Goal: Answer question/provide support

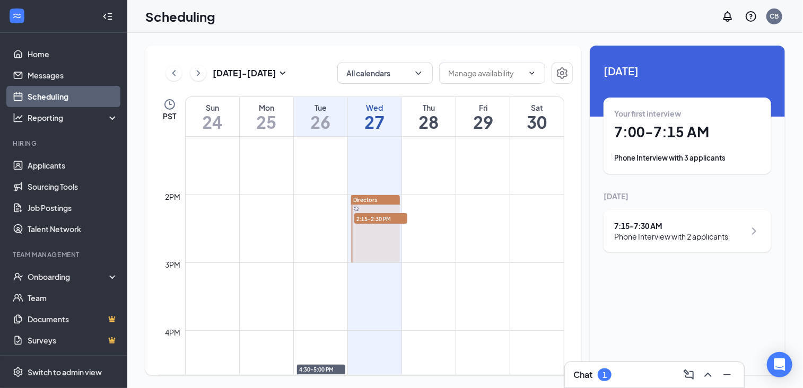
scroll to position [892, 0]
click at [600, 375] on div "1" at bounding box center [605, 375] width 14 height 13
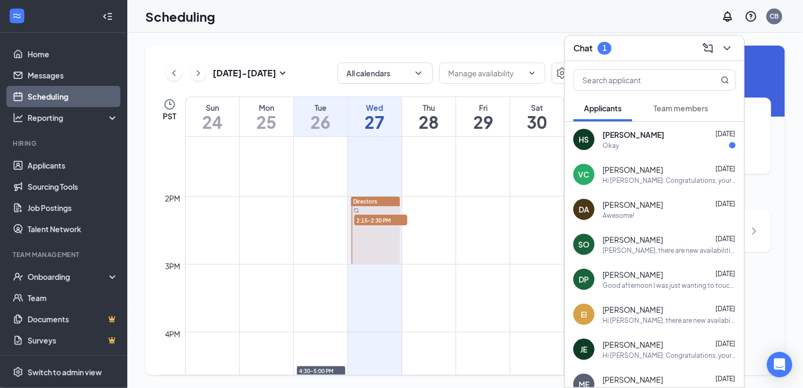
click at [654, 132] on span "[PERSON_NAME]" at bounding box center [634, 134] width 62 height 11
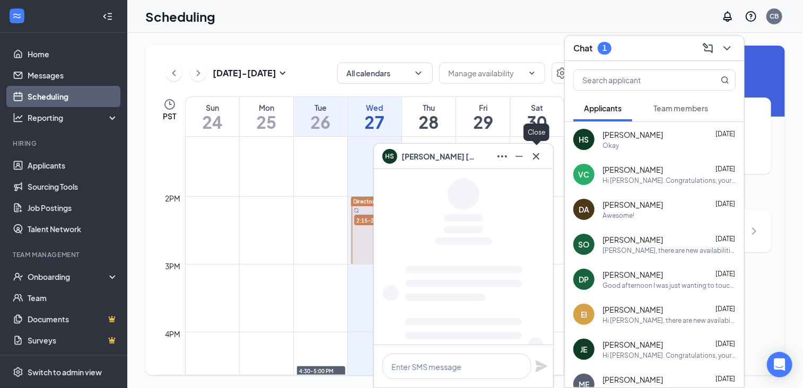
click at [545, 159] on button at bounding box center [536, 156] width 17 height 17
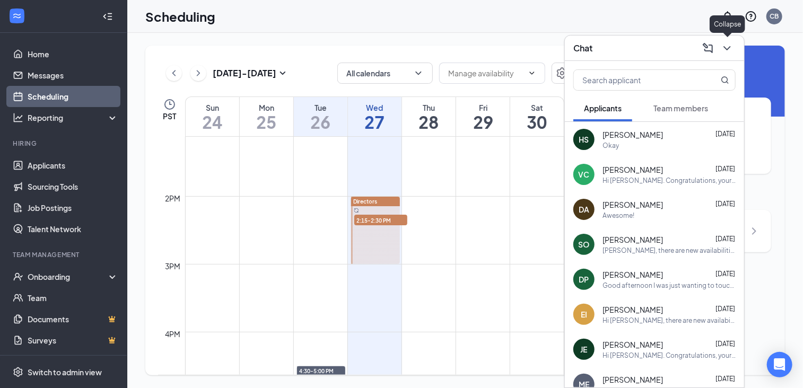
click at [726, 49] on icon "ChevronDown" at bounding box center [727, 48] width 13 height 13
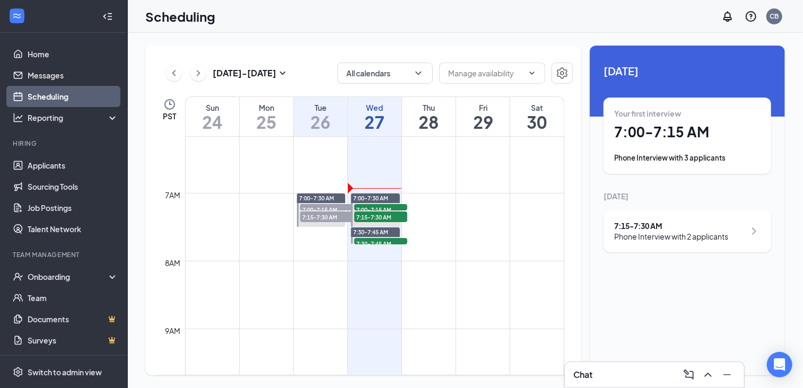
scroll to position [418, 0]
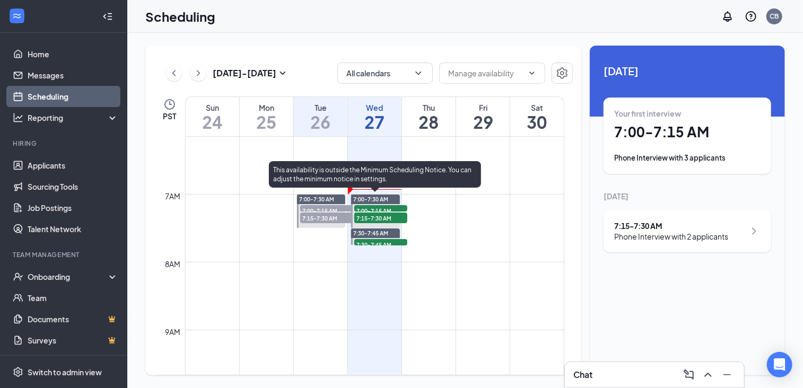
click at [377, 207] on span "7:00-7:15 AM" at bounding box center [380, 210] width 53 height 11
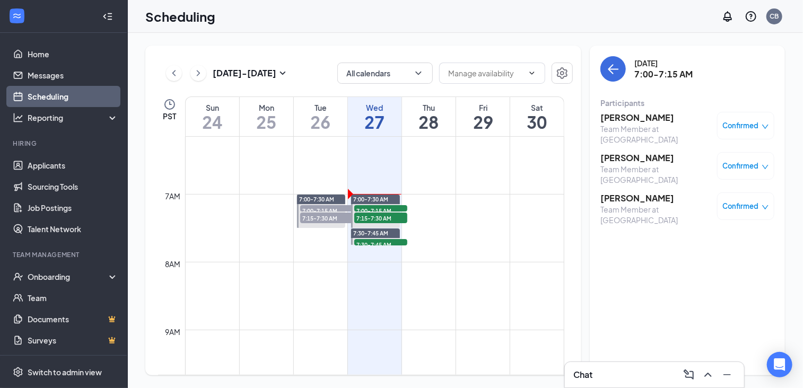
click at [635, 117] on h3 "[PERSON_NAME]" at bounding box center [656, 118] width 111 height 12
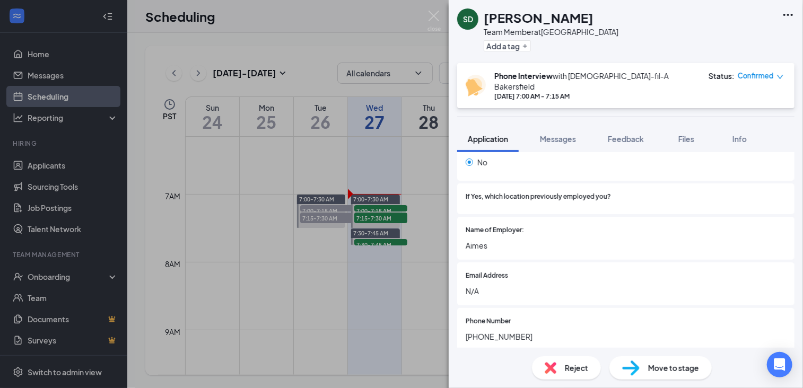
scroll to position [1015, 0]
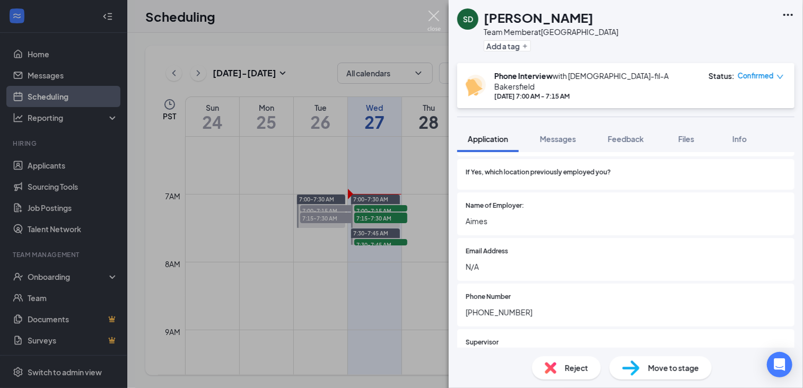
click at [437, 25] on img at bounding box center [434, 21] width 13 height 21
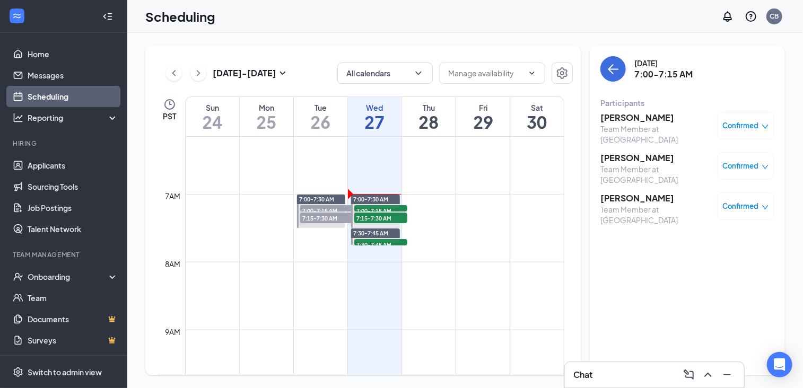
click at [620, 152] on h3 "[PERSON_NAME]" at bounding box center [656, 158] width 111 height 12
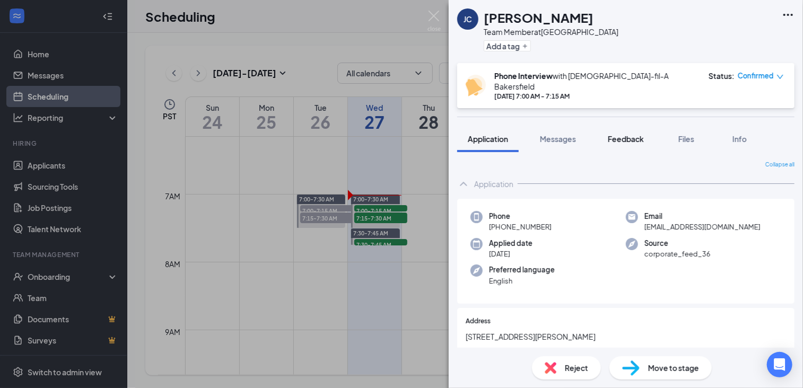
click at [635, 134] on span "Feedback" at bounding box center [626, 139] width 36 height 10
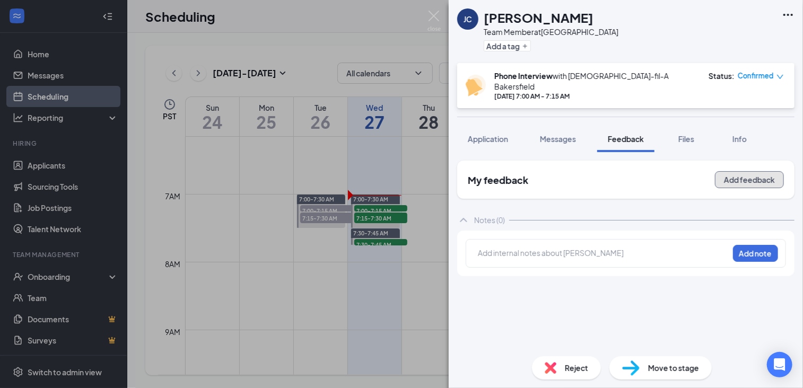
click at [728, 171] on button "Add feedback" at bounding box center [749, 179] width 69 height 17
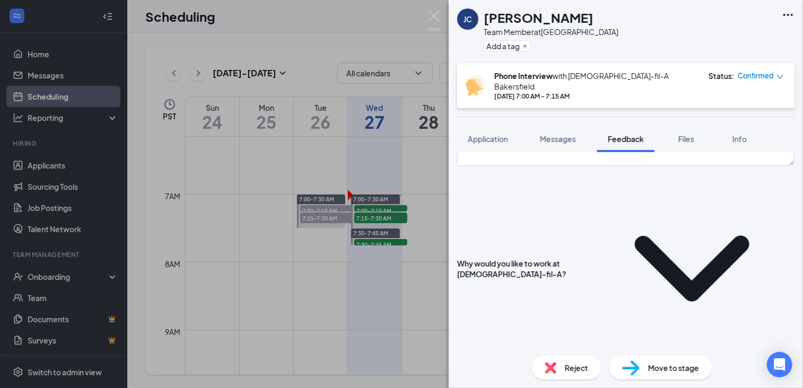
scroll to position [127, 0]
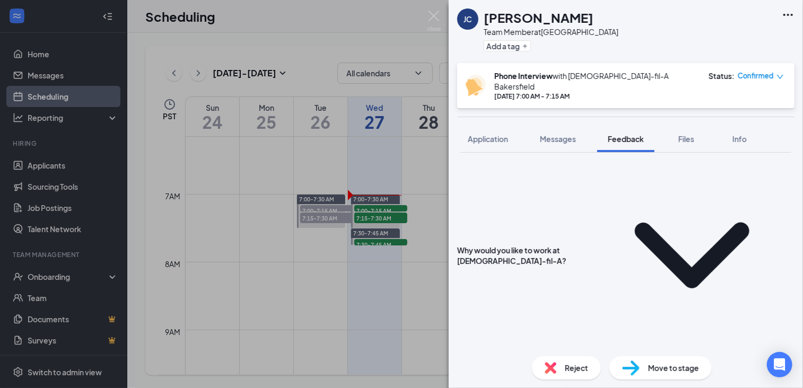
scroll to position [140, 0]
type textarea "always wanted to open a chickfila franchise so wanting to get his foot in the d…"
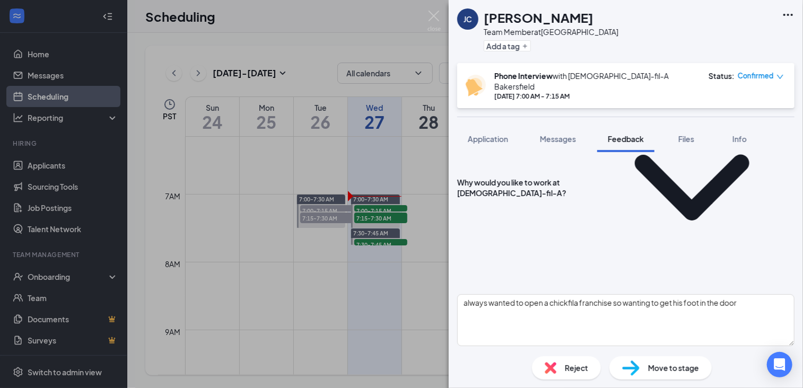
scroll to position [208, 0]
type textarea "Grimmway farms - 7 years, subway, working in a lab, jumpstart early education p…"
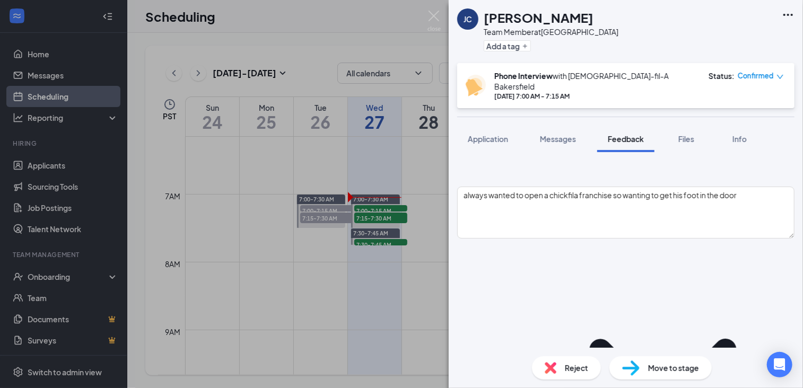
scroll to position [318, 0]
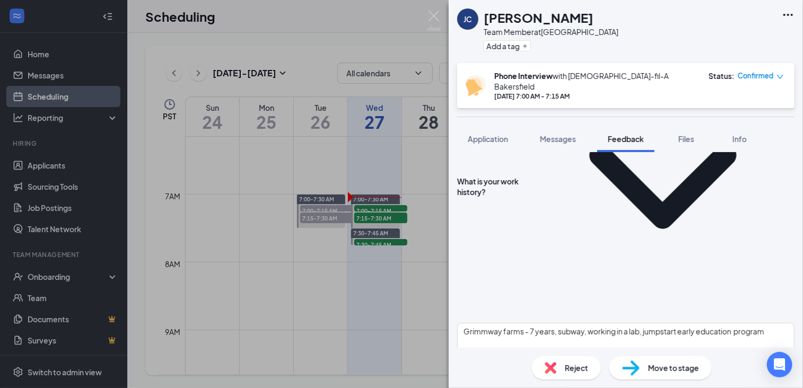
scroll to position [491, 0]
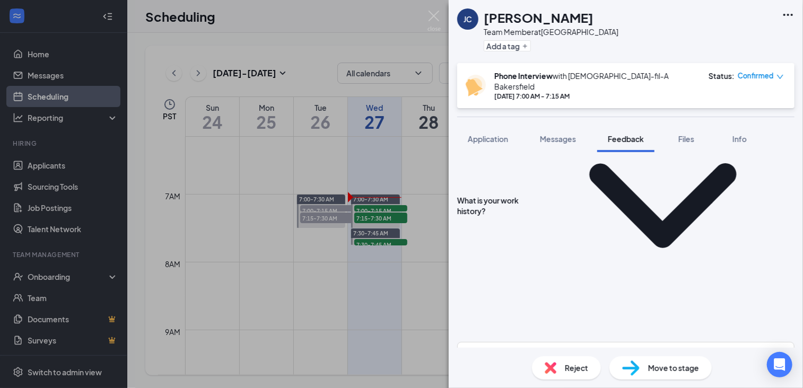
type textarea "fresno state from [DATE]-[DATE]"
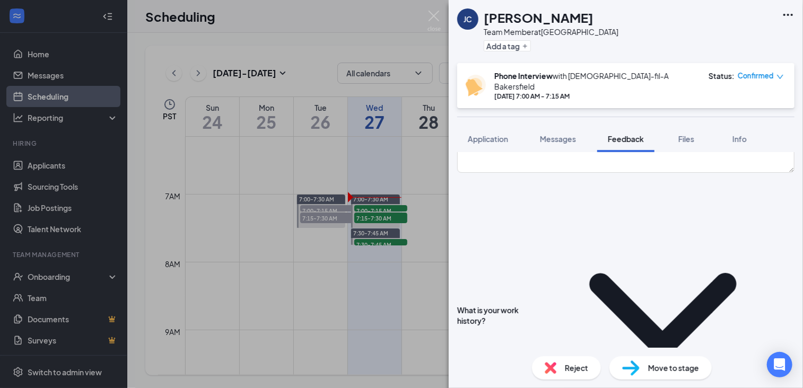
scroll to position [383, 0]
type textarea "open after 5pm during the week"
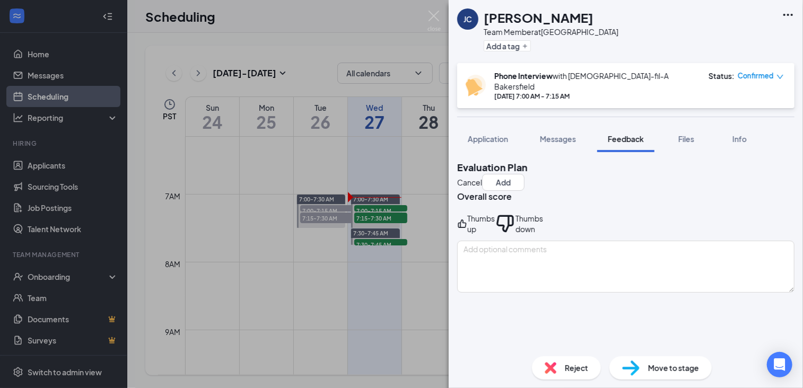
type textarea "yes"
click at [495, 216] on div "Thumbs up" at bounding box center [482, 223] width 28 height 21
click at [525, 174] on button "Add" at bounding box center [503, 182] width 42 height 17
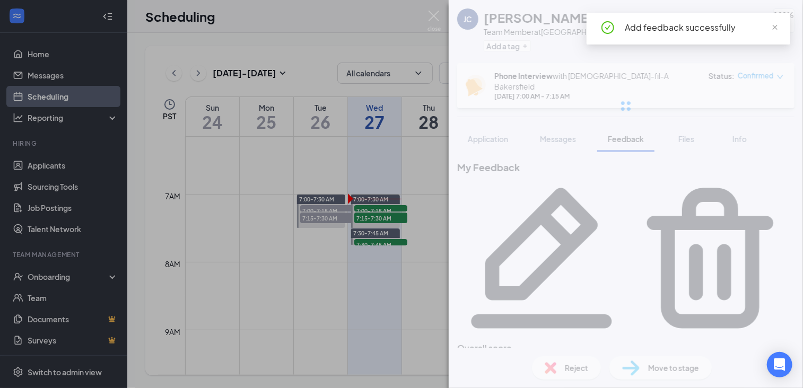
click at [756, 73] on span "Confirmed" at bounding box center [756, 76] width 36 height 11
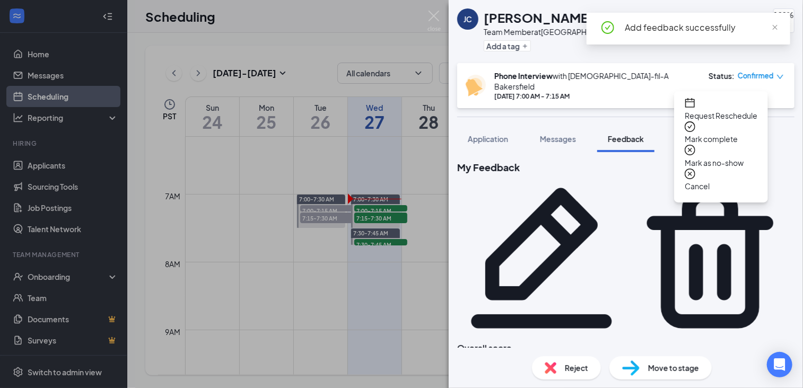
click at [724, 133] on span "Mark complete" at bounding box center [721, 139] width 73 height 12
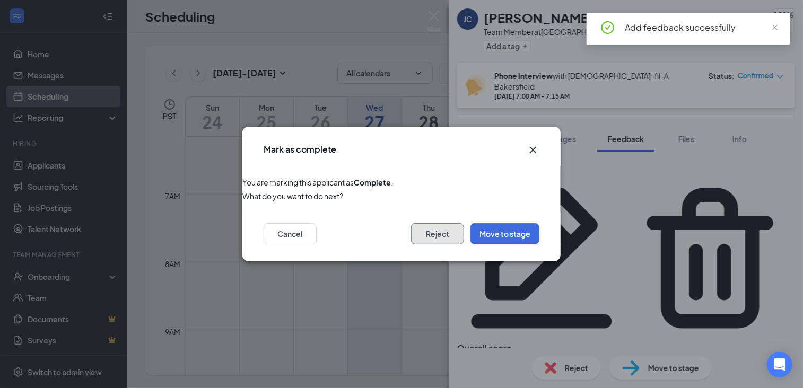
click at [440, 235] on button "Reject" at bounding box center [437, 233] width 53 height 21
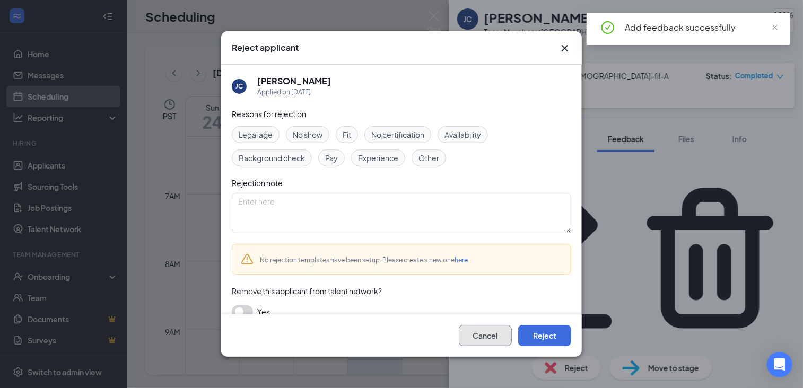
click at [475, 335] on button "Cancel" at bounding box center [485, 335] width 53 height 21
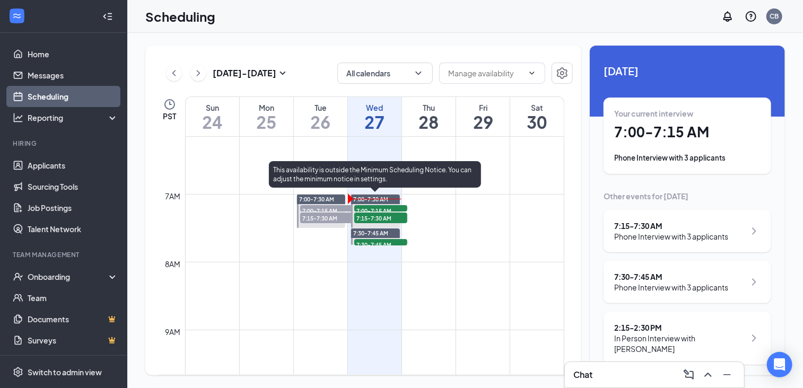
click at [364, 207] on span "7:00-7:15 AM" at bounding box center [380, 210] width 53 height 11
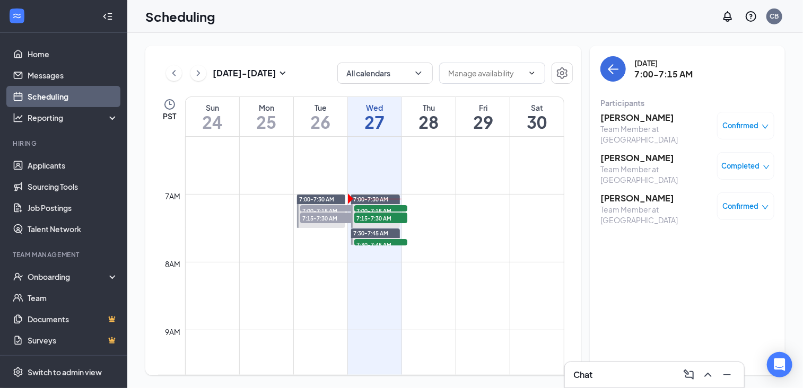
click at [641, 153] on h3 "[PERSON_NAME]" at bounding box center [656, 158] width 111 height 12
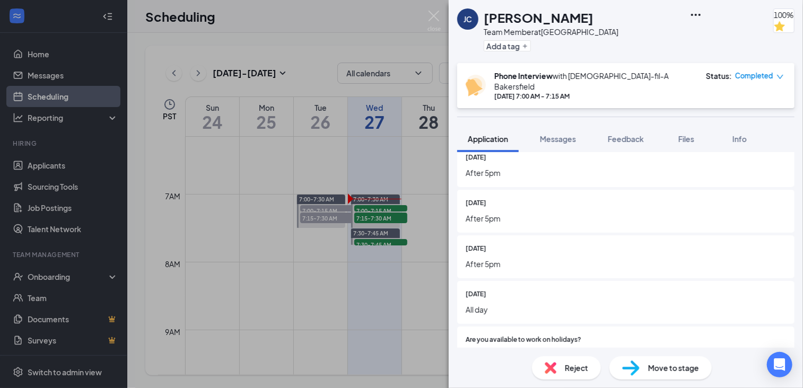
scroll to position [431, 0]
click at [569, 365] on span "Reject" at bounding box center [576, 368] width 23 height 12
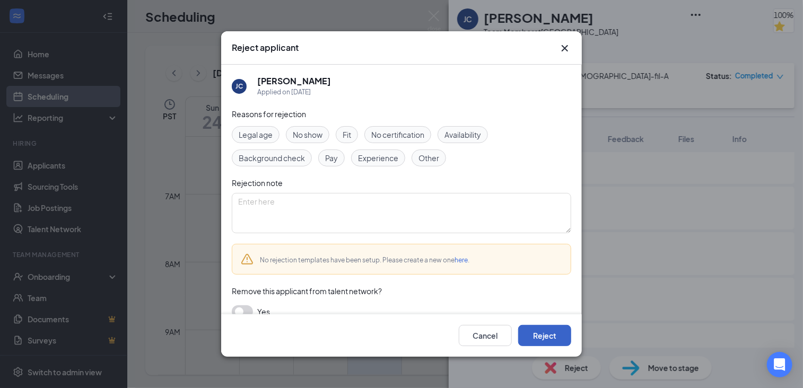
click at [567, 339] on button "Reject" at bounding box center [544, 335] width 53 height 21
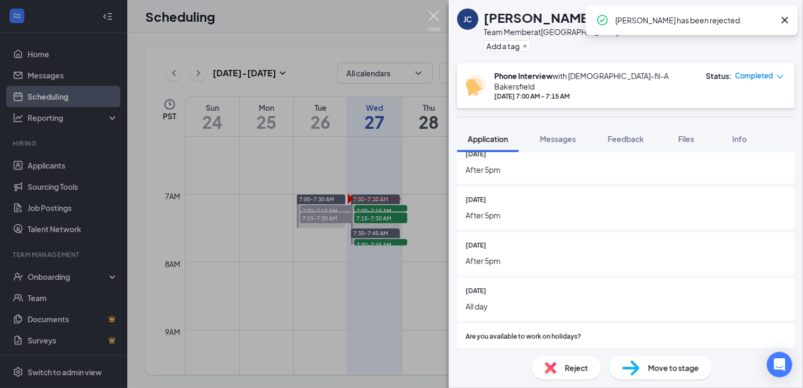
click at [436, 21] on img at bounding box center [434, 21] width 13 height 21
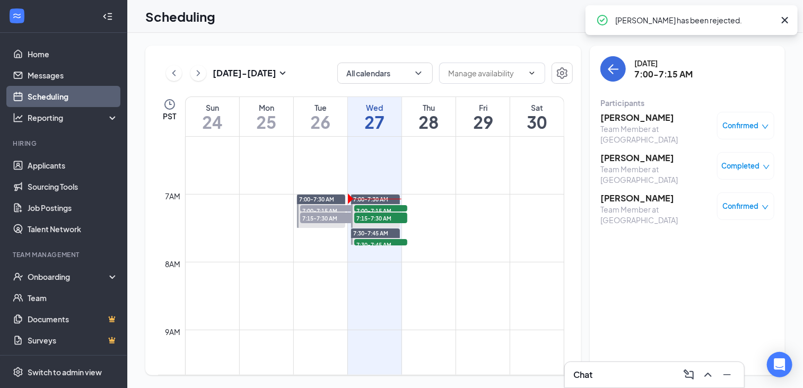
click at [626, 193] on h3 "[PERSON_NAME]" at bounding box center [656, 199] width 111 height 12
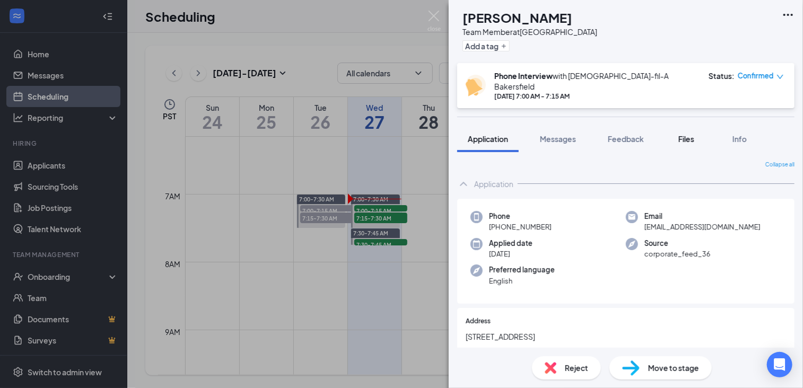
click at [695, 135] on span "Files" at bounding box center [687, 139] width 16 height 10
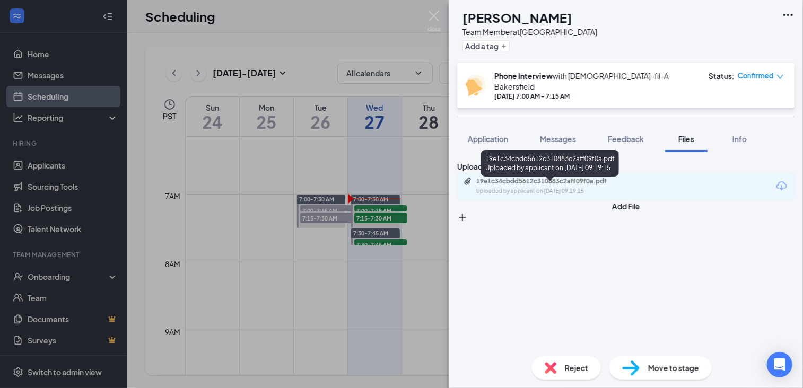
click at [625, 186] on div "19e1c34cbdd5612c310883c2aff09f0a.pdf" at bounding box center [551, 181] width 149 height 8
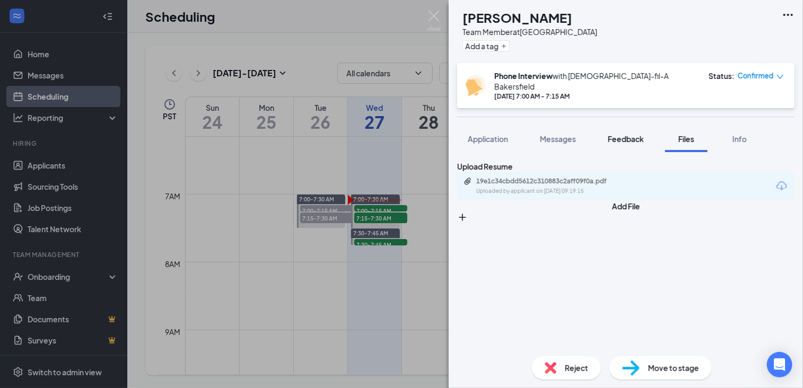
click at [622, 134] on span "Feedback" at bounding box center [626, 139] width 36 height 10
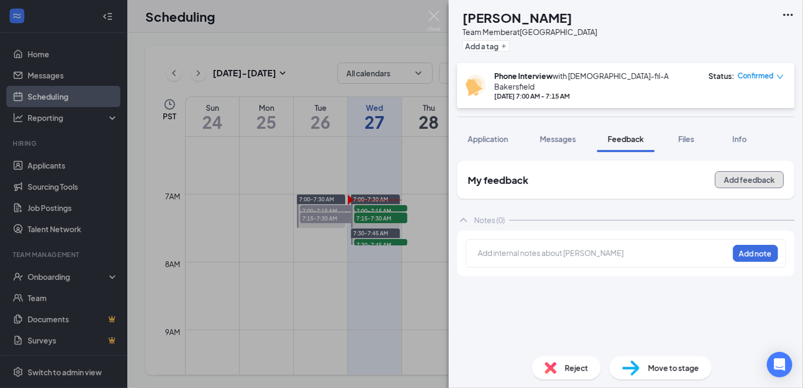
click at [751, 171] on button "Add feedback" at bounding box center [749, 179] width 69 height 17
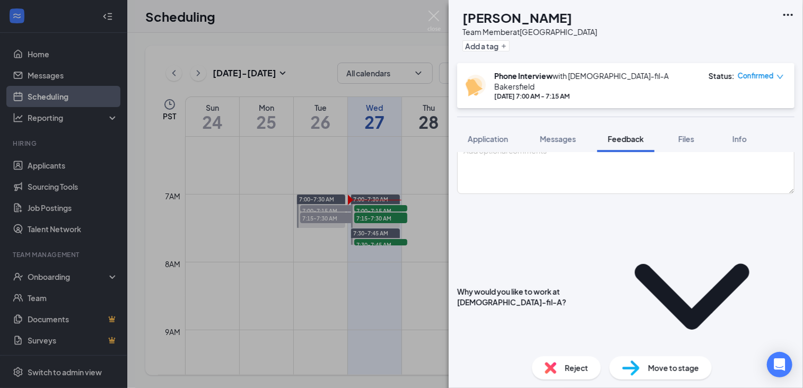
scroll to position [123, 0]
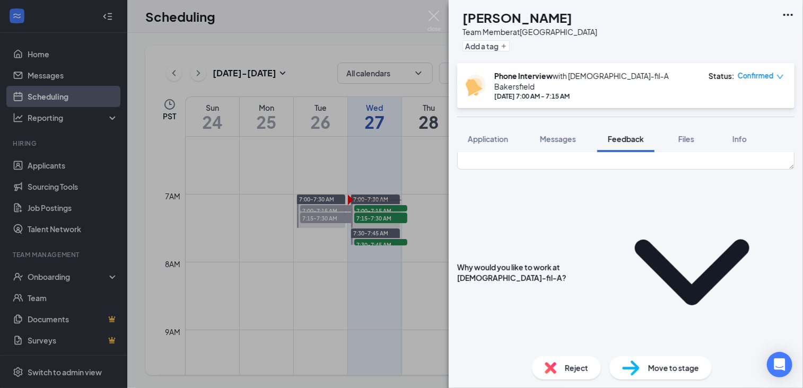
type textarea "wanted to pursue better opportunities, always wanted to work at [DEMOGRAPHIC_DA…"
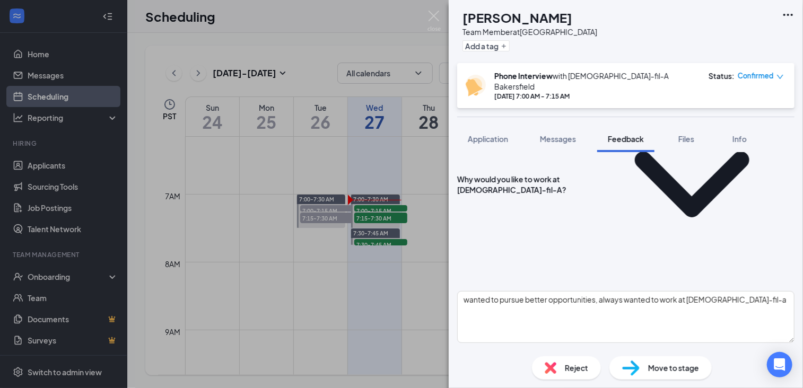
scroll to position [212, 0]
type textarea "mcdonalds - 1 year, pizza restaurant, walmart - 3 years (most recent)"
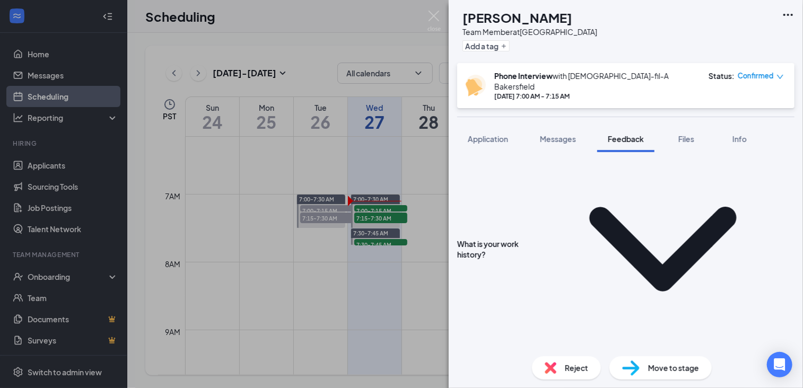
scroll to position [448, 0]
type textarea "hs grad 2020, enrolled in college currently"
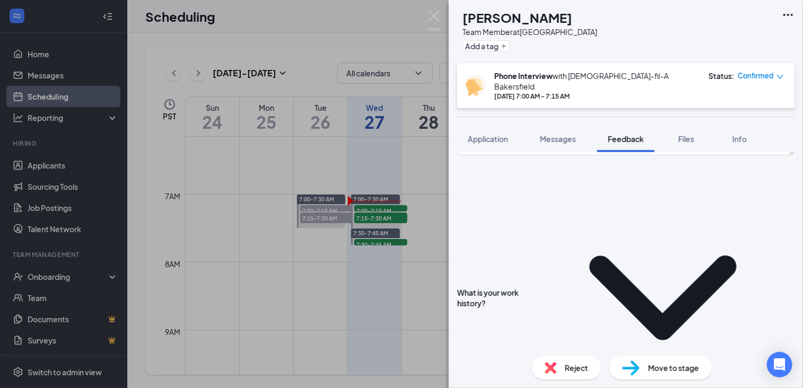
scroll to position [374, 0]
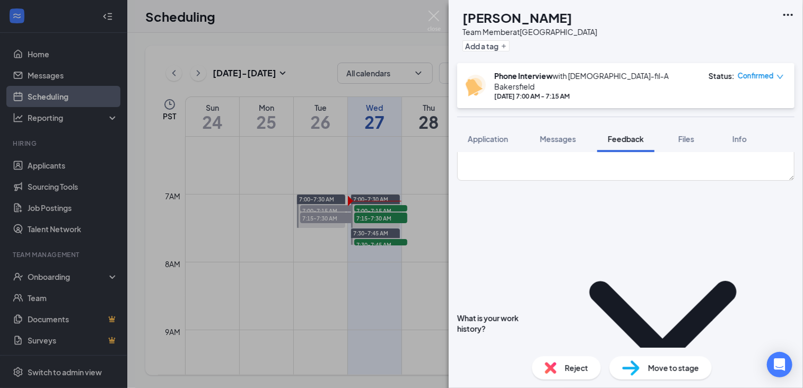
type textarea "open - doing online college"
type textarea "n"
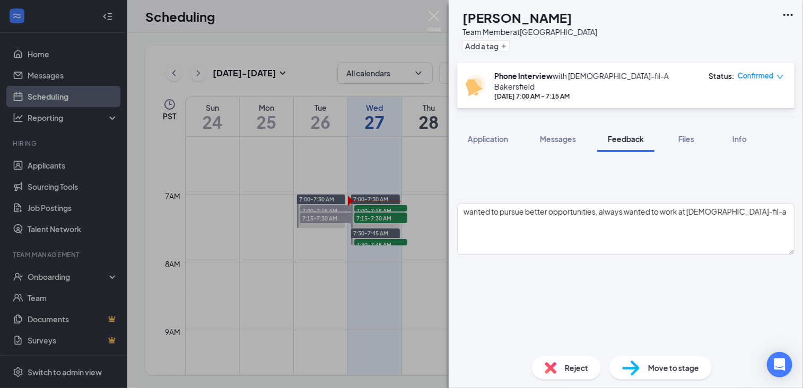
scroll to position [295, 0]
type textarea "yes, could cover"
type textarea "e"
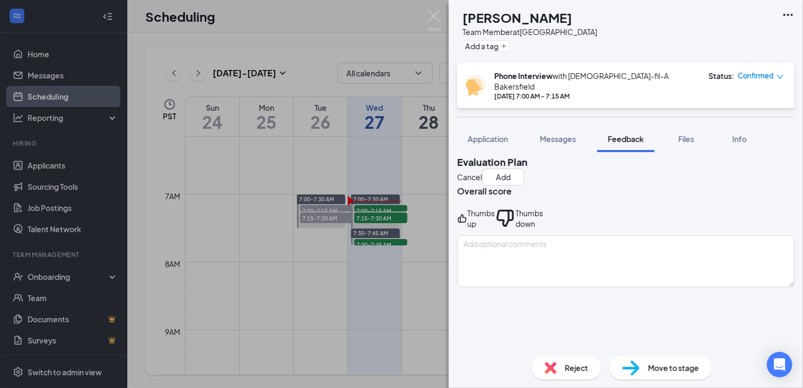
scroll to position [0, 0]
type textarea "yes"
click at [495, 220] on div "Thumbs up" at bounding box center [482, 223] width 28 height 21
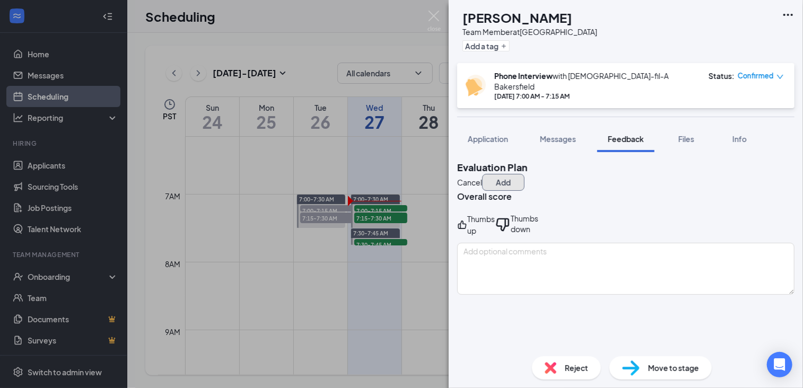
click at [525, 174] on button "Add" at bounding box center [503, 182] width 42 height 17
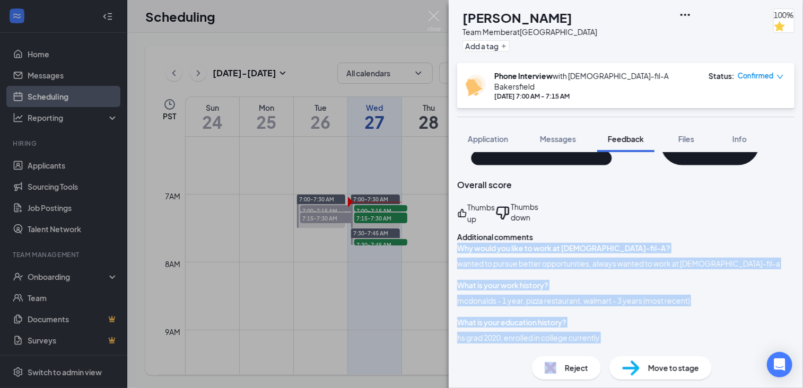
scroll to position [230, 0]
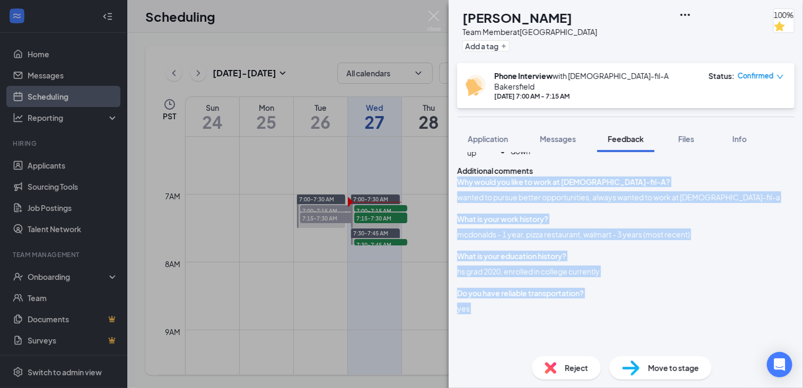
drag, startPoint x: 469, startPoint y: 191, endPoint x: 606, endPoint y: 247, distance: 148.0
click at [606, 247] on div "Why would you like to work at [DEMOGRAPHIC_DATA]-fil-A? wanted to pursue better…" at bounding box center [626, 374] width 338 height 395
drag, startPoint x: 606, startPoint y: 247, endPoint x: 551, endPoint y: 246, distance: 54.7
copy div "Why would you like to work at [DEMOGRAPHIC_DATA]-fil-A? wanted to pursue better…"
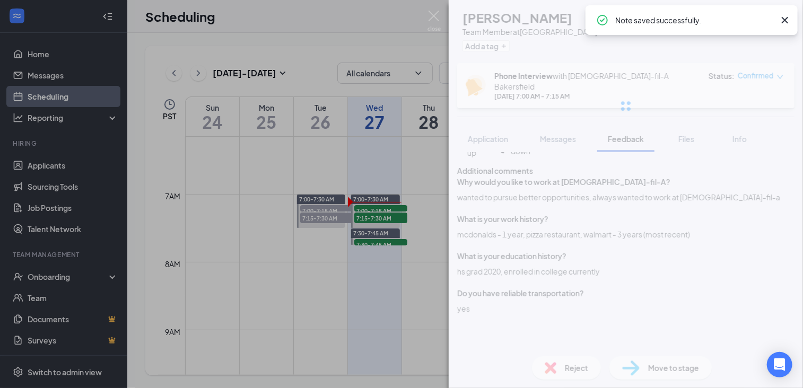
click at [654, 373] on div "SS [PERSON_NAME] Team Member at [GEOGRAPHIC_DATA] Add a tag 100% Phone Intervie…" at bounding box center [626, 194] width 354 height 388
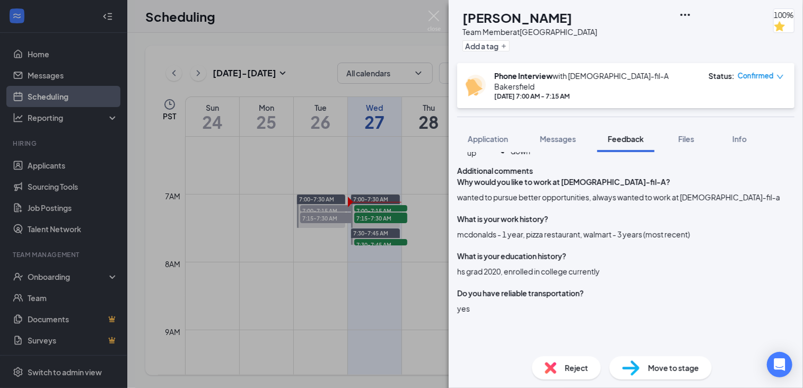
click at [637, 371] on img at bounding box center [631, 368] width 18 height 15
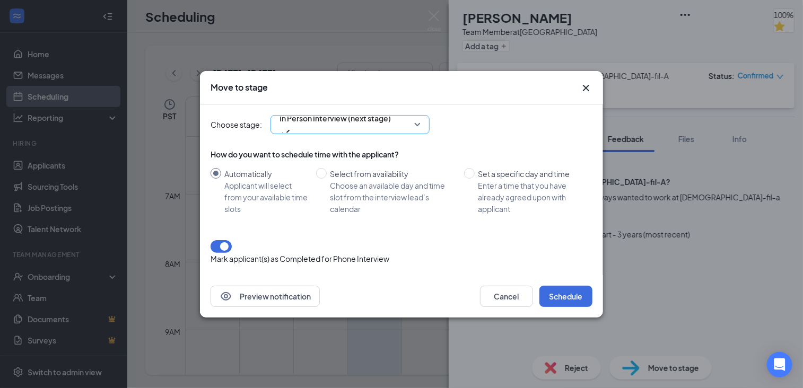
click at [376, 126] on span "In Person Interview (next stage)" at bounding box center [335, 118] width 111 height 16
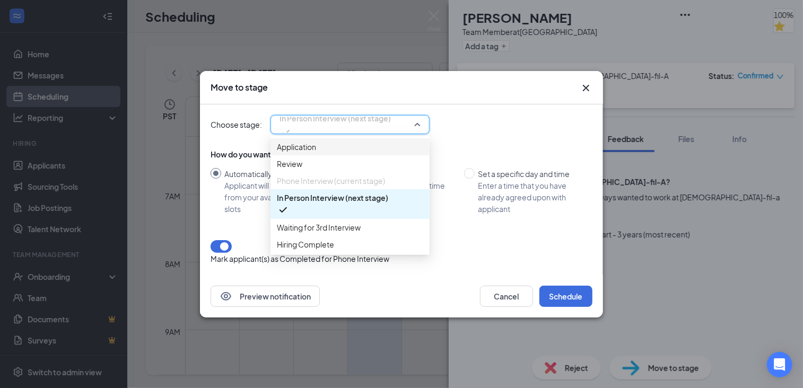
click at [478, 134] on div "Choose stage: In Person Interview (next stage) 3492887 3495270 Application Revi…" at bounding box center [402, 124] width 382 height 19
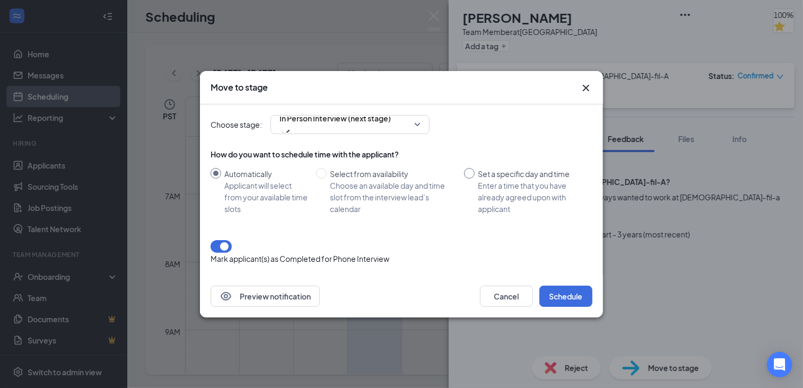
click at [467, 179] on input "Set a specific day and time Enter a time that you have already agreed upon with…" at bounding box center [469, 173] width 11 height 11
radio input "true"
radio input "false"
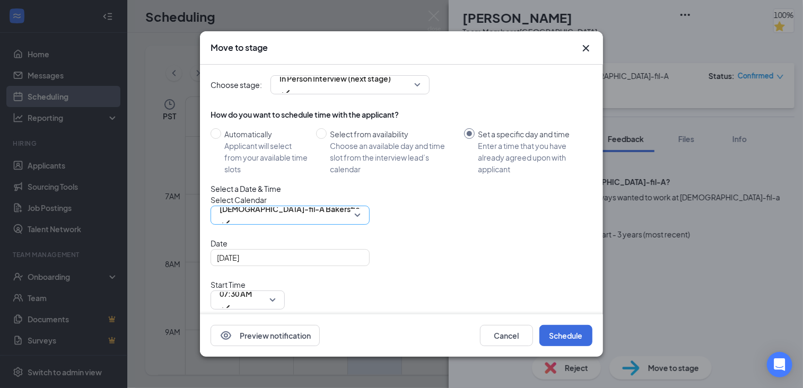
click at [254, 217] on span "[DEMOGRAPHIC_DATA]-fil-A Bakersfield's Calendar" at bounding box center [313, 209] width 186 height 16
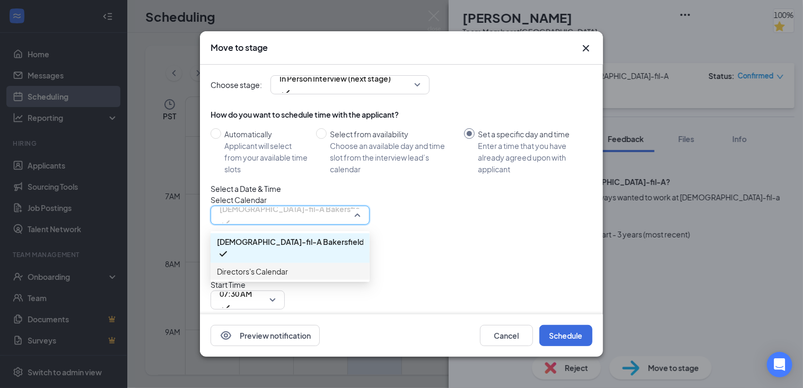
click at [261, 278] on span "Directors's Calendar" at bounding box center [252, 272] width 71 height 12
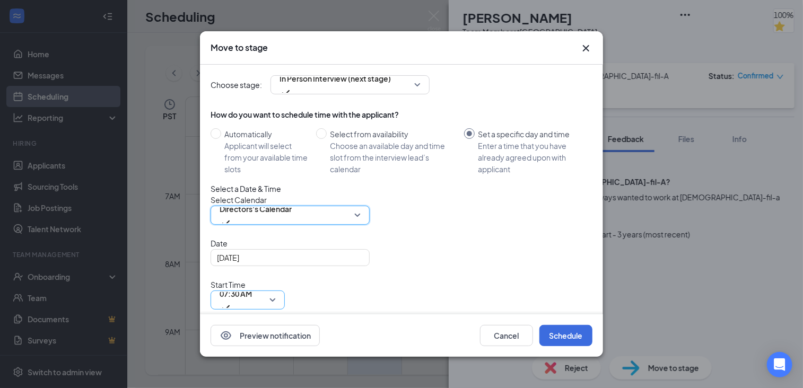
click at [285, 291] on div "07:30 AM" at bounding box center [248, 300] width 74 height 19
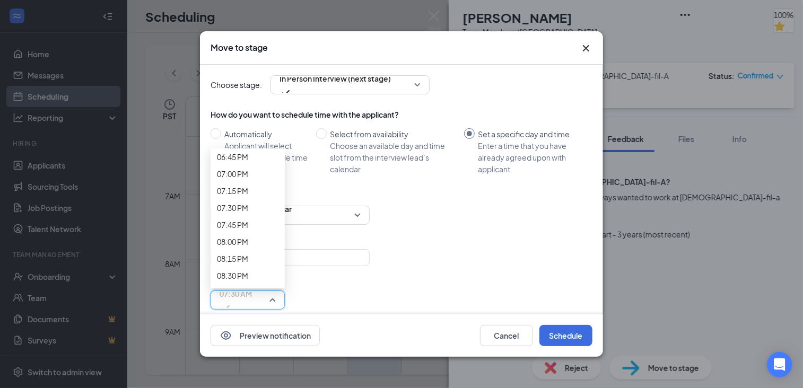
scroll to position [1290, 0]
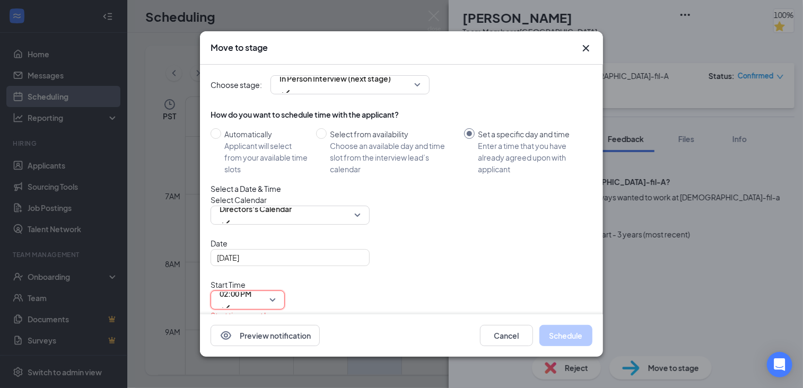
click at [252, 353] on span "08:00 AM" at bounding box center [236, 361] width 32 height 16
click at [438, 225] on div "Select Calendar Directors's Calendar 111287 112331 [DEMOGRAPHIC_DATA]-fil-A Bak…" at bounding box center [402, 209] width 382 height 31
click at [556, 337] on button "Schedule" at bounding box center [566, 335] width 53 height 21
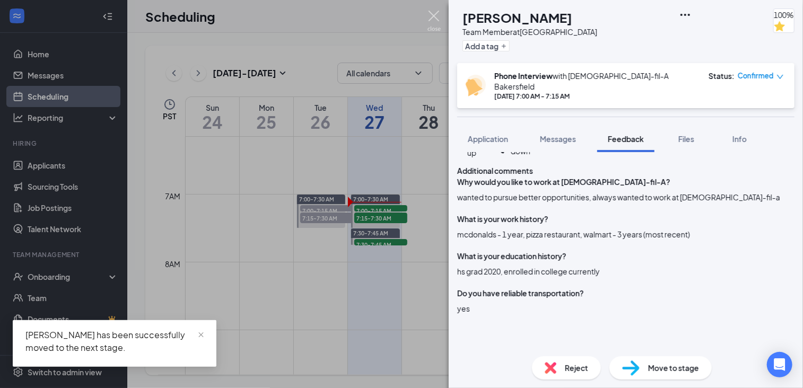
click at [430, 19] on img at bounding box center [434, 21] width 13 height 21
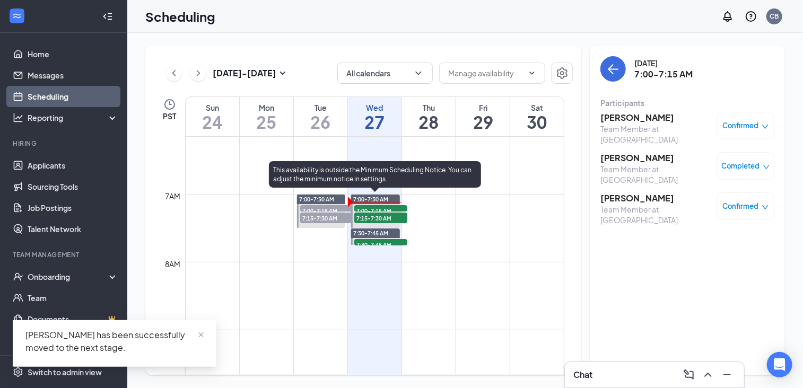
click at [400, 218] on span "7:15-7:30 AM" at bounding box center [380, 218] width 53 height 11
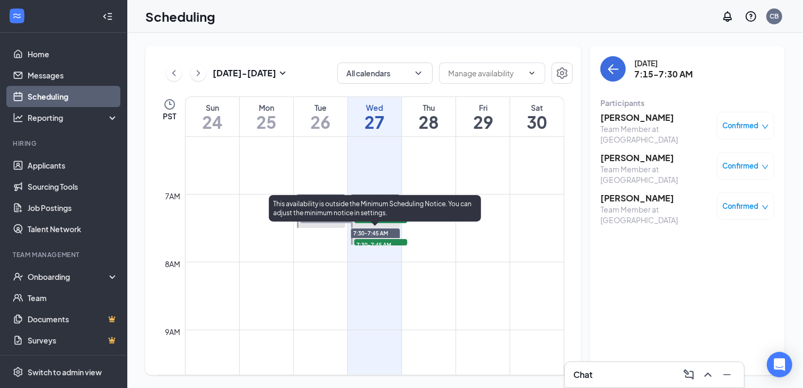
click at [390, 241] on span "7:30-7:45 AM" at bounding box center [380, 244] width 53 height 11
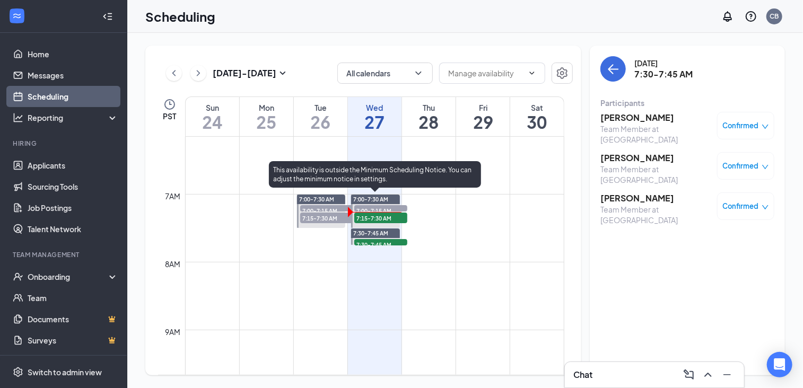
click at [401, 218] on span "7:15-7:30 AM" at bounding box center [380, 218] width 53 height 11
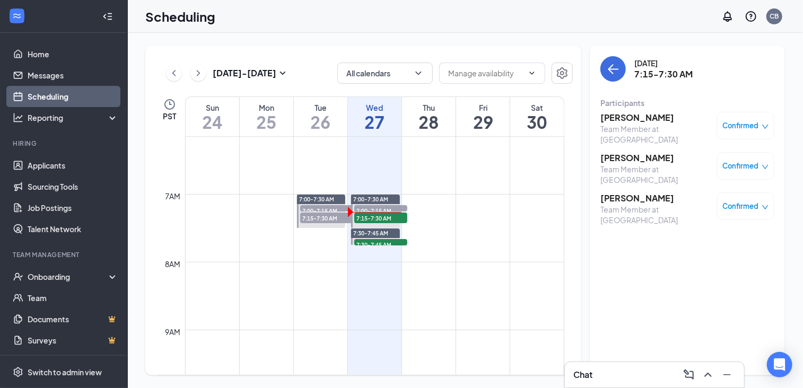
click at [630, 118] on h3 "[PERSON_NAME]" at bounding box center [656, 118] width 111 height 12
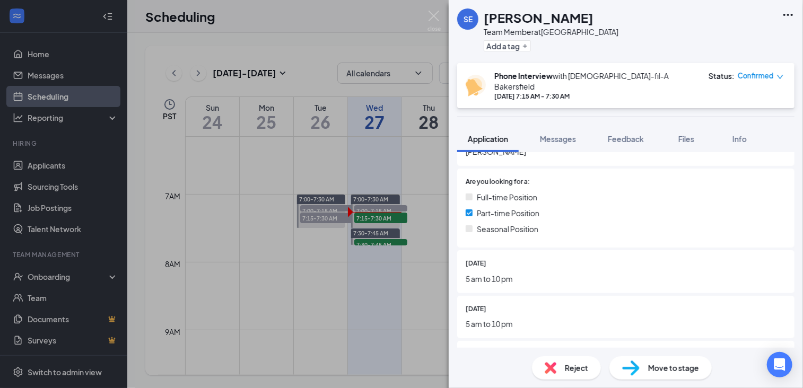
scroll to position [231, 0]
click at [687, 134] on span "Files" at bounding box center [687, 139] width 16 height 10
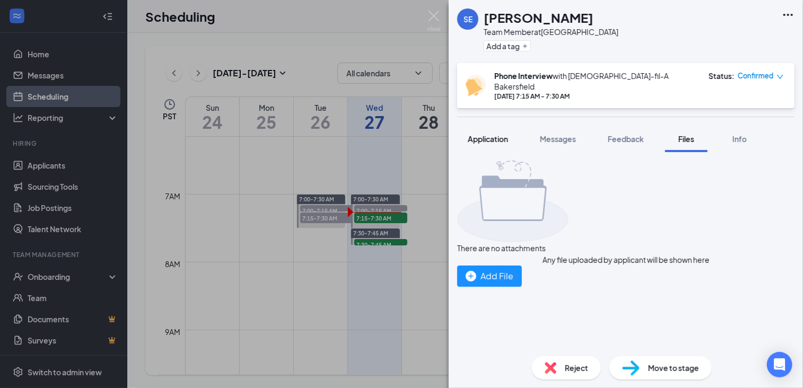
click at [488, 134] on span "Application" at bounding box center [488, 139] width 40 height 10
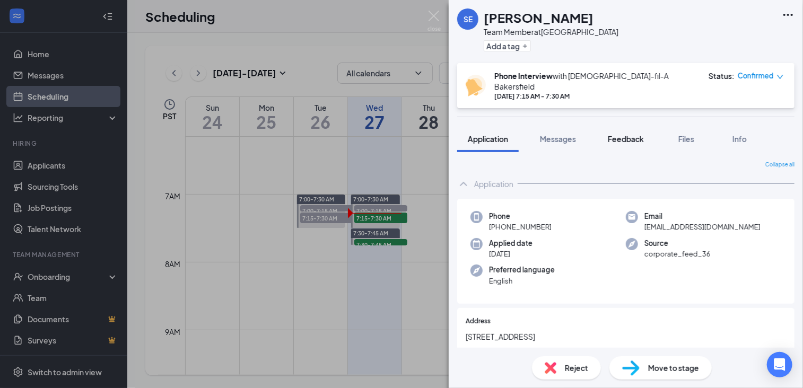
click at [633, 134] on span "Feedback" at bounding box center [626, 139] width 36 height 10
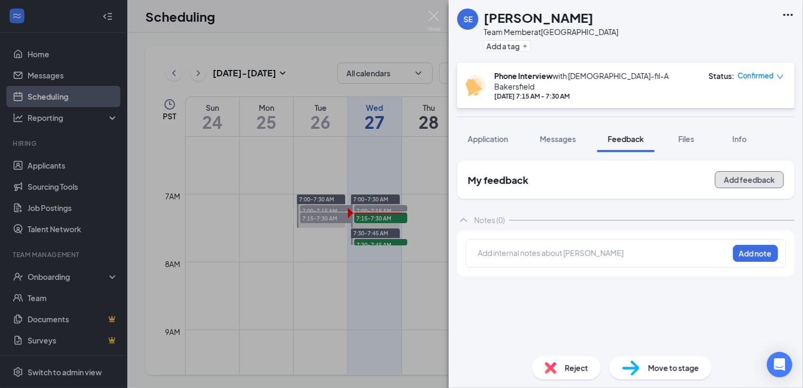
click at [755, 174] on button "Add feedback" at bounding box center [749, 179] width 69 height 17
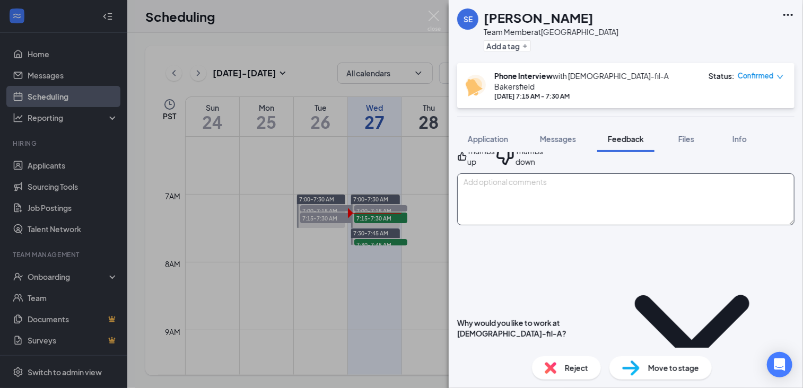
scroll to position [80, 0]
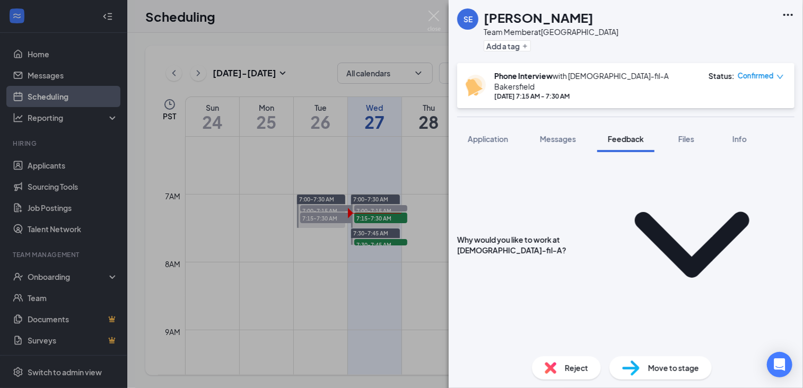
scroll to position [152, 0]
type textarea "likes our teamwork, would enjoy being part of a team that makes people happy"
type textarea "e"
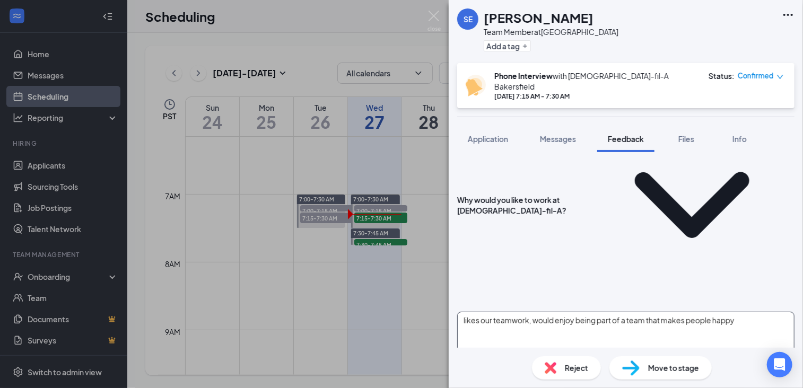
scroll to position [258, 0]
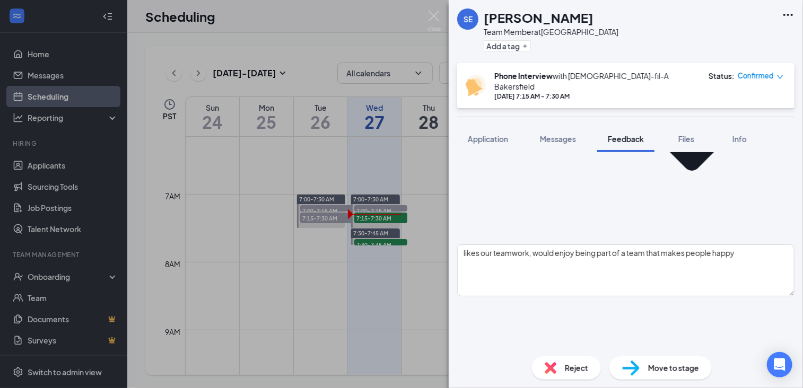
type textarea "her mom's business, also had her own business, volunteered at a school and with…"
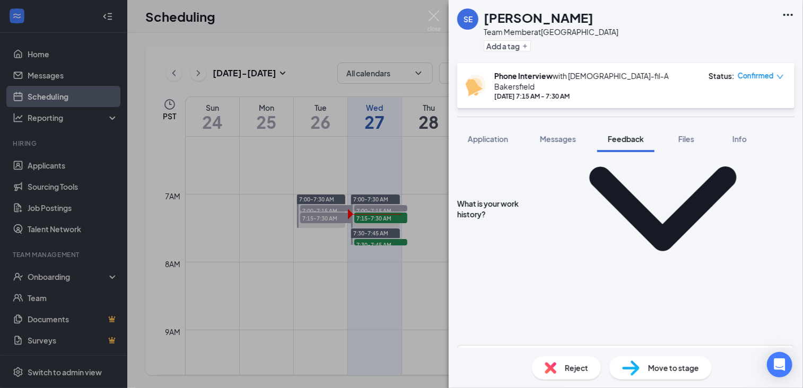
scroll to position [490, 0]
type textarea "currently in high school but doing independent studies"
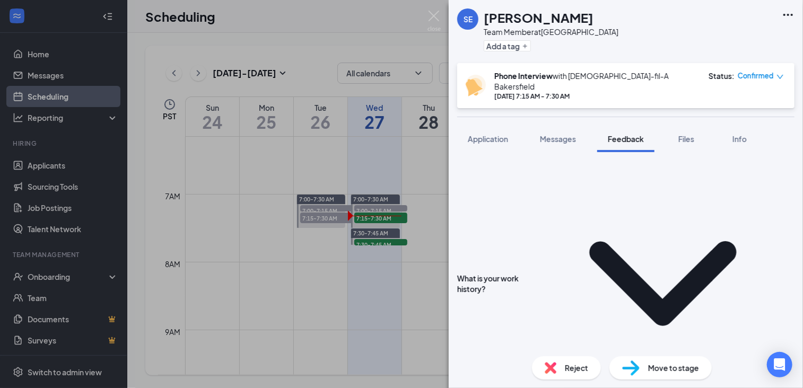
scroll to position [413, 0]
type textarea "open except [DATE] unavailable before noon"
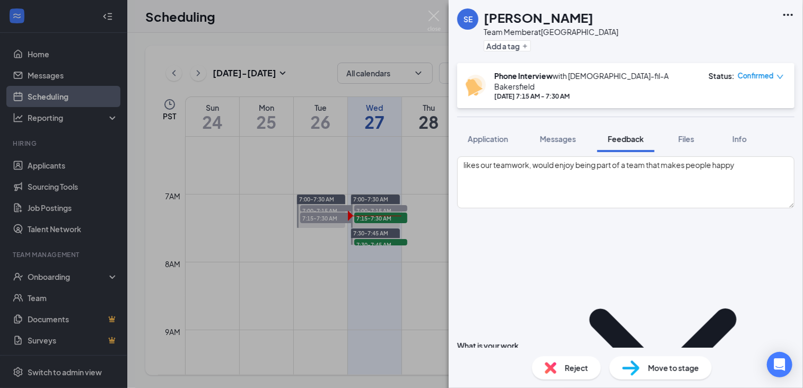
scroll to position [345, 0]
type textarea "none"
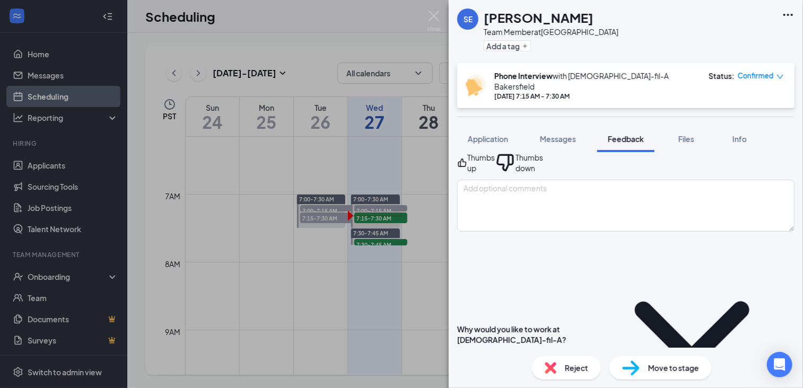
scroll to position [0, 0]
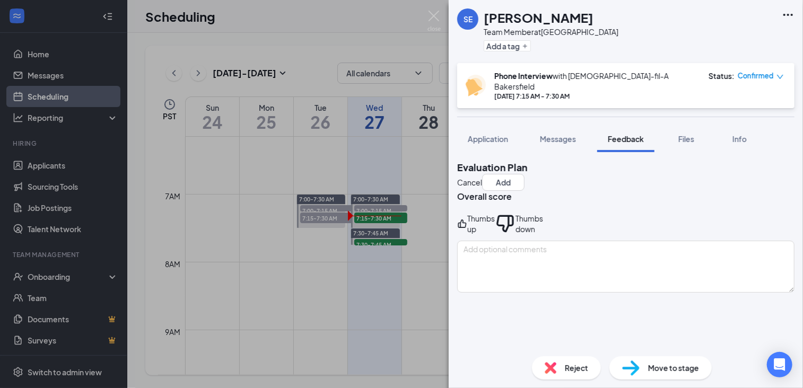
type textarea "yes"
click at [495, 223] on div "Thumbs up" at bounding box center [482, 223] width 28 height 21
click at [525, 174] on button "Add" at bounding box center [503, 182] width 42 height 17
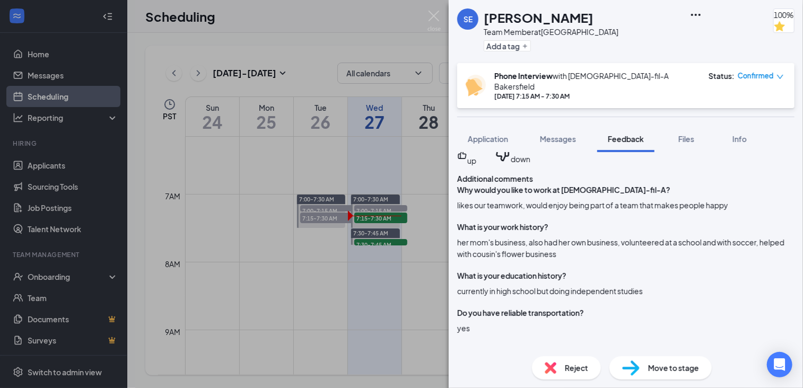
scroll to position [240, 0]
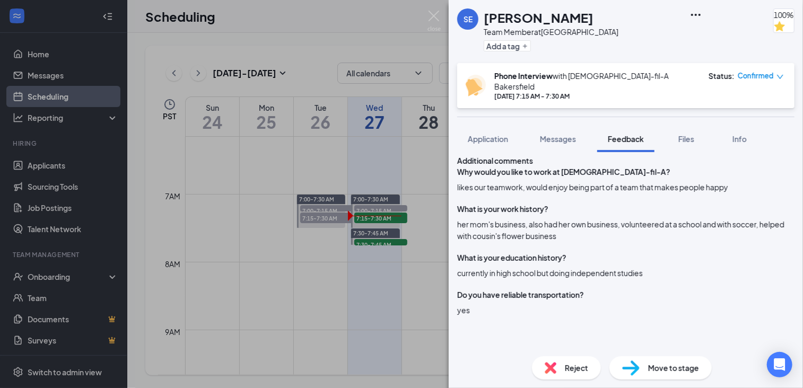
drag, startPoint x: 468, startPoint y: 236, endPoint x: 702, endPoint y: 250, distance: 234.5
click at [702, 250] on div "Why would you like to work at [DEMOGRAPHIC_DATA]-fil-A? likes our teamwork, wou…" at bounding box center [626, 370] width 338 height 407
copy div "Why would you like to work at [DEMOGRAPHIC_DATA]-fil-A? likes our teamwork, wou…"
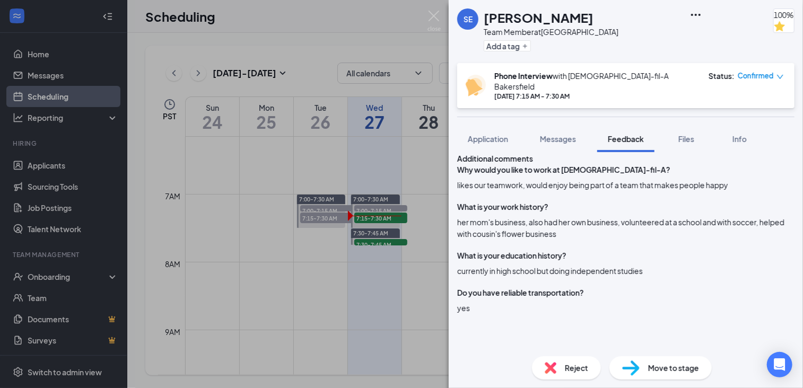
click at [679, 369] on span "Move to stage" at bounding box center [673, 368] width 51 height 12
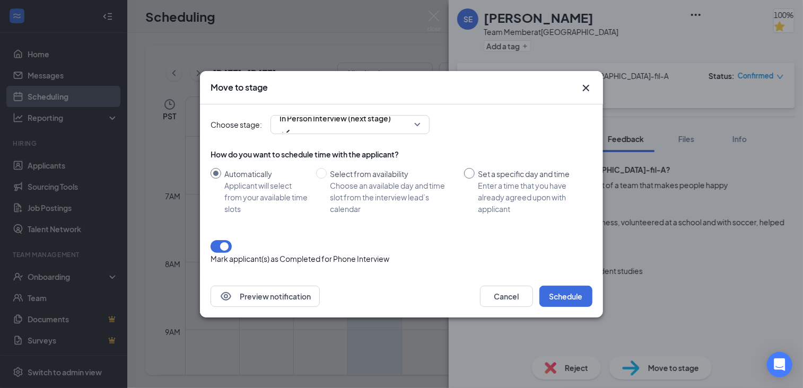
click at [473, 178] on input "Set a specific day and time Enter a time that you have already agreed upon with…" at bounding box center [469, 173] width 11 height 11
radio input "true"
radio input "false"
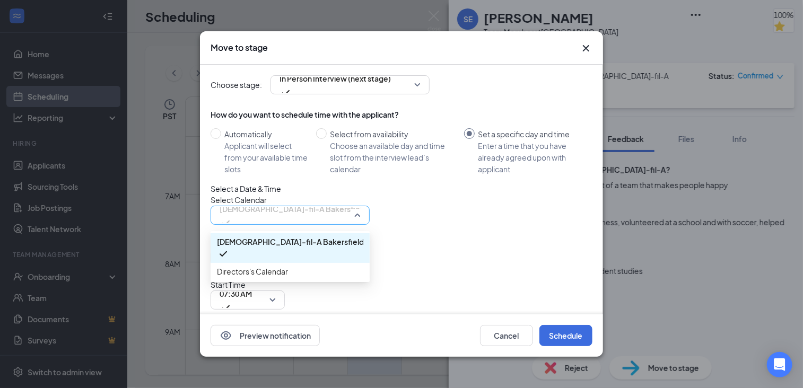
click at [354, 223] on span "[DEMOGRAPHIC_DATA]-fil-A Bakersfield's Calendar" at bounding box center [290, 215] width 141 height 16
click at [327, 278] on span "Directors's Calendar" at bounding box center [290, 272] width 146 height 12
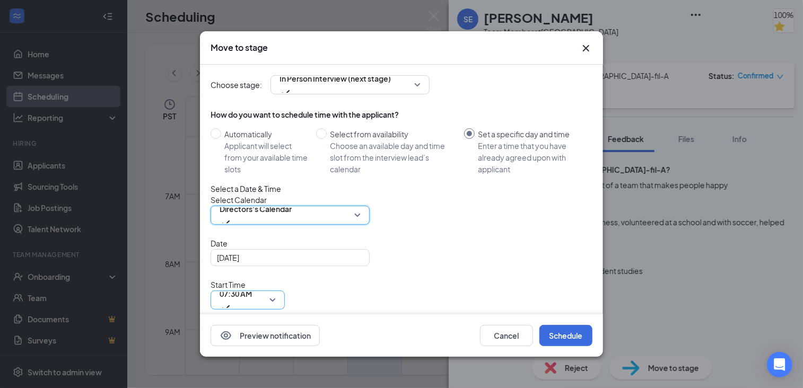
click at [276, 292] on span "07:30 AM" at bounding box center [248, 300] width 56 height 16
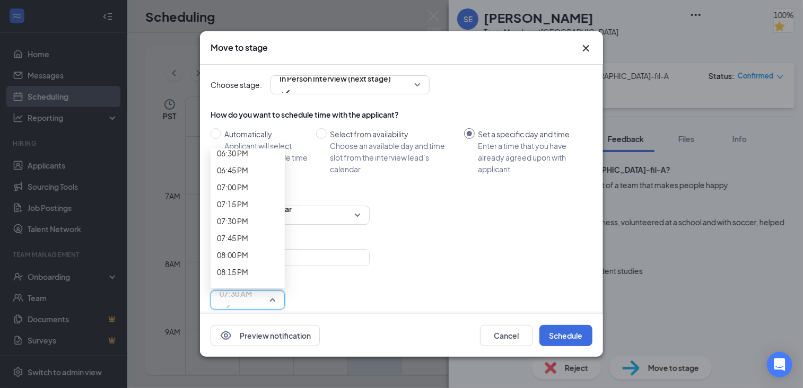
scroll to position [1279, 0]
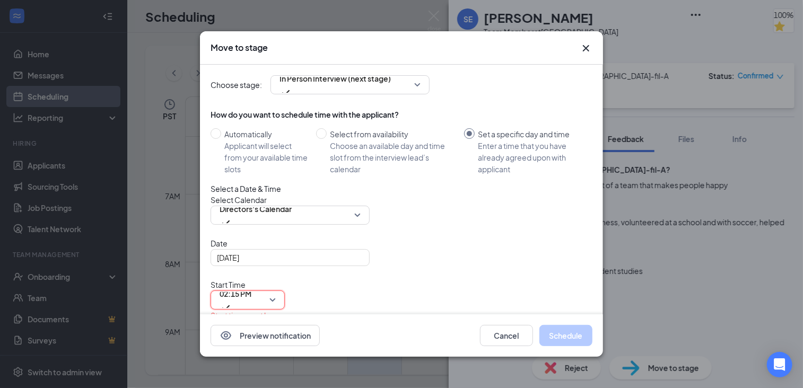
click at [252, 353] on span "08:00 AM" at bounding box center [236, 367] width 32 height 29
click at [564, 331] on button "Schedule" at bounding box center [566, 335] width 53 height 21
click at [580, 337] on button "Schedule" at bounding box center [566, 335] width 53 height 21
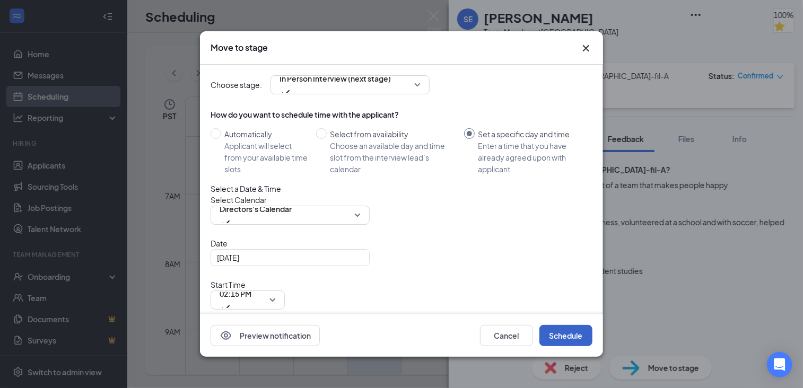
scroll to position [32, 0]
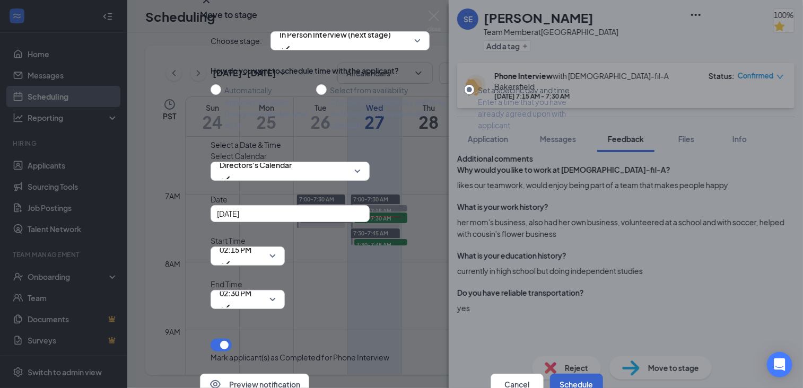
drag, startPoint x: 569, startPoint y: 334, endPoint x: 552, endPoint y: 331, distance: 17.3
click at [552, 374] on button "Schedule" at bounding box center [576, 384] width 53 height 21
click at [213, 6] on icon "Cross" at bounding box center [206, 0] width 13 height 13
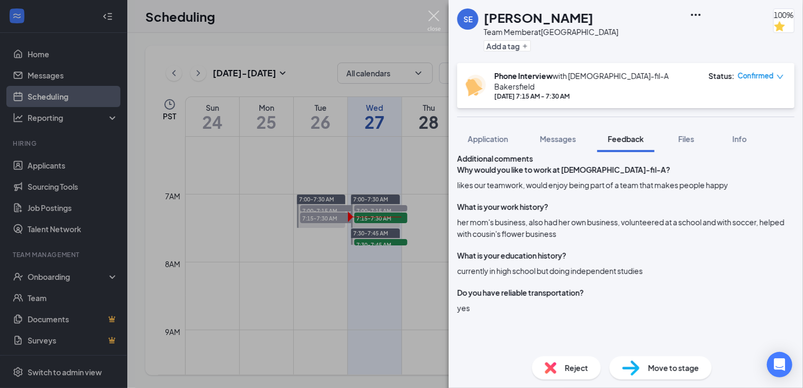
click at [437, 15] on img at bounding box center [434, 21] width 13 height 21
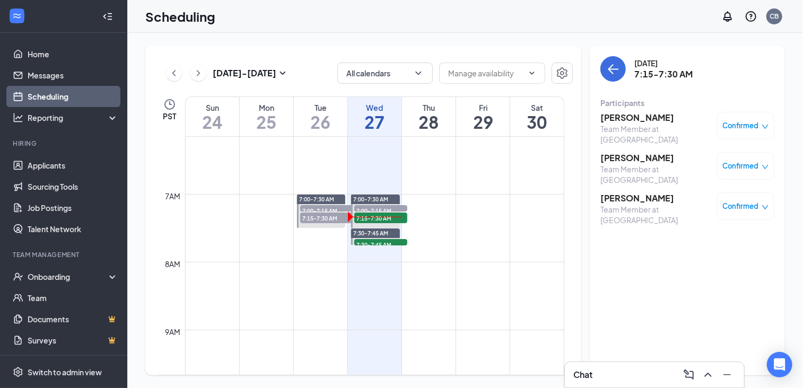
click at [614, 118] on h3 "[PERSON_NAME]" at bounding box center [656, 118] width 111 height 12
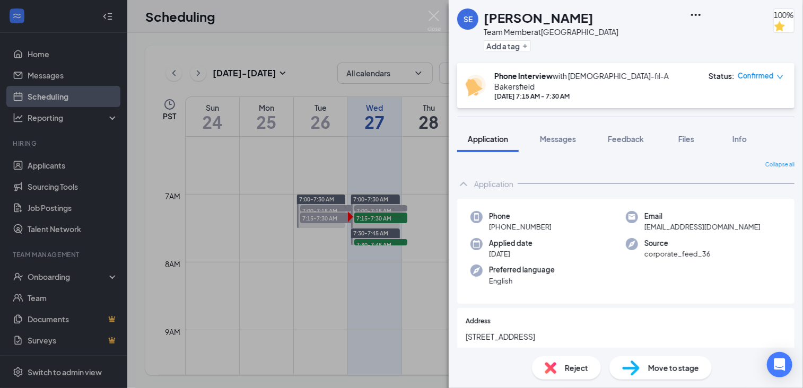
click at [758, 71] on span "Confirmed" at bounding box center [756, 76] width 36 height 11
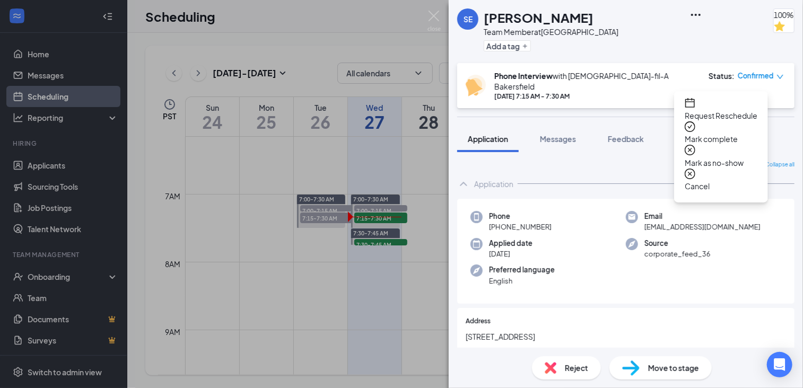
click at [670, 371] on span "Move to stage" at bounding box center [673, 368] width 51 height 12
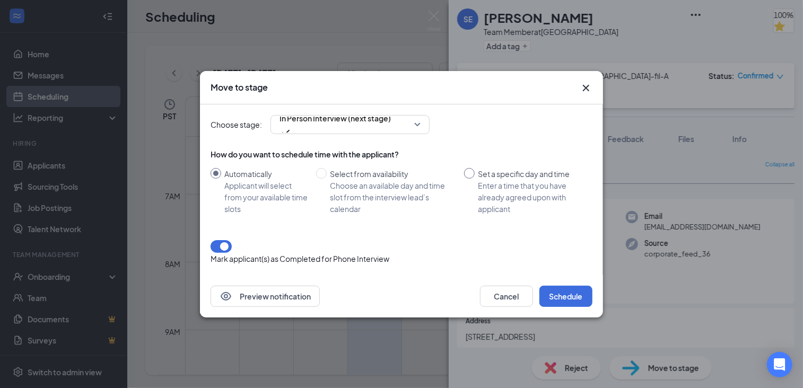
click at [473, 178] on input "Set a specific day and time Enter a time that you have already agreed upon with…" at bounding box center [469, 173] width 11 height 11
radio input "true"
radio input "false"
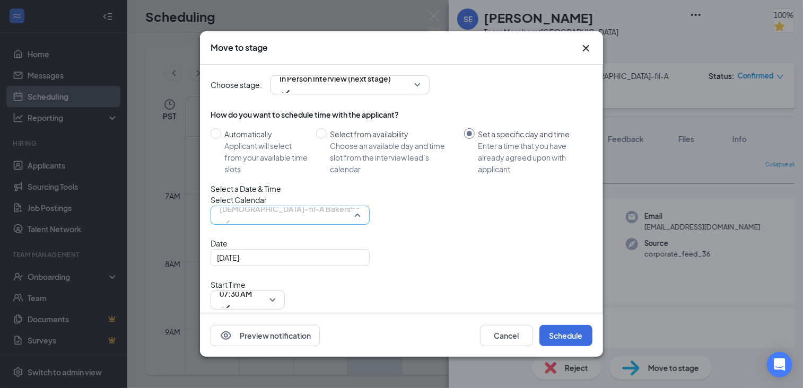
click at [298, 217] on span "[DEMOGRAPHIC_DATA]-fil-A Bakersfield's Calendar" at bounding box center [313, 209] width 186 height 16
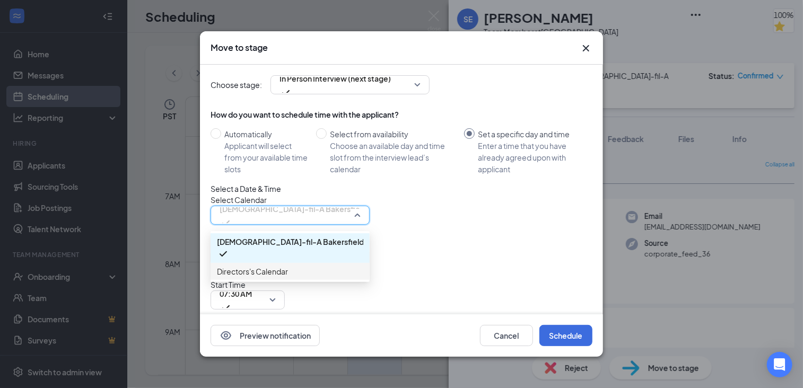
click at [297, 278] on span "Directors's Calendar" at bounding box center [290, 272] width 146 height 12
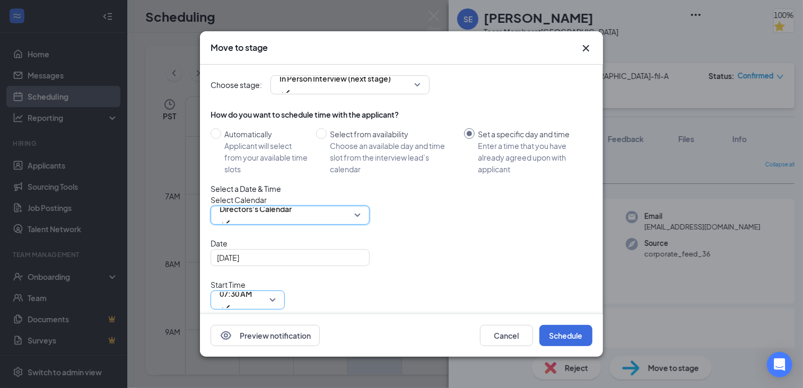
click at [252, 286] on span "07:30 AM" at bounding box center [236, 300] width 32 height 29
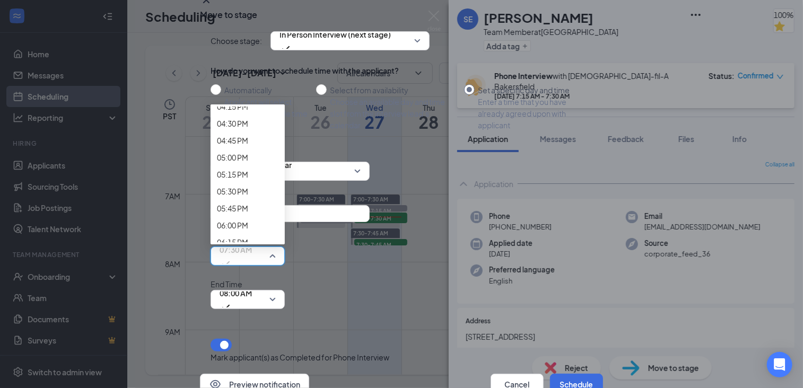
scroll to position [1315, 0]
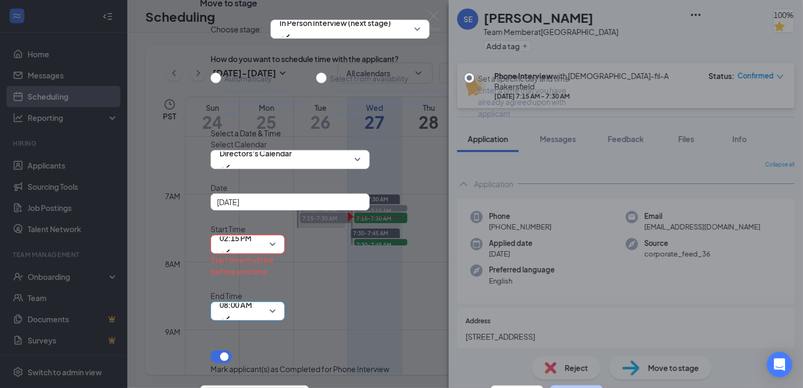
click at [252, 297] on span "08:00 AM" at bounding box center [236, 305] width 32 height 16
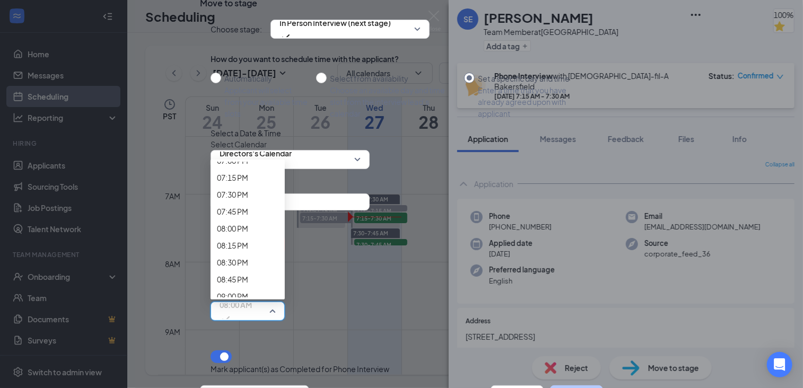
scroll to position [1322, 0]
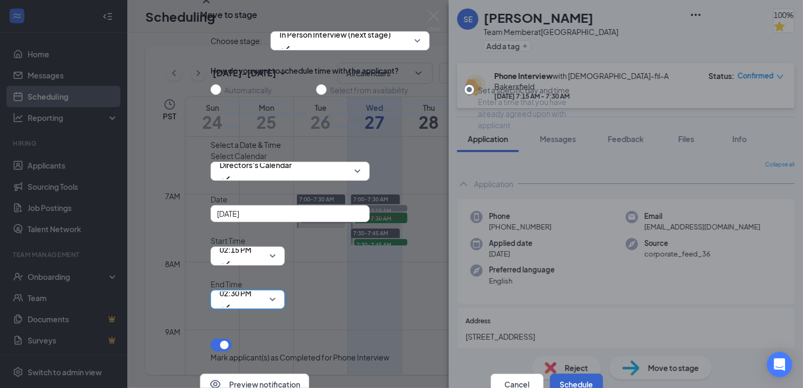
click at [567, 374] on button "Schedule" at bounding box center [576, 384] width 53 height 21
click at [270, 374] on button "Preview notification" at bounding box center [254, 384] width 109 height 21
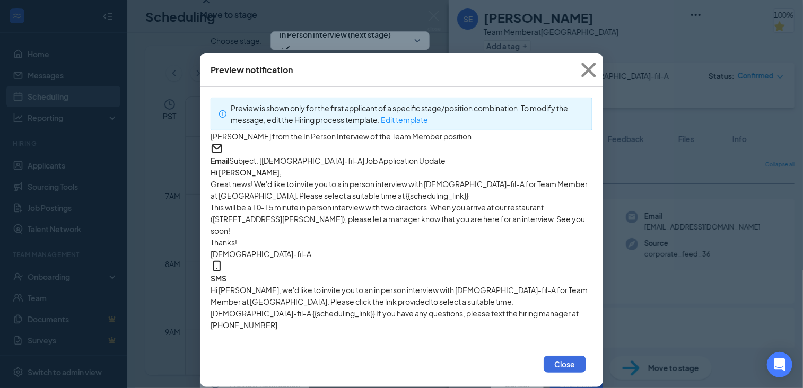
scroll to position [2, 0]
click at [587, 67] on icon "Cross" at bounding box center [589, 70] width 14 height 14
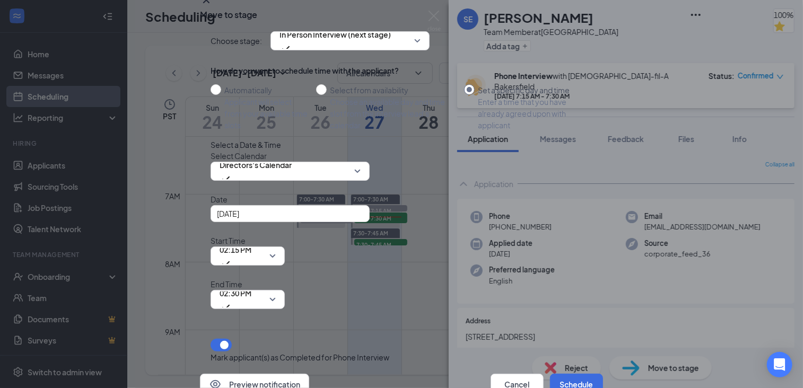
scroll to position [0, 0]
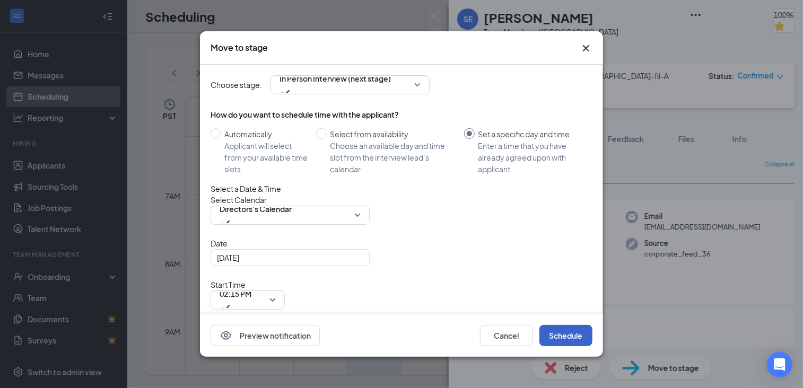
click at [572, 341] on button "Schedule" at bounding box center [566, 335] width 53 height 21
click at [586, 46] on icon "Cross" at bounding box center [586, 48] width 13 height 13
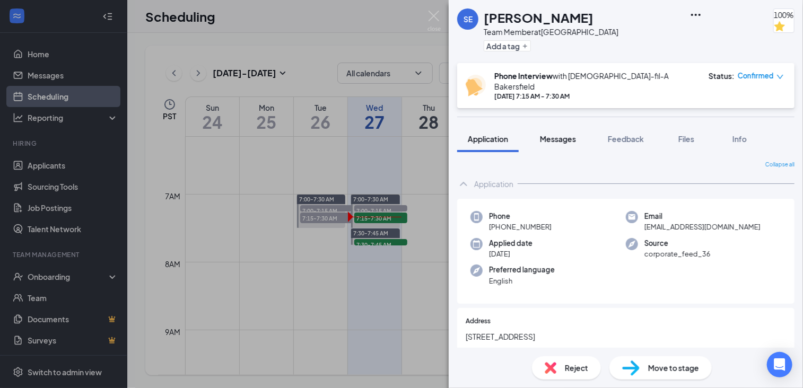
click at [577, 129] on button "Messages" at bounding box center [558, 139] width 57 height 27
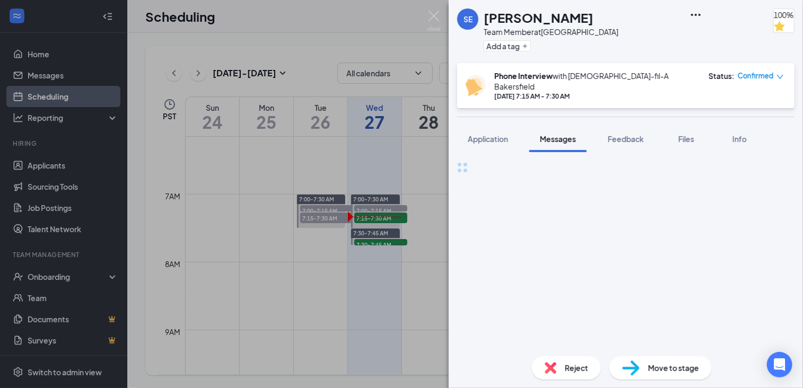
click at [0, 0] on textarea at bounding box center [0, 0] width 0 height 0
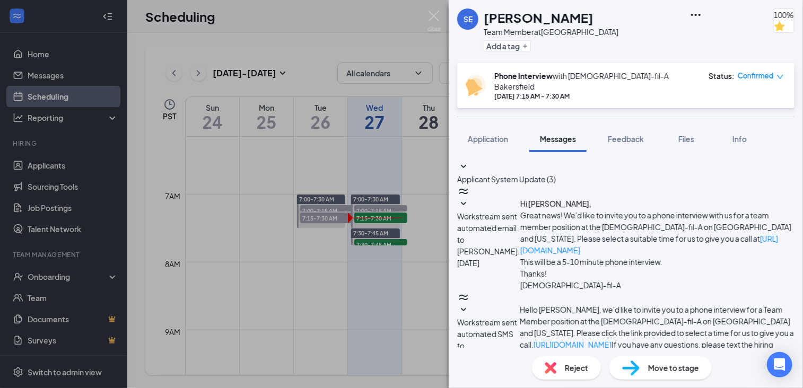
scroll to position [174, 0]
type textarea "For some reason it won't let me send you the link yet, hopefully it will soon. …"
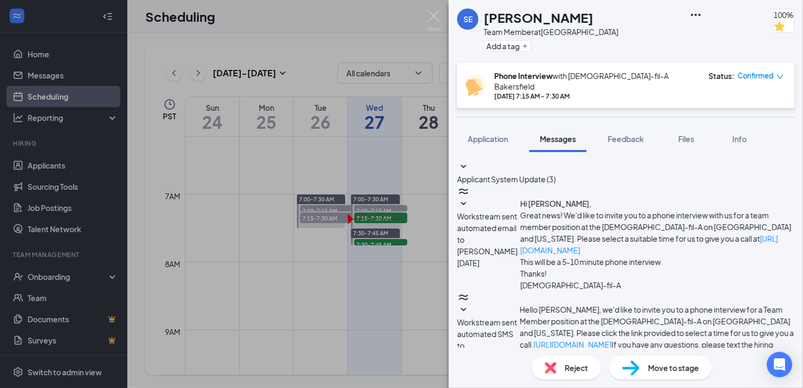
scroll to position [470, 0]
click at [654, 367] on span "Move to stage" at bounding box center [673, 368] width 51 height 12
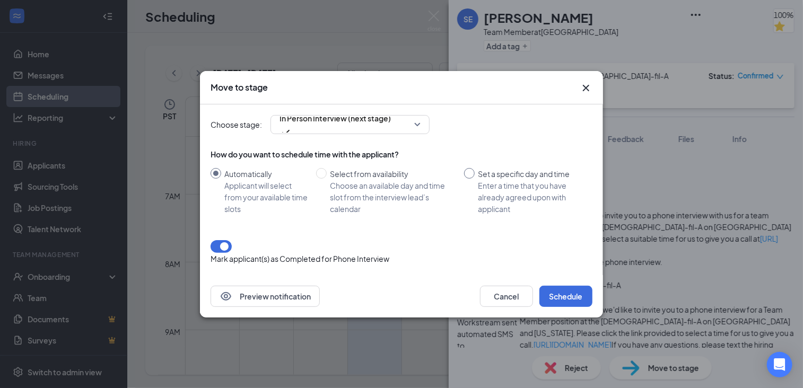
click at [471, 179] on input "Set a specific day and time Enter a time that you have already agreed upon with…" at bounding box center [469, 173] width 11 height 11
radio input "true"
radio input "false"
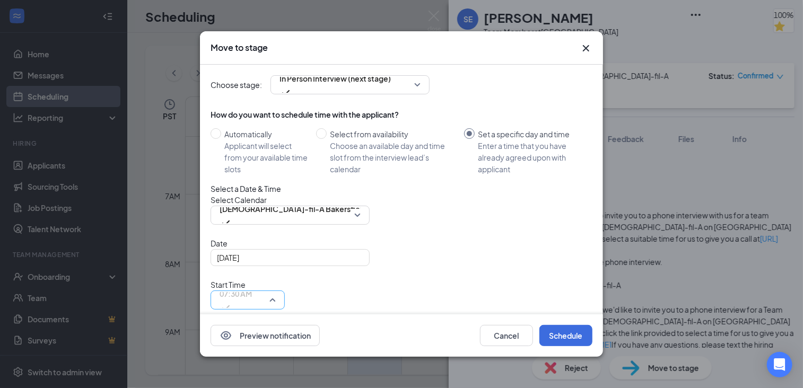
click at [252, 286] on span "07:30 AM" at bounding box center [236, 294] width 32 height 16
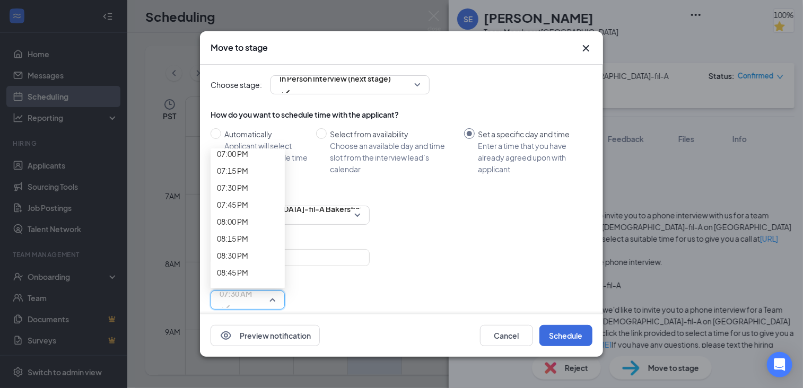
scroll to position [1310, 0]
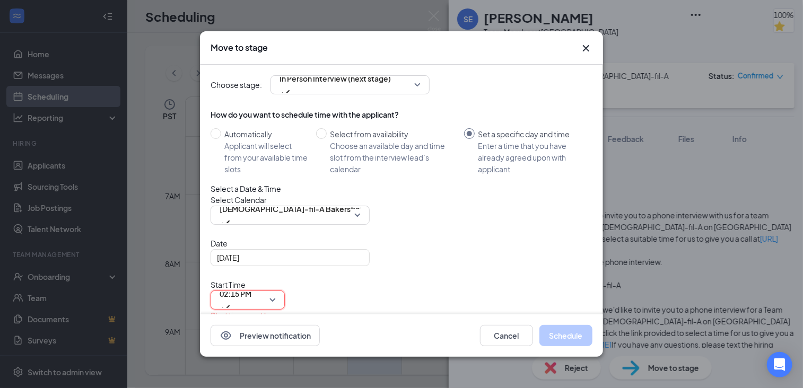
click at [252, 353] on span "08:00 AM" at bounding box center [236, 361] width 32 height 16
click at [557, 341] on button "Schedule" at bounding box center [566, 335] width 53 height 21
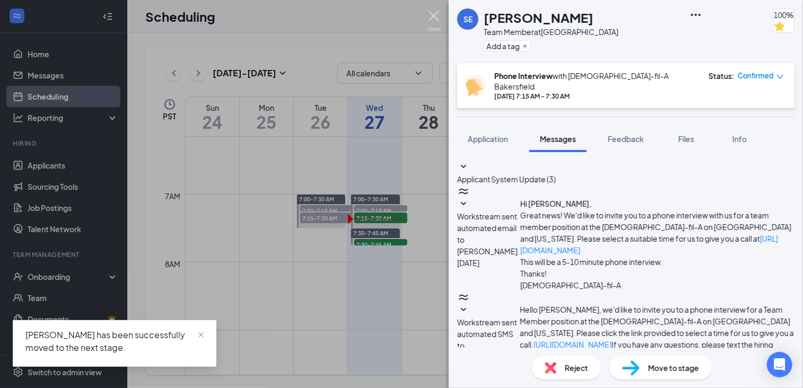
click at [436, 19] on img at bounding box center [434, 21] width 13 height 21
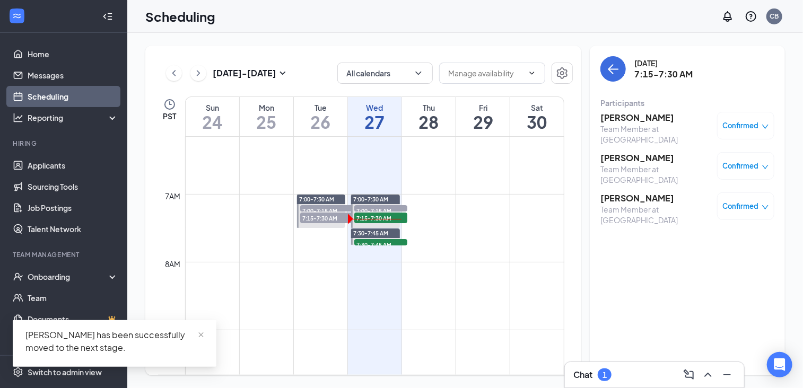
click at [626, 375] on div "Chat 1" at bounding box center [655, 375] width 162 height 17
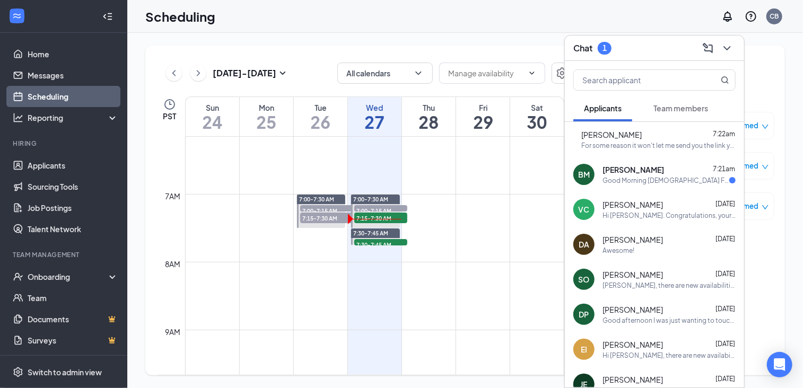
click at [691, 186] on div "BM [PERSON_NAME] 7:21am Good Morning [DEMOGRAPHIC_DATA] Fil-A management I was …" at bounding box center [654, 174] width 179 height 35
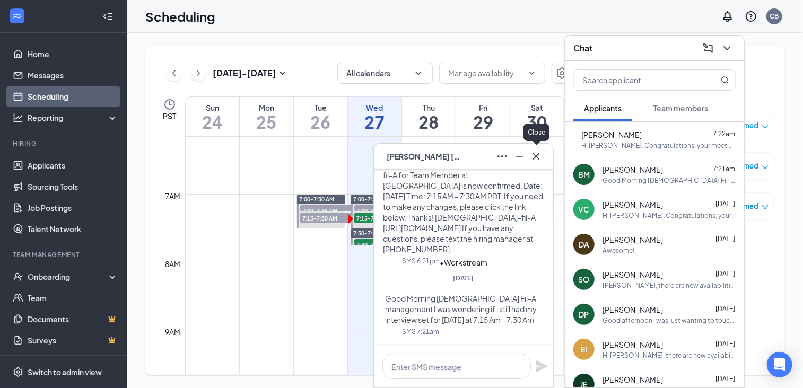
click at [536, 158] on icon "Cross" at bounding box center [536, 156] width 6 height 6
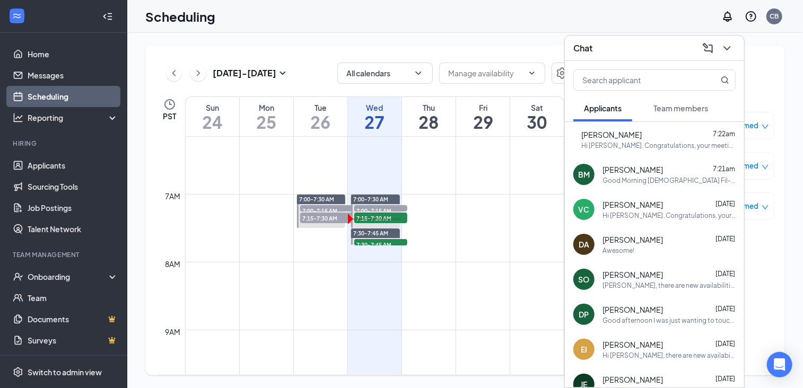
click at [736, 47] on button at bounding box center [727, 48] width 17 height 17
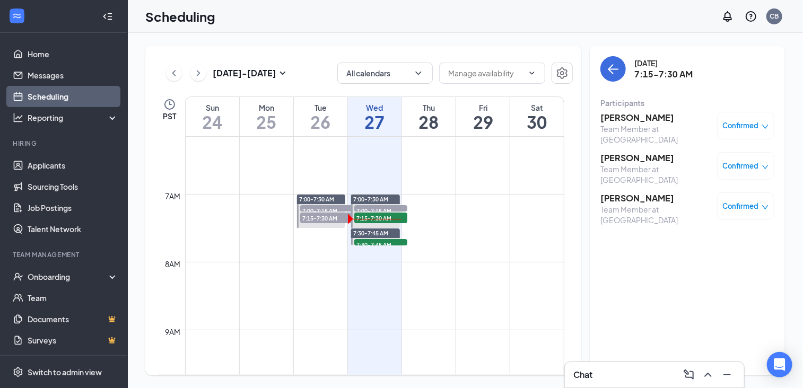
click at [620, 384] on div "Chat" at bounding box center [654, 374] width 179 height 25
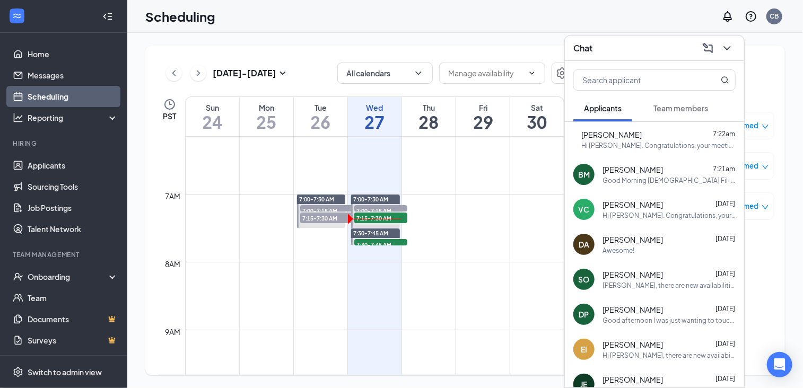
click at [641, 177] on div "Good Morning [DEMOGRAPHIC_DATA] Fil-A management I was wondering if i still had…" at bounding box center [669, 180] width 133 height 9
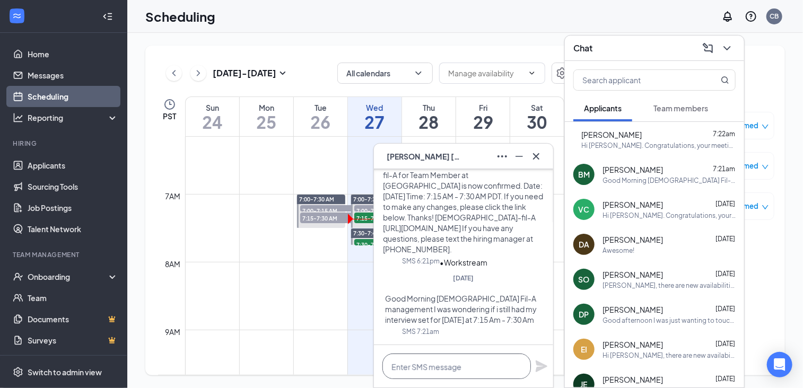
click at [424, 364] on textarea at bounding box center [457, 366] width 149 height 25
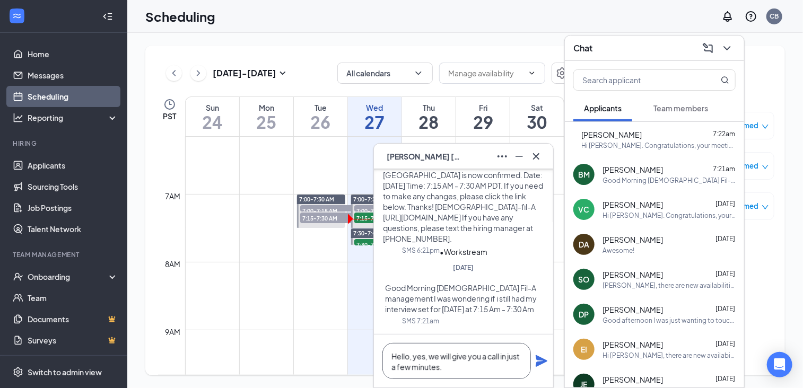
type textarea "Hello, yes, we will give you a call in just a few minutes."
click at [537, 364] on icon "Plane" at bounding box center [542, 362] width 12 height 12
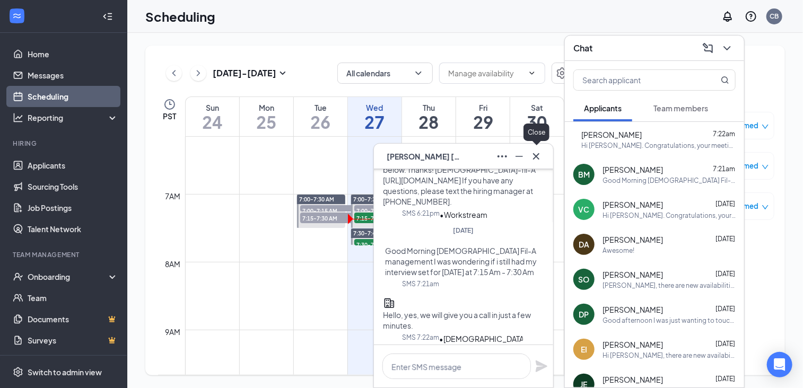
click at [540, 154] on icon "Cross" at bounding box center [536, 156] width 13 height 13
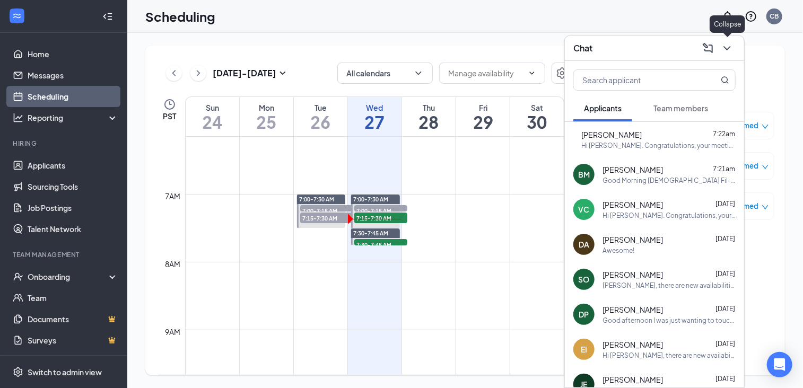
click at [725, 47] on icon "ChevronDown" at bounding box center [727, 48] width 7 height 4
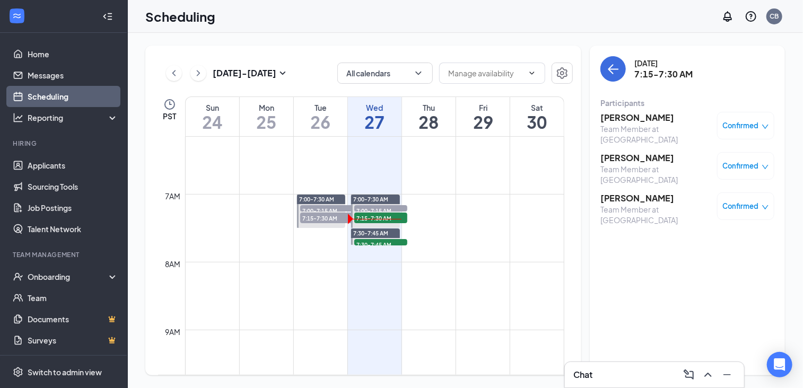
click at [654, 152] on h3 "[PERSON_NAME]" at bounding box center [656, 158] width 111 height 12
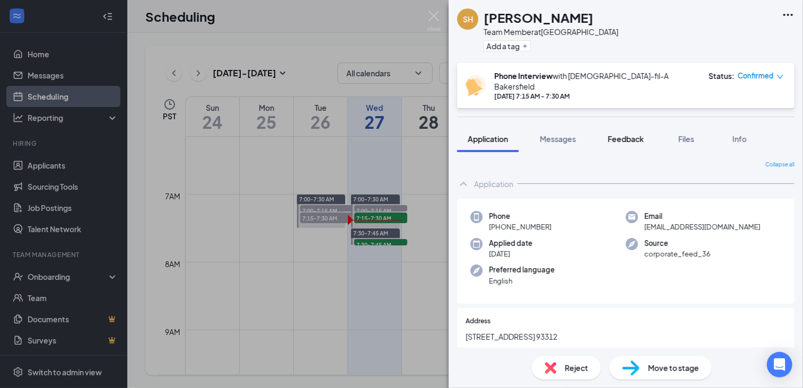
click at [622, 134] on span "Feedback" at bounding box center [626, 139] width 36 height 10
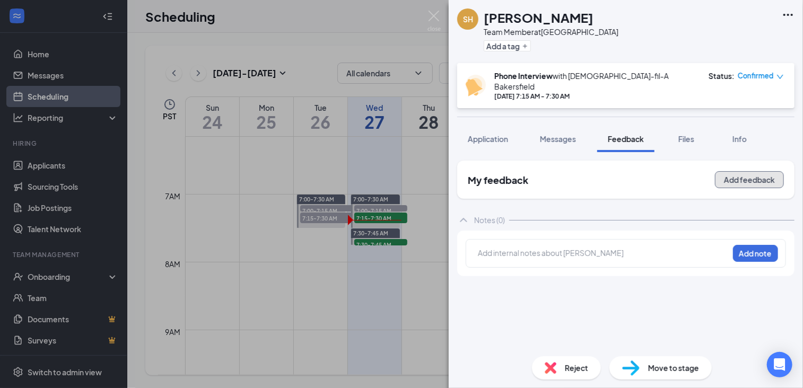
click at [749, 171] on button "Add feedback" at bounding box center [749, 179] width 69 height 17
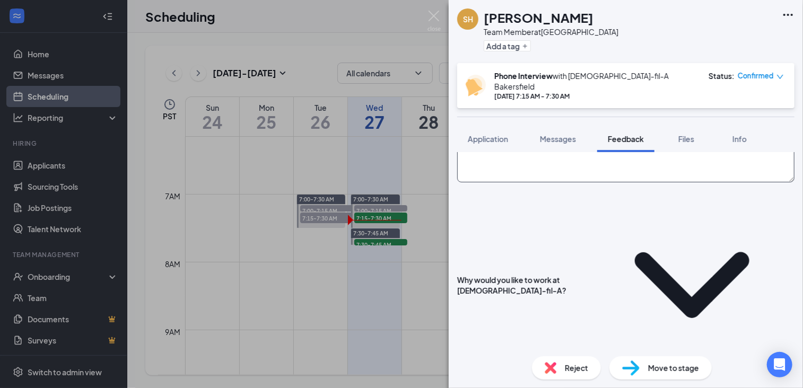
scroll to position [117, 0]
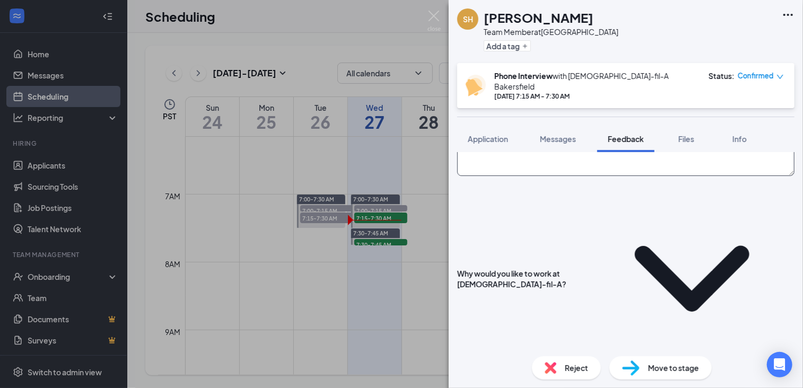
type textarea "y"
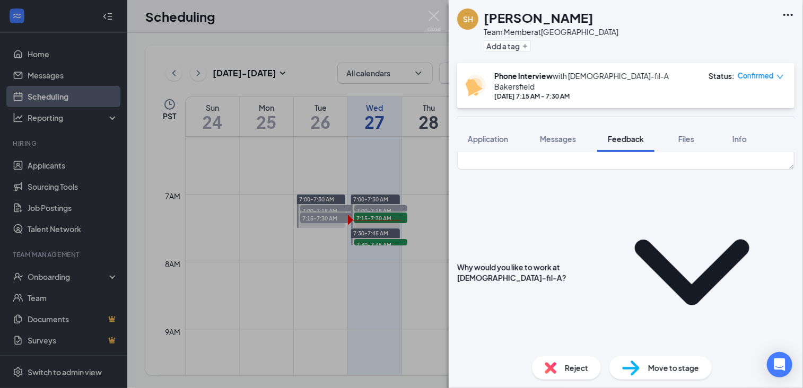
scroll to position [165, 0]
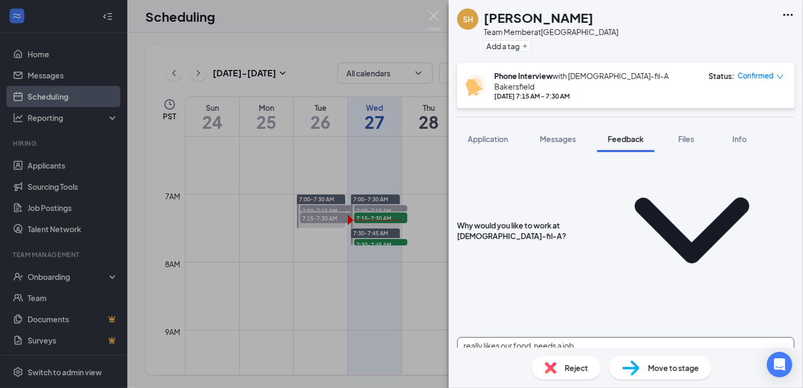
type textarea "really likes our food, needs a job"
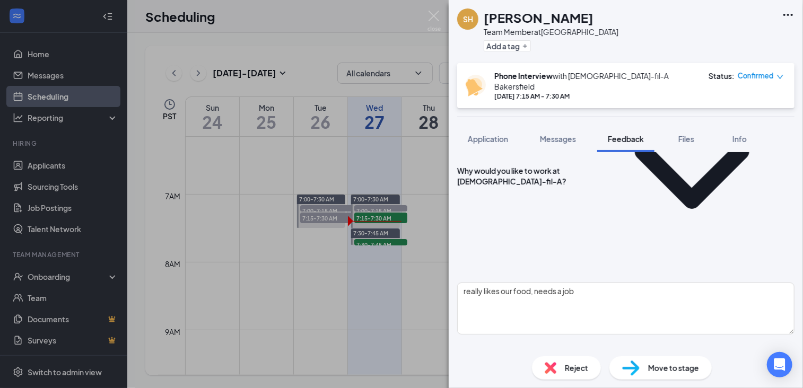
scroll to position [221, 0]
type textarea "seasonally - target, security - mechanic's [GEOGRAPHIC_DATA]"
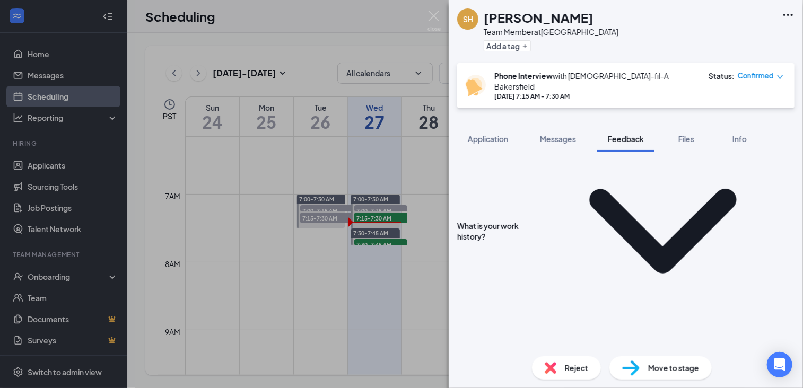
scroll to position [466, 0]
type textarea "a few years of college for web design, GED"
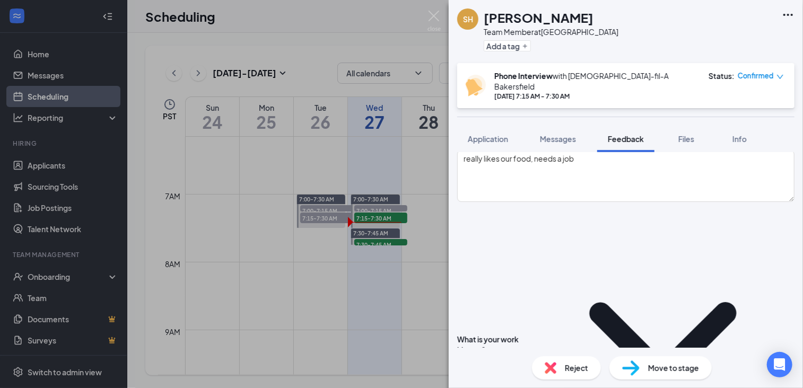
scroll to position [352, 0]
type textarea "open"
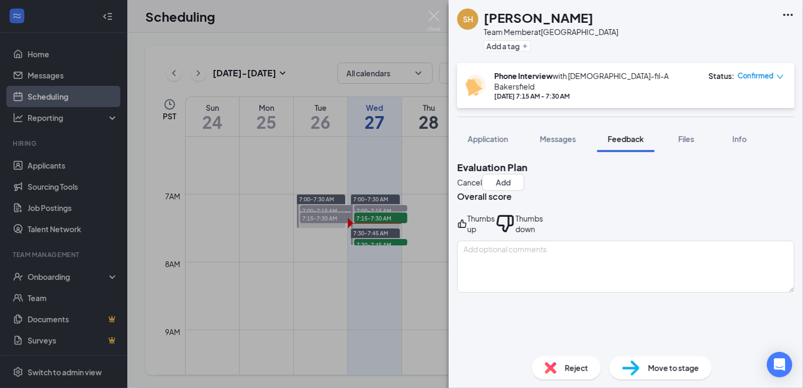
type textarea "yes"
click at [495, 218] on div "Thumbs up" at bounding box center [482, 223] width 28 height 21
click at [525, 174] on button "Add" at bounding box center [503, 182] width 42 height 17
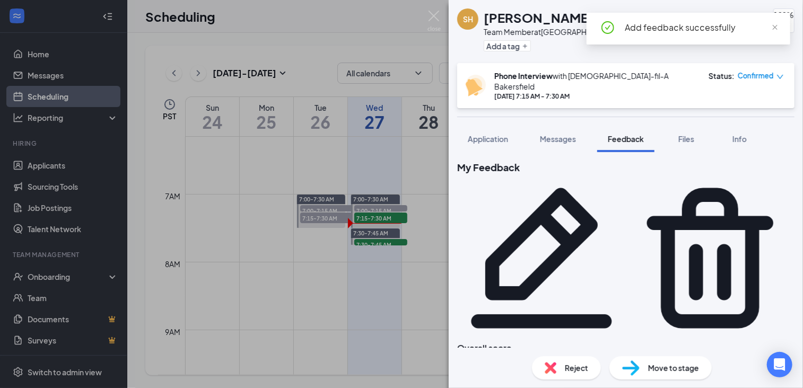
click at [758, 76] on span "Confirmed" at bounding box center [756, 76] width 36 height 11
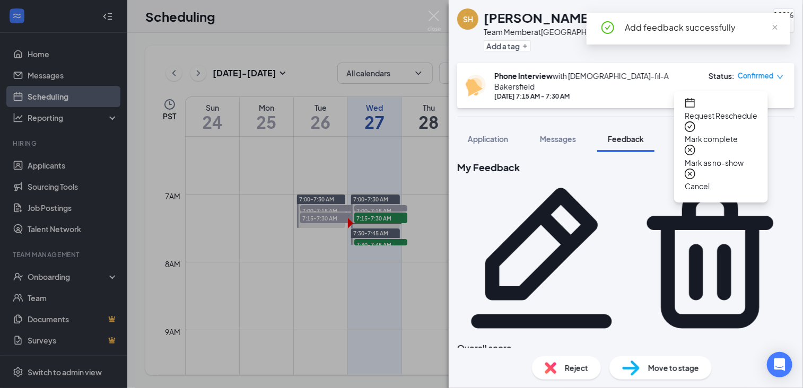
click at [720, 133] on span "Mark complete" at bounding box center [721, 139] width 73 height 12
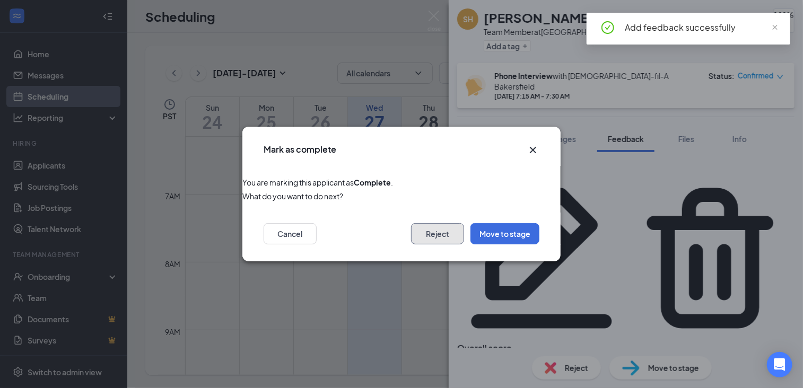
click at [437, 236] on button "Reject" at bounding box center [437, 233] width 53 height 21
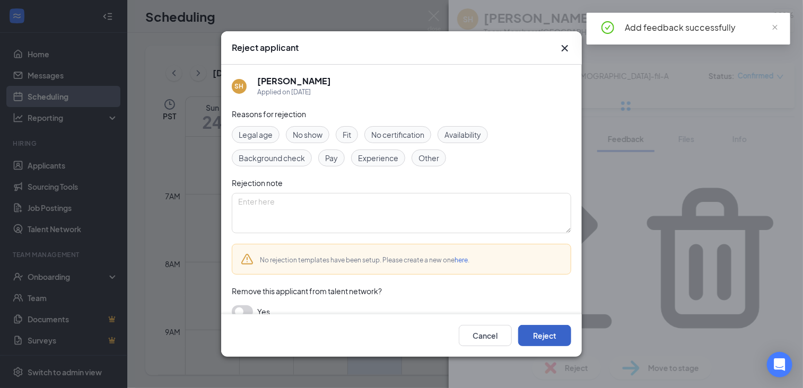
click at [547, 336] on button "Reject" at bounding box center [544, 335] width 53 height 21
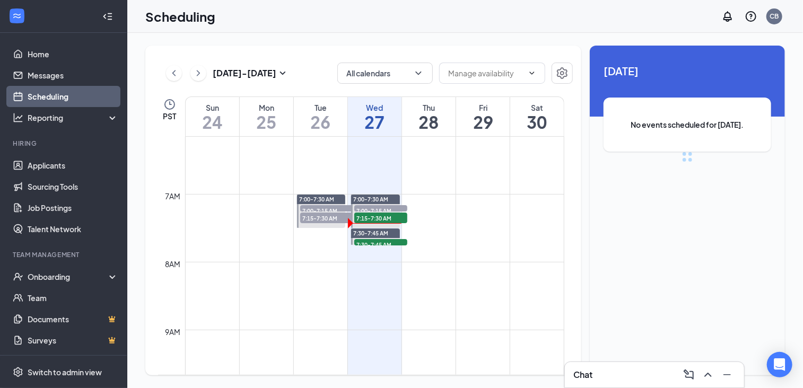
click at [431, 14] on div "Scheduling CB" at bounding box center [465, 16] width 676 height 33
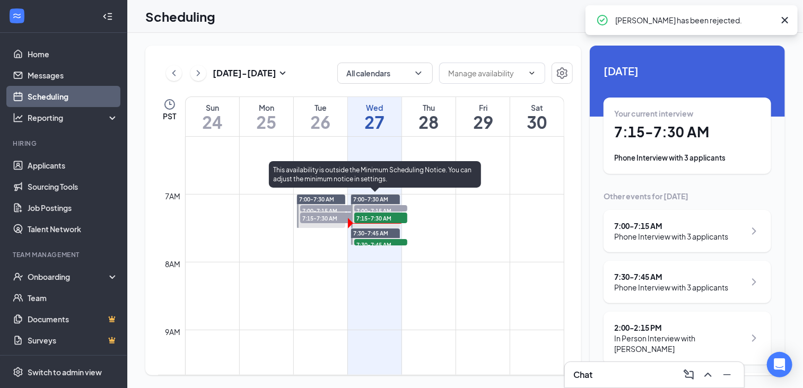
click at [371, 213] on span "7:15-7:30 AM" at bounding box center [380, 218] width 53 height 11
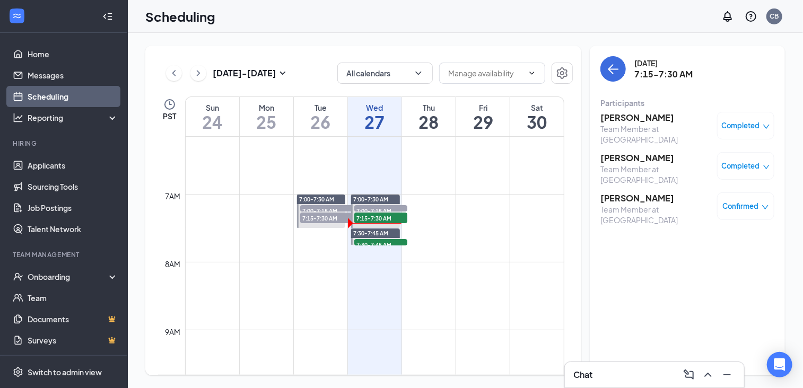
click at [644, 193] on h3 "[PERSON_NAME]" at bounding box center [656, 199] width 111 height 12
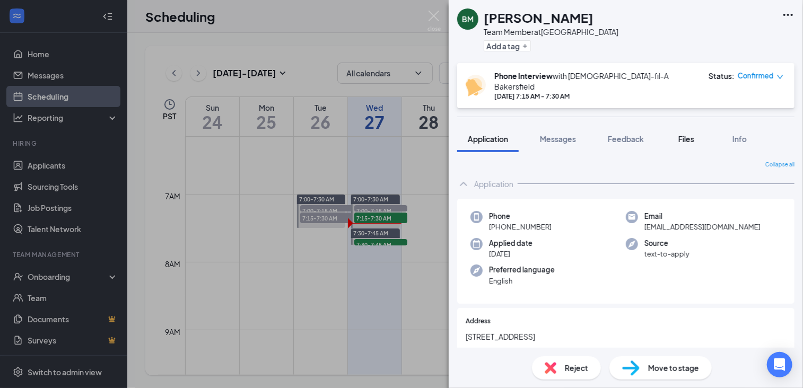
click at [693, 140] on button "Files" at bounding box center [686, 139] width 42 height 27
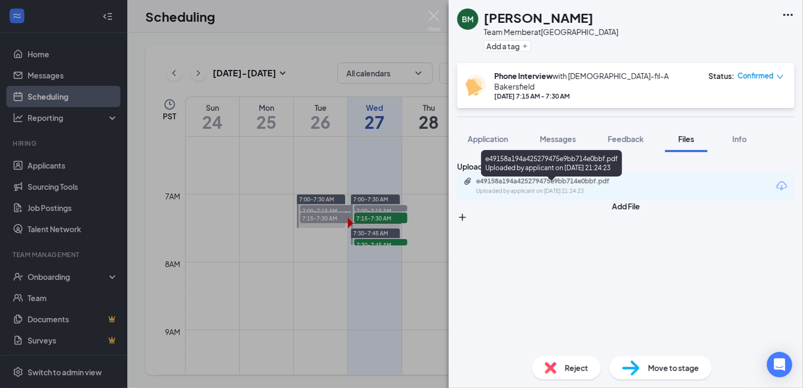
click at [533, 186] on div "e49158a194a425279475e9bb714e0bbf.pdf" at bounding box center [551, 181] width 149 height 8
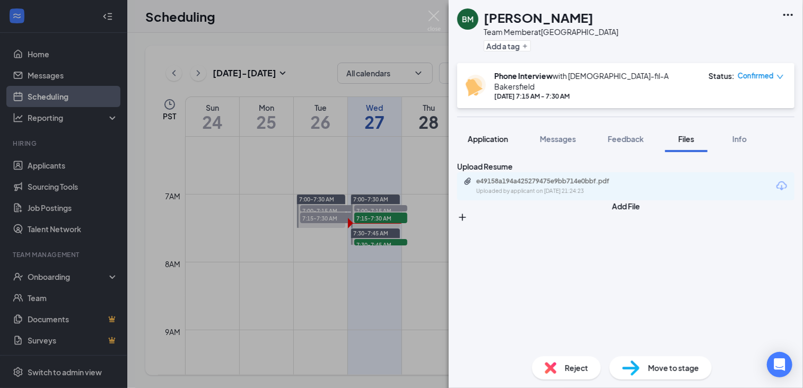
click at [491, 134] on span "Application" at bounding box center [488, 139] width 40 height 10
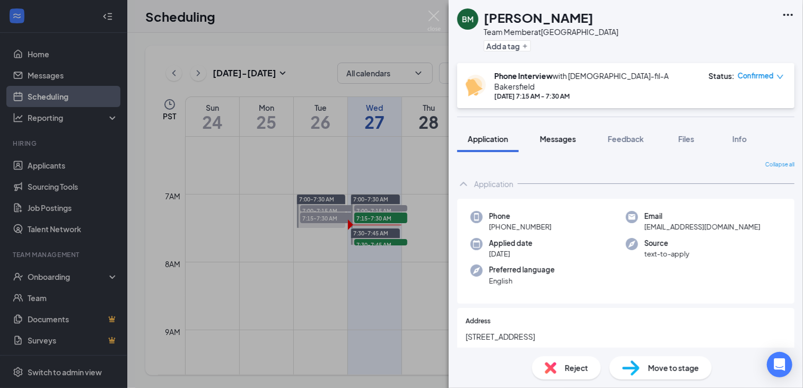
click at [567, 134] on span "Messages" at bounding box center [558, 139] width 36 height 10
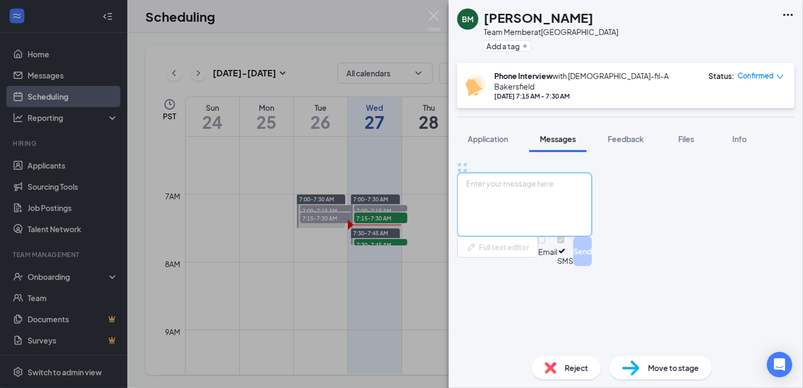
click at [537, 237] on textarea at bounding box center [524, 205] width 135 height 64
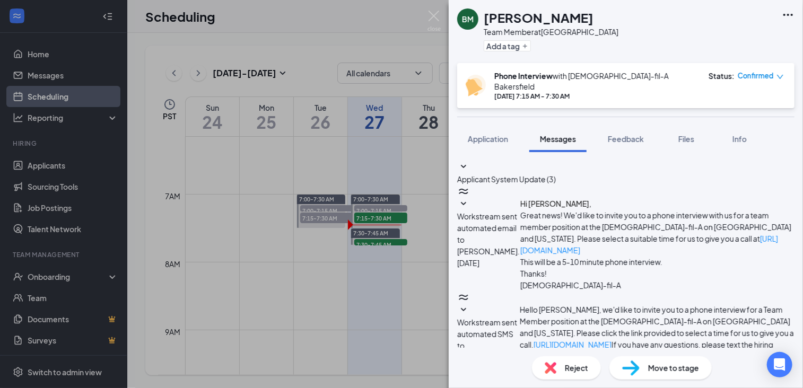
scroll to position [310, 0]
type textarea "H"
click at [485, 134] on span "Application" at bounding box center [488, 139] width 40 height 10
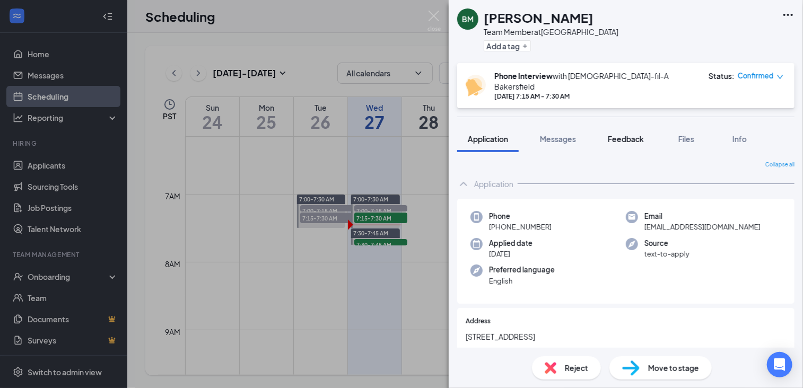
click at [626, 134] on span "Feedback" at bounding box center [626, 139] width 36 height 10
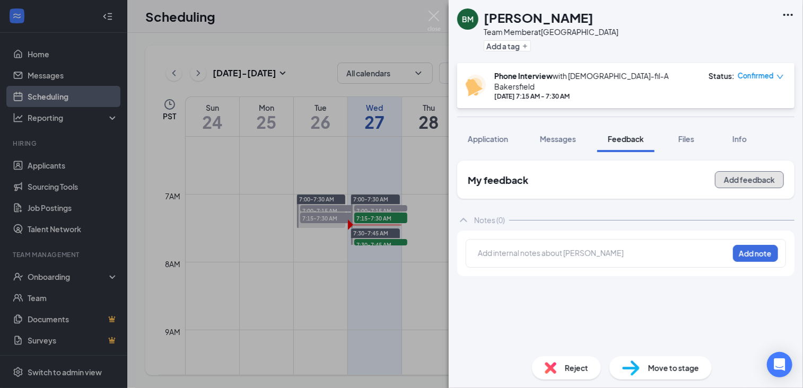
click at [728, 171] on button "Add feedback" at bounding box center [749, 179] width 69 height 17
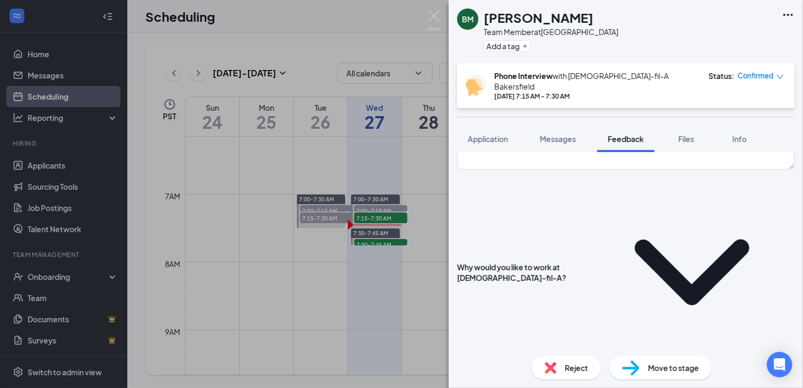
scroll to position [94, 0]
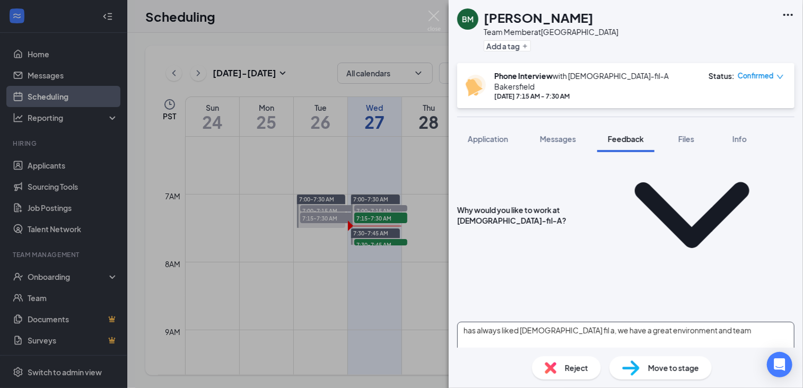
scroll to position [181, 0]
type textarea "has always liked [DEMOGRAPHIC_DATA] fil a, we have a great environment and team"
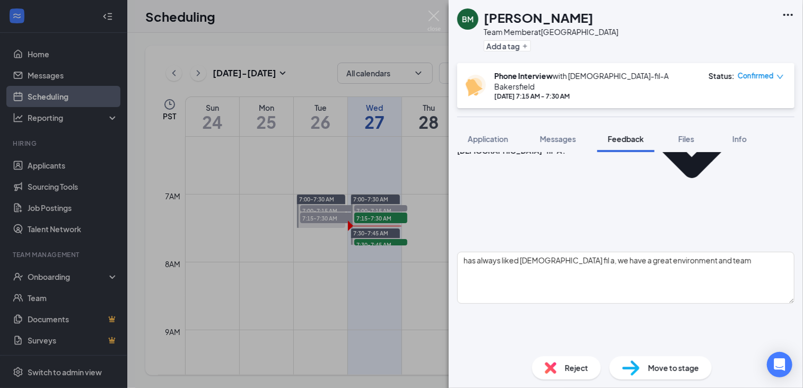
scroll to position [252, 0]
type textarea "trader [PERSON_NAME]'s, [PERSON_NAME] in the box, current - volunteer at a hosp…"
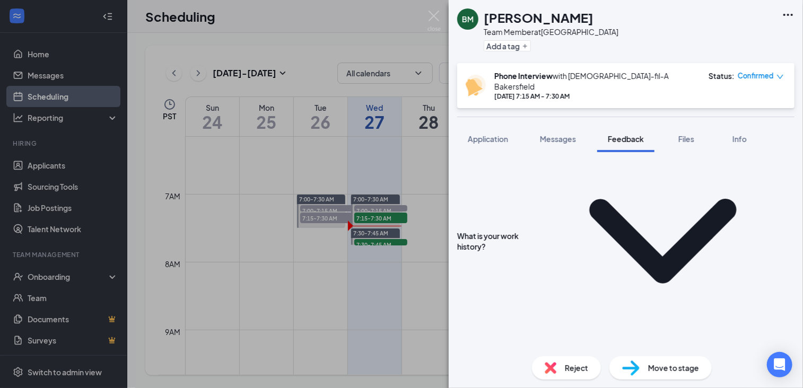
scroll to position [469, 0]
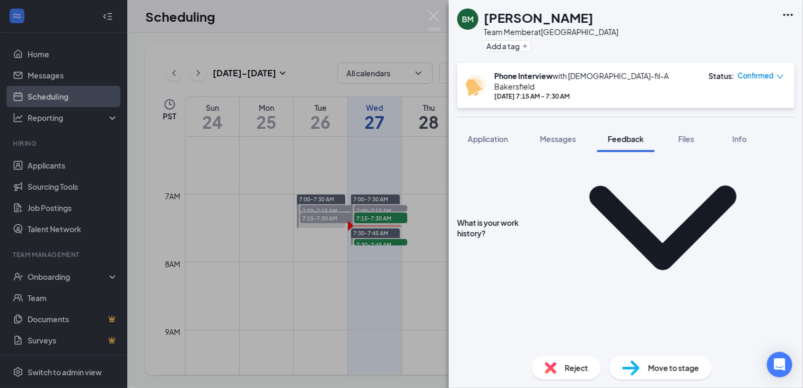
type textarea "golden valley hs, current - UC [PERSON_NAME] but transferring to [GEOGRAPHIC_DA…"
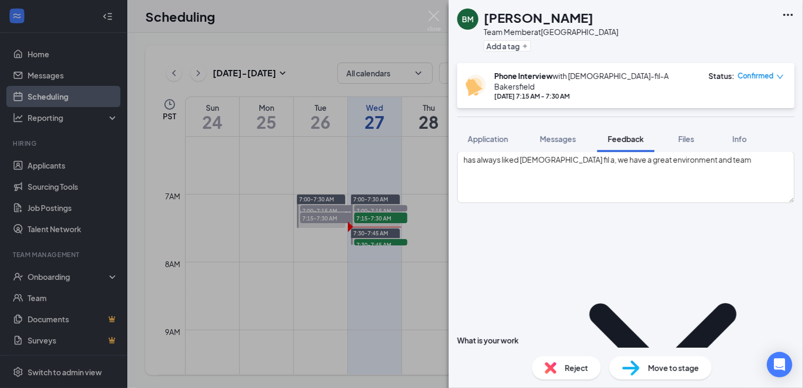
scroll to position [348, 0]
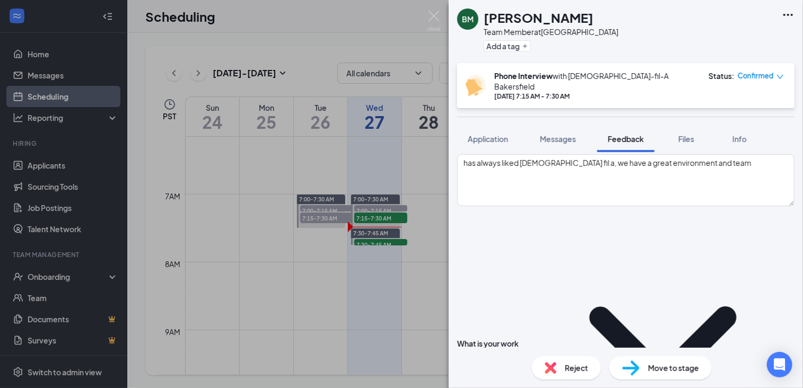
type textarea "open - just taking online classes"
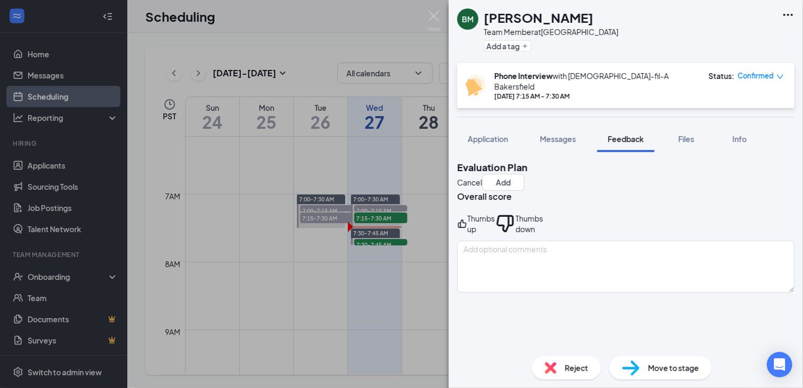
scroll to position [0, 0]
type textarea "yes"
click at [495, 222] on div "Thumbs up" at bounding box center [482, 223] width 28 height 21
click at [525, 174] on button "Add" at bounding box center [503, 182] width 42 height 17
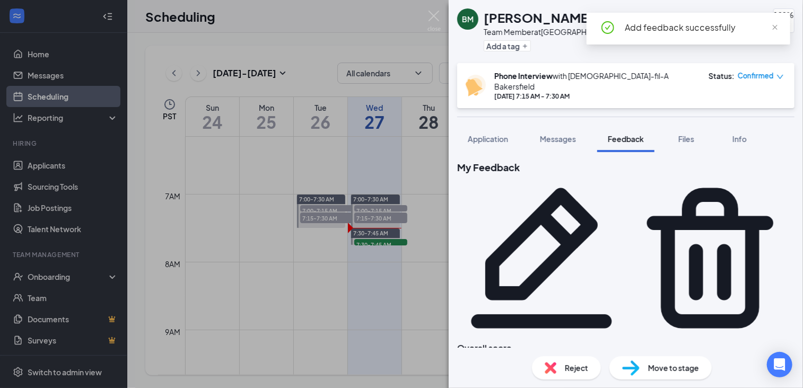
click at [561, 367] on div "Reject" at bounding box center [566, 368] width 69 height 23
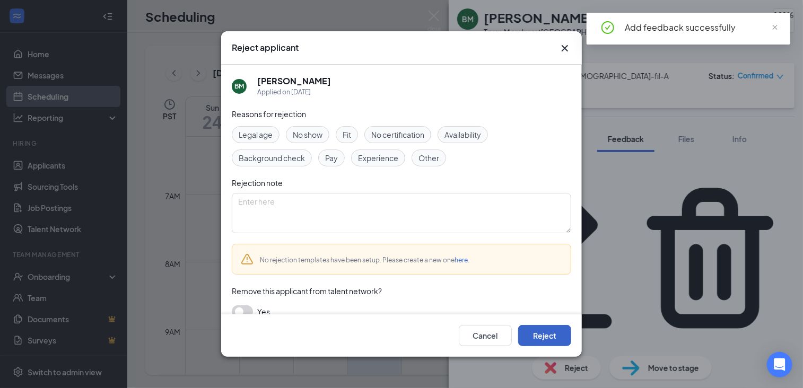
click at [551, 327] on button "Reject" at bounding box center [544, 335] width 53 height 21
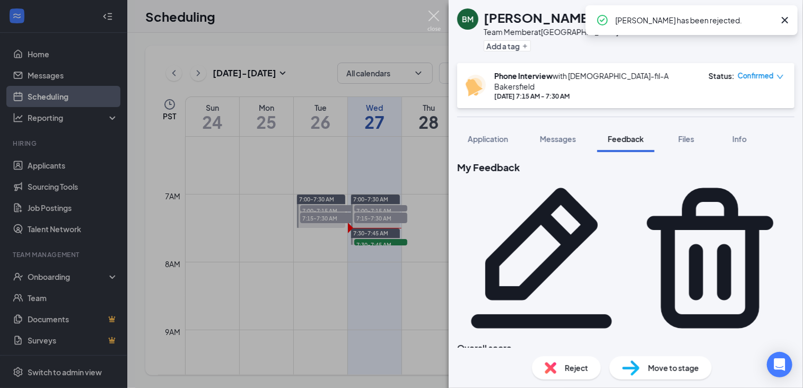
click at [438, 13] on img at bounding box center [434, 21] width 13 height 21
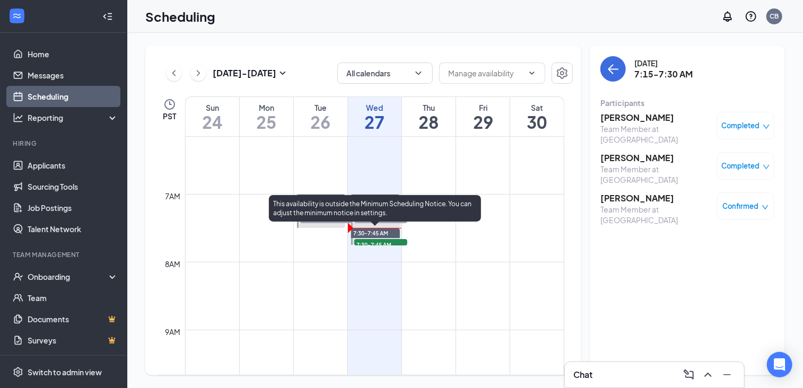
click at [393, 241] on span "7:30-7:45 AM" at bounding box center [380, 244] width 53 height 11
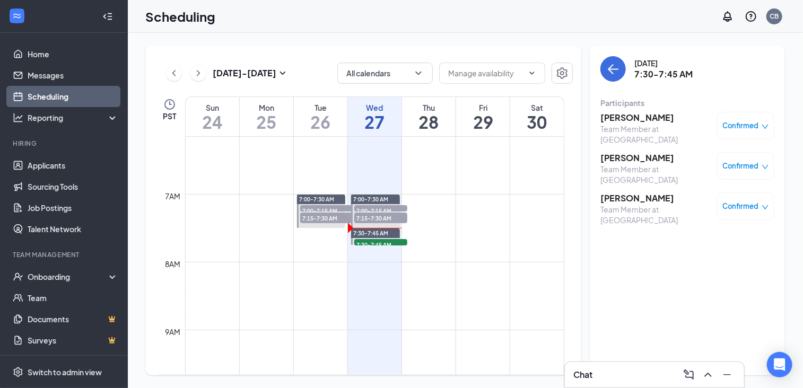
click at [626, 116] on h3 "[PERSON_NAME]" at bounding box center [656, 118] width 111 height 12
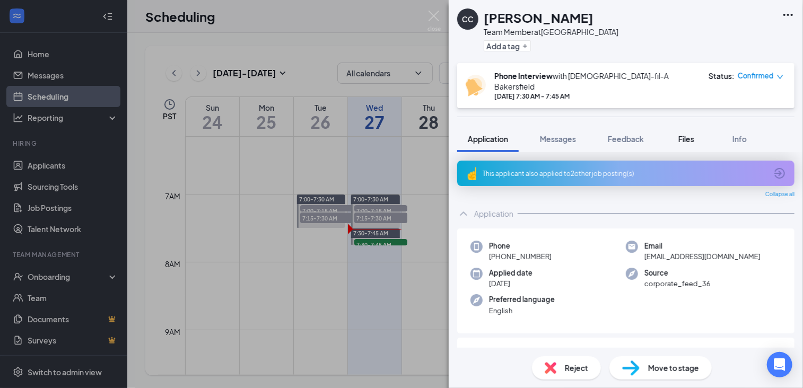
click at [691, 134] on span "Files" at bounding box center [687, 139] width 16 height 10
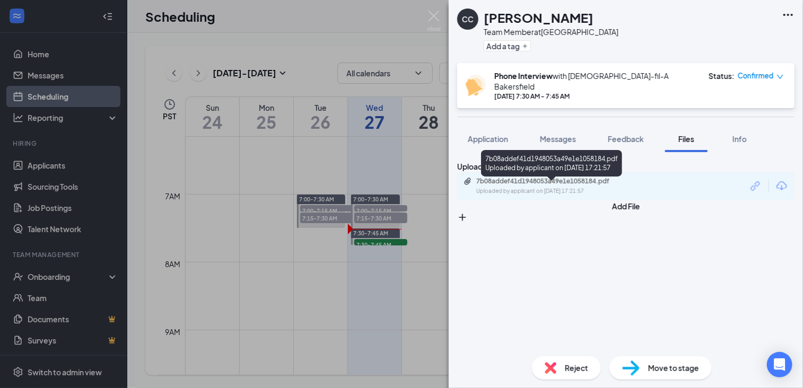
click at [612, 194] on div "Uploaded by applicant on [DATE] 17:21:57" at bounding box center [556, 191] width 159 height 8
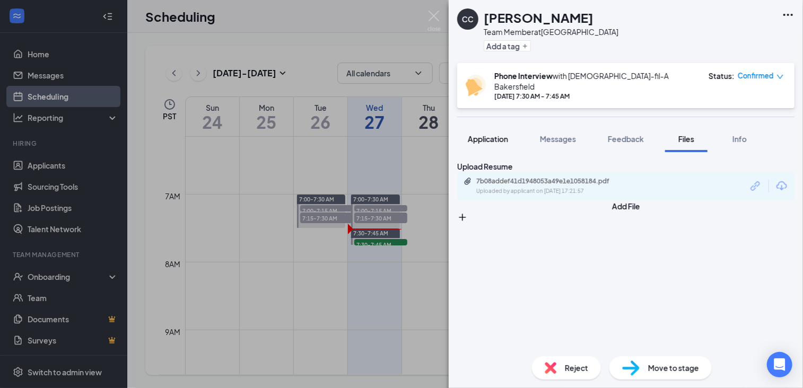
click at [490, 134] on span "Application" at bounding box center [488, 139] width 40 height 10
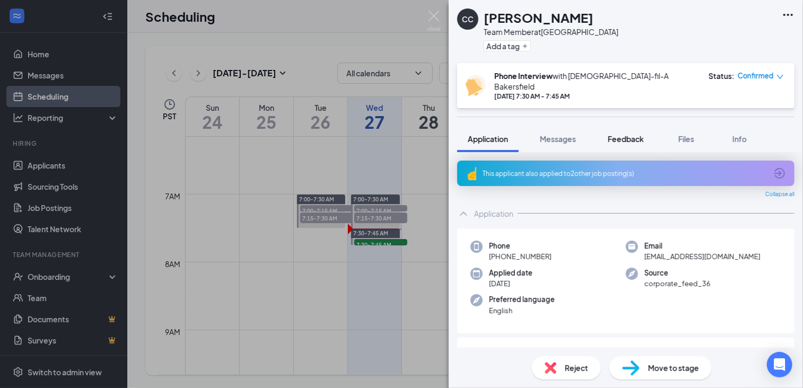
click at [625, 134] on span "Feedback" at bounding box center [626, 139] width 36 height 10
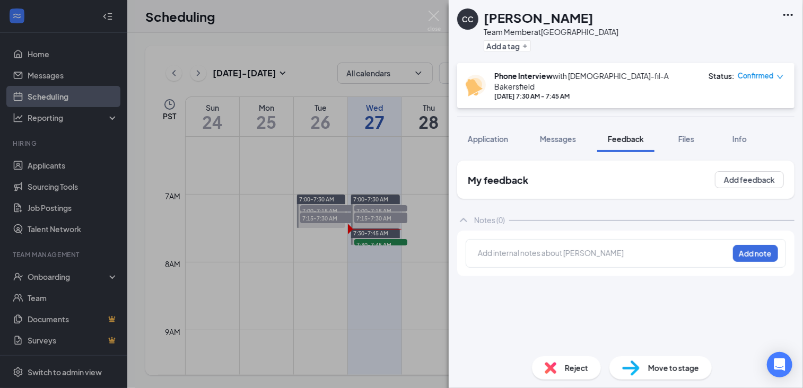
click at [714, 171] on div "My feedback Add feedback" at bounding box center [626, 180] width 338 height 38
click at [731, 171] on button "Add feedback" at bounding box center [749, 179] width 69 height 17
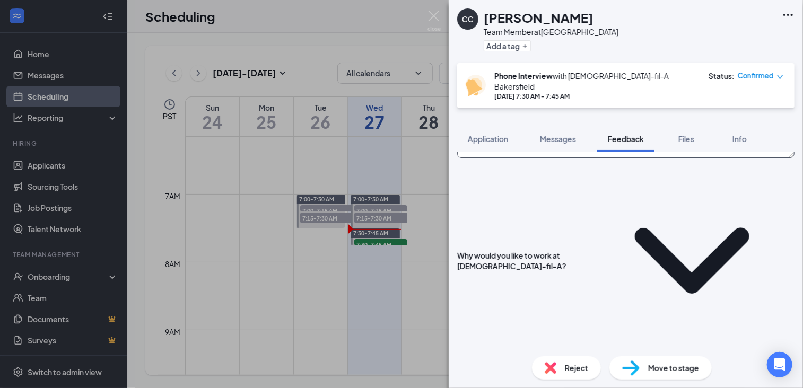
scroll to position [135, 0]
click at [641, 367] on textarea at bounding box center [626, 393] width 338 height 52
type textarea "h"
type textarea "we have a positive environment, has liked the company a lot for a while"
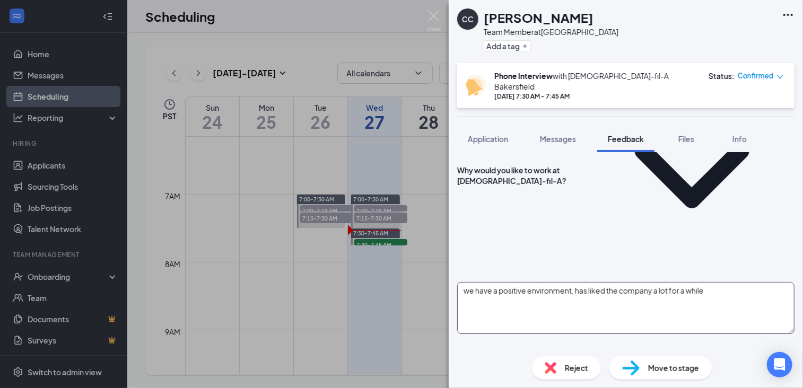
scroll to position [220, 0]
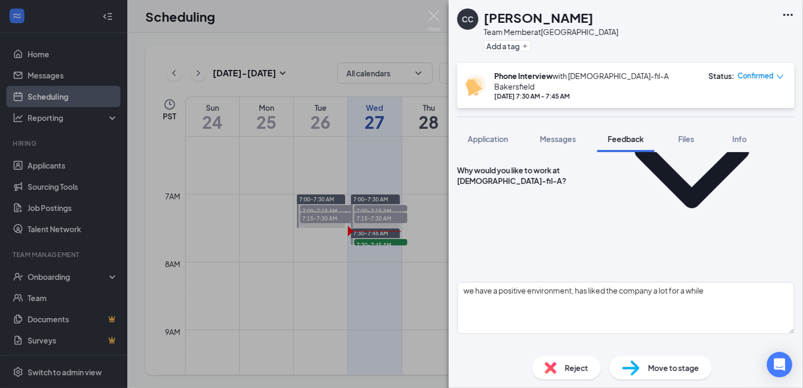
click at [739, 185] on div "CC [PERSON_NAME] Team Member at [GEOGRAPHIC_DATA] Add a tag Phone Interview wit…" at bounding box center [626, 194] width 354 height 388
drag, startPoint x: 762, startPoint y: 188, endPoint x: 726, endPoint y: 187, distance: 36.1
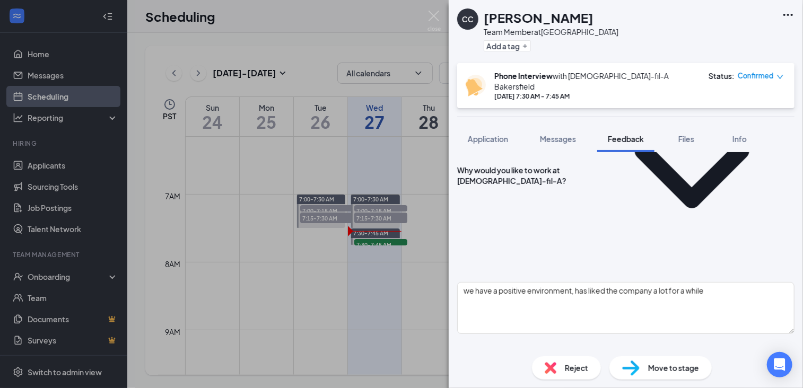
type textarea "first job during high school - a restaurant (el pueblo mexican restaurant), ROC…"
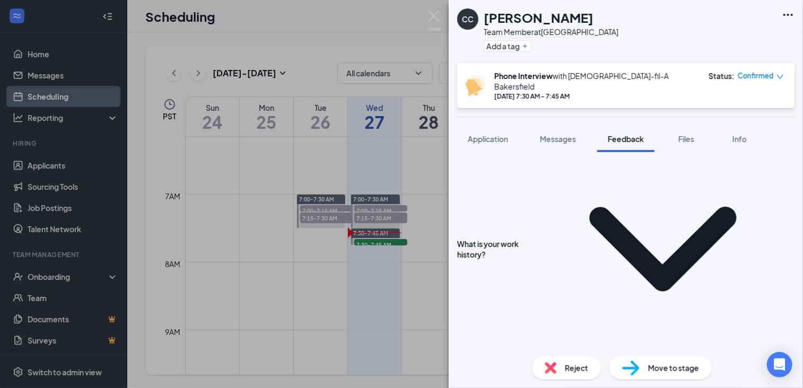
scroll to position [452, 0]
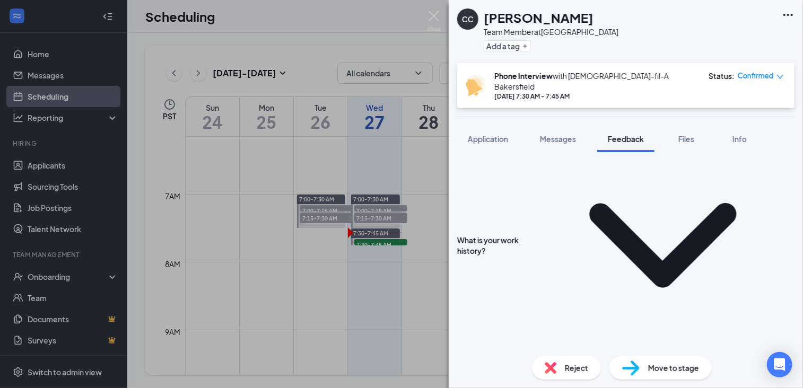
type textarea "currently - BC for a law program (wants to become a lawyer)"
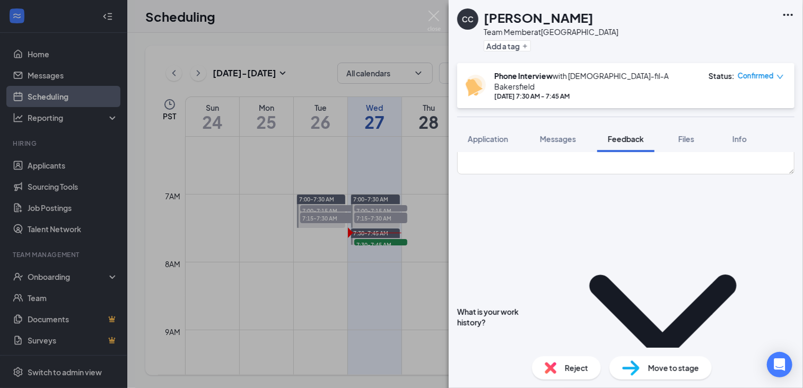
scroll to position [379, 0]
type textarea "open except tuesdays/thursdays from 10:30-12:30"
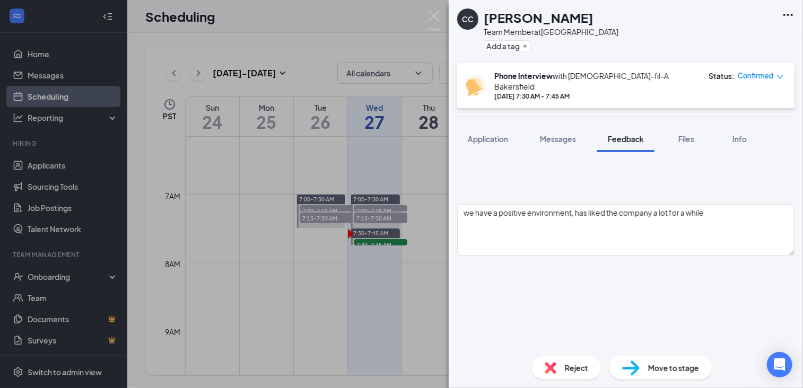
scroll to position [294, 0]
type textarea "none"
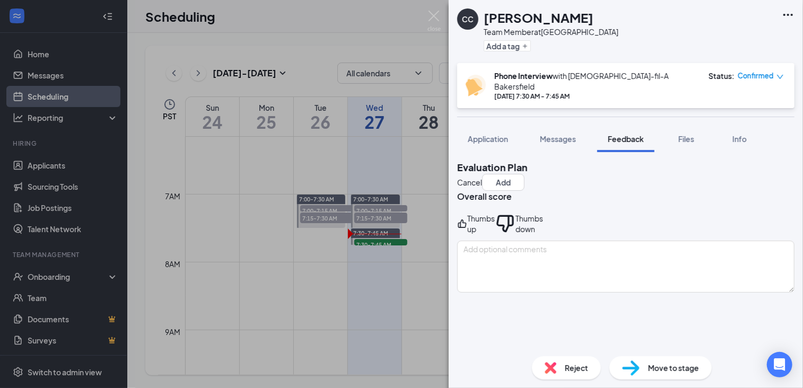
scroll to position [0, 0]
type textarea "yes"
click at [495, 222] on div "Thumbs up" at bounding box center [482, 223] width 28 height 21
click at [525, 174] on button "Add" at bounding box center [503, 182] width 42 height 17
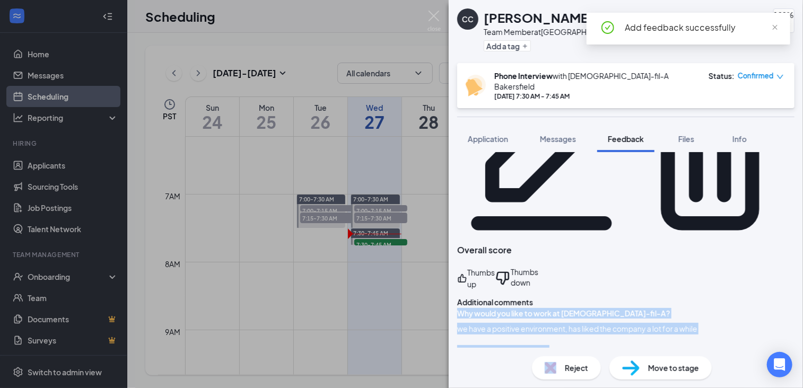
scroll to position [242, 0]
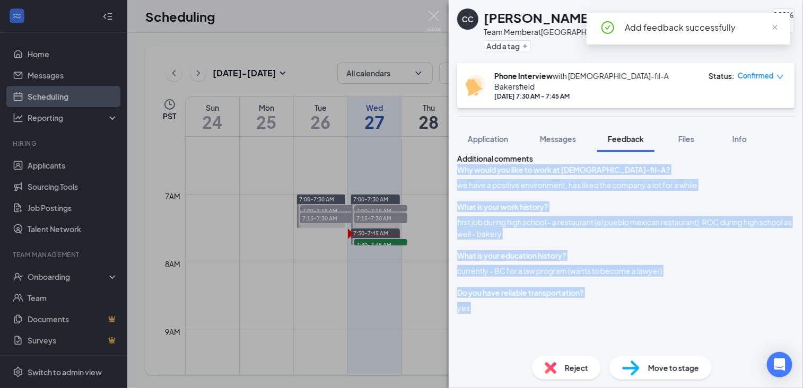
drag, startPoint x: 467, startPoint y: 218, endPoint x: 663, endPoint y: 256, distance: 200.0
click at [663, 256] on div "Why would you like to work at [DEMOGRAPHIC_DATA]-fil-A? we have a positive envi…" at bounding box center [626, 368] width 338 height 407
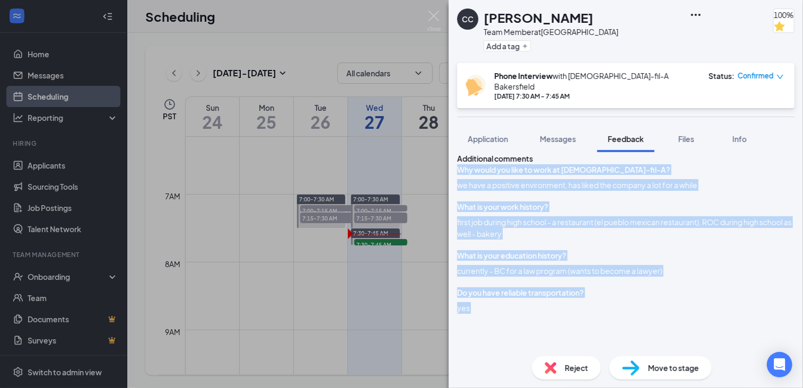
drag, startPoint x: 663, startPoint y: 256, endPoint x: 624, endPoint y: 244, distance: 41.3
copy div "Why would you like to work at [DEMOGRAPHIC_DATA]-fil-A? we have a positive envi…"
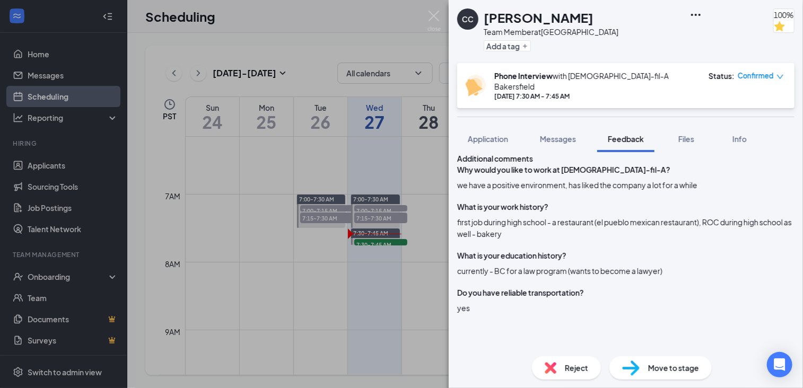
click at [659, 371] on span "Move to stage" at bounding box center [673, 368] width 51 height 12
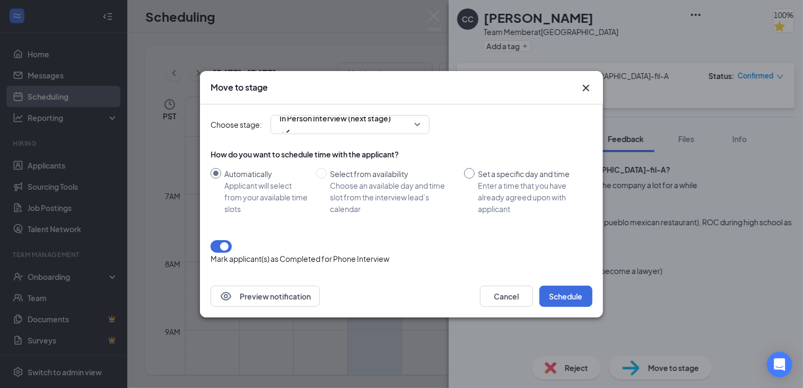
click at [471, 179] on input "Set a specific day and time Enter a time that you have already agreed upon with…" at bounding box center [469, 173] width 11 height 11
radio input "true"
radio input "false"
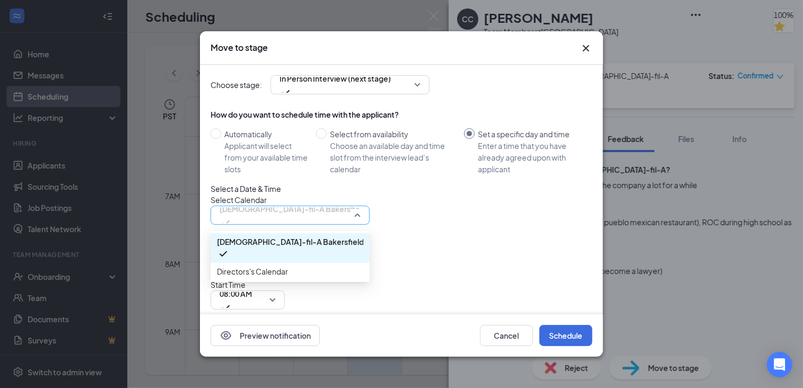
click at [313, 217] on span "[DEMOGRAPHIC_DATA]-fil-A Bakersfield's Calendar" at bounding box center [313, 209] width 186 height 16
click at [298, 278] on span "Directors's Calendar" at bounding box center [290, 272] width 146 height 12
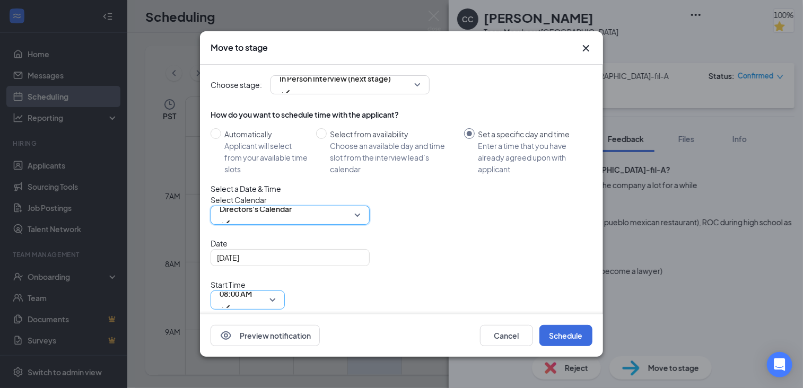
click at [252, 286] on span "08:00 AM" at bounding box center [236, 294] width 32 height 16
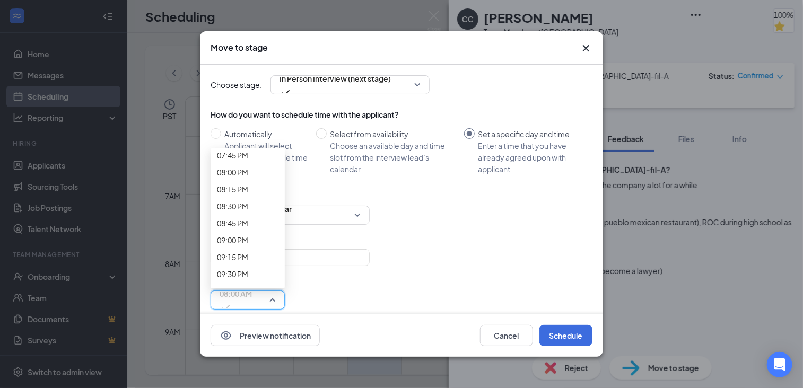
scroll to position [1377, 0]
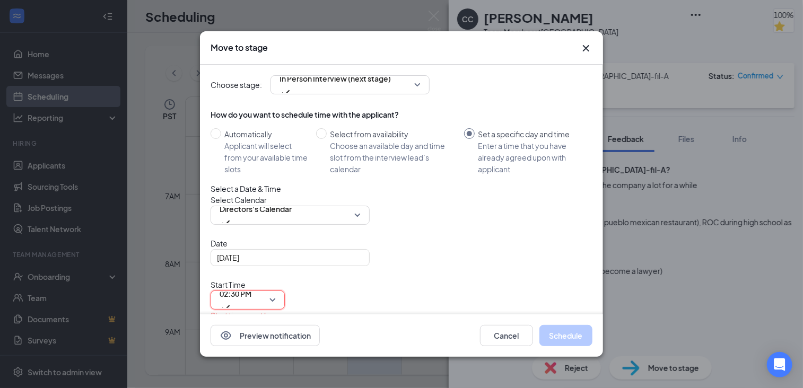
click at [252, 353] on span "08:30 AM" at bounding box center [236, 361] width 32 height 16
click at [570, 339] on button "Schedule" at bounding box center [566, 335] width 53 height 21
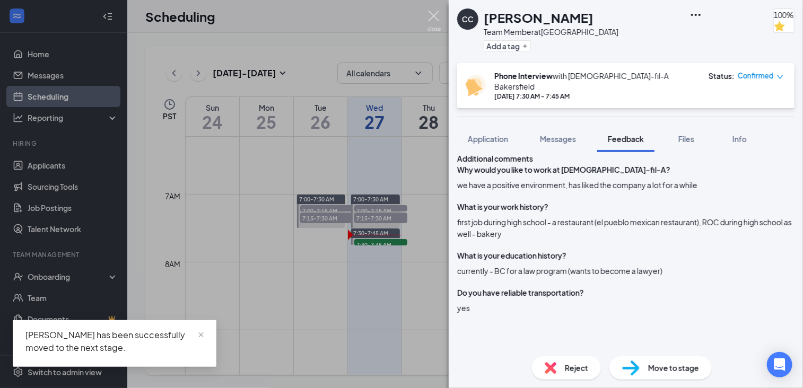
click at [433, 12] on img at bounding box center [434, 21] width 13 height 21
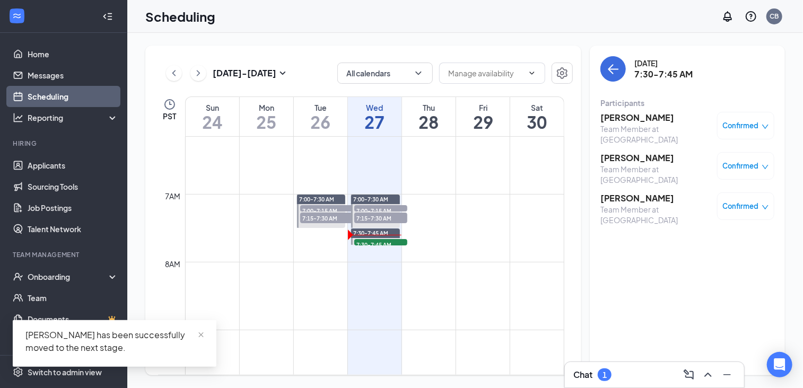
click at [609, 379] on div "1" at bounding box center [605, 375] width 14 height 13
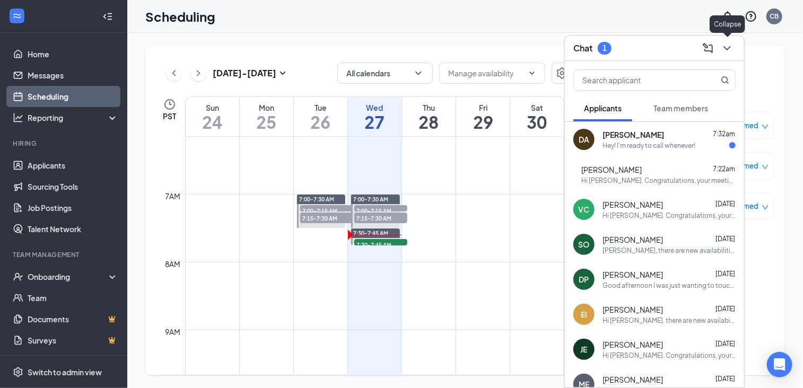
click at [724, 52] on icon "ChevronDown" at bounding box center [727, 48] width 13 height 13
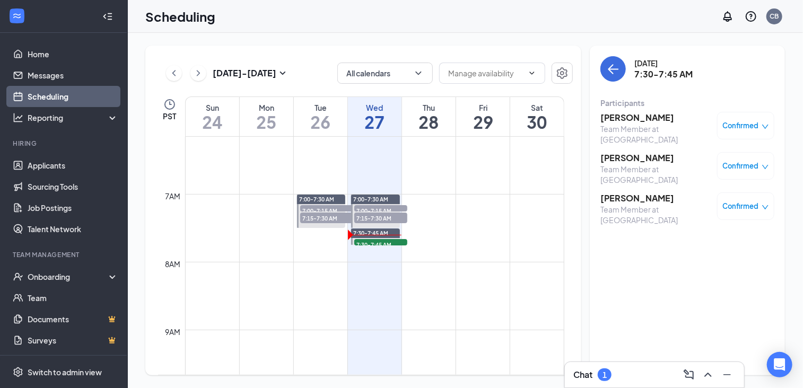
click at [631, 152] on h3 "[PERSON_NAME]" at bounding box center [656, 158] width 111 height 12
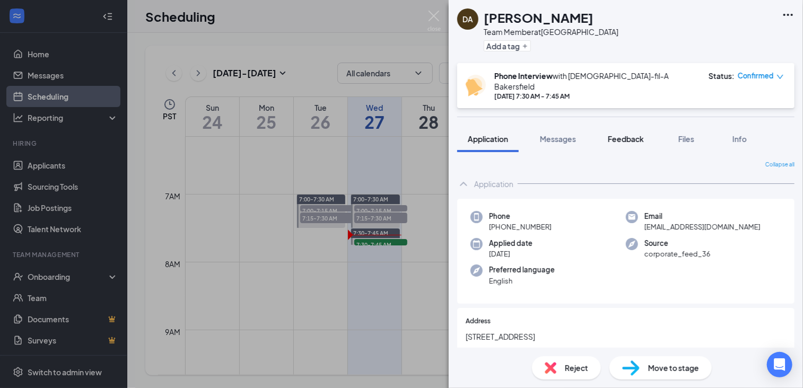
click at [620, 135] on span "Feedback" at bounding box center [626, 139] width 36 height 10
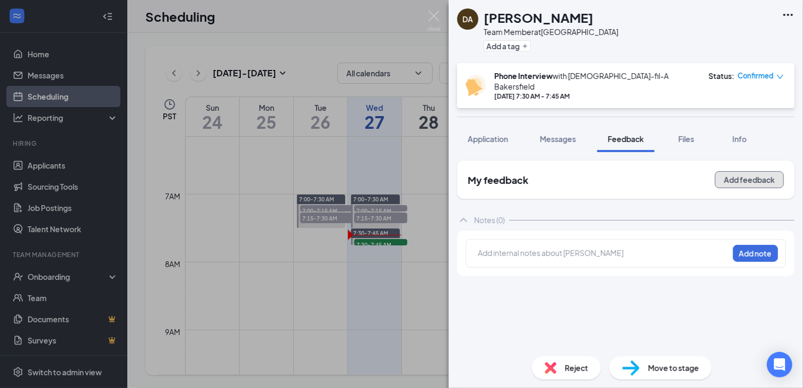
click at [729, 175] on button "Add feedback" at bounding box center [749, 179] width 69 height 17
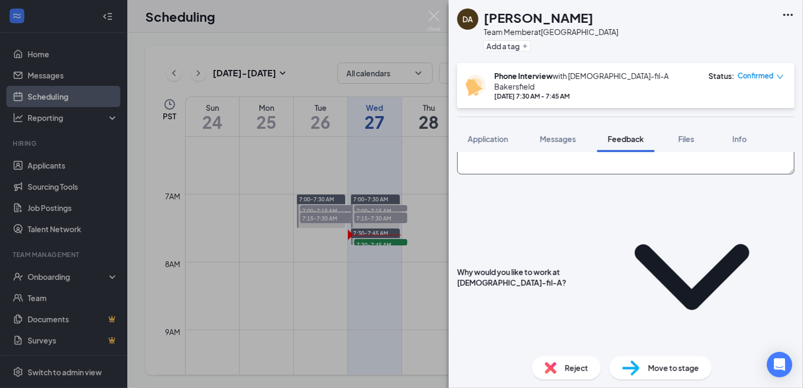
scroll to position [119, 0]
type textarea "we're a great company, we have a great team and good environment"
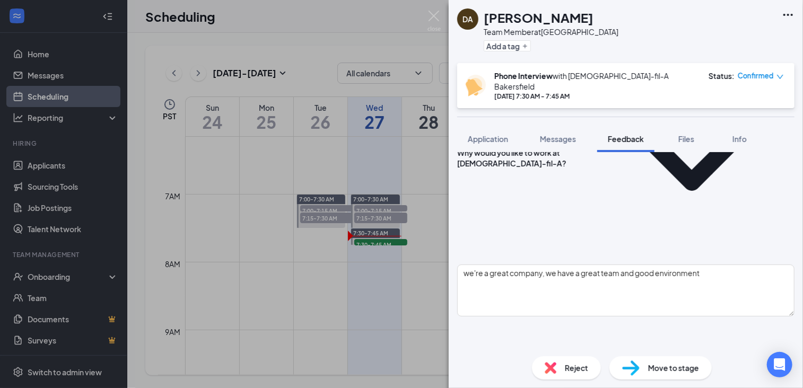
scroll to position [239, 0]
type textarea "server/host at a restaurant in [US_STATE], basketball ref"
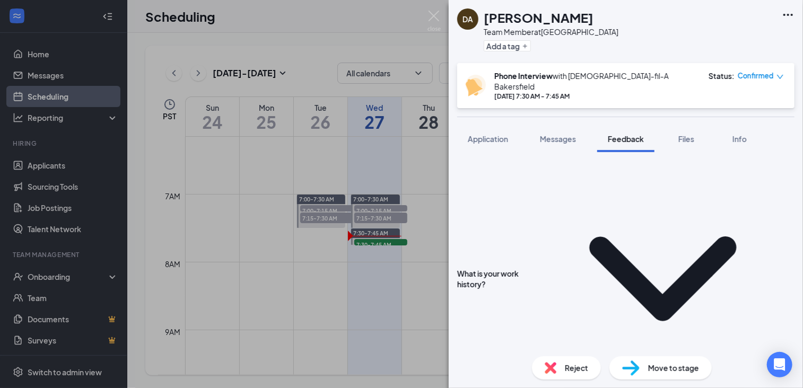
scroll to position [419, 0]
type textarea "hs grad recently"
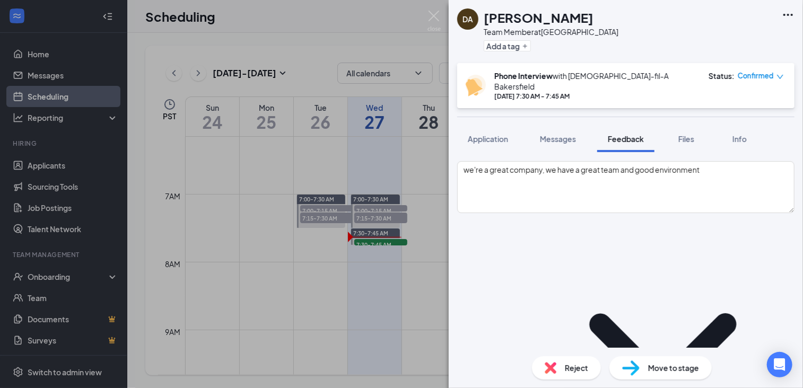
scroll to position [341, 0]
type textarea "open"
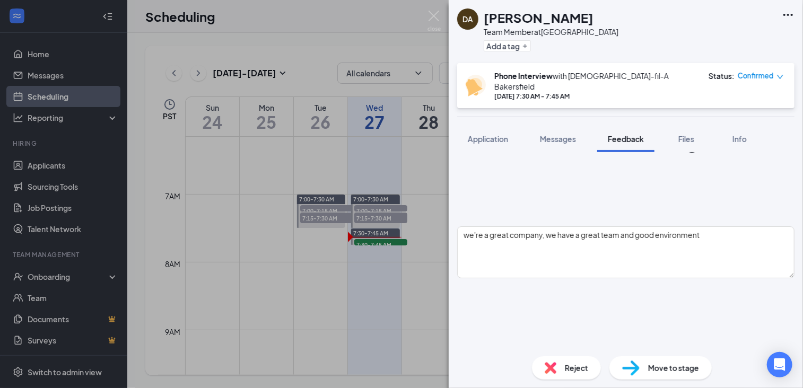
scroll to position [276, 0]
type textarea "none"
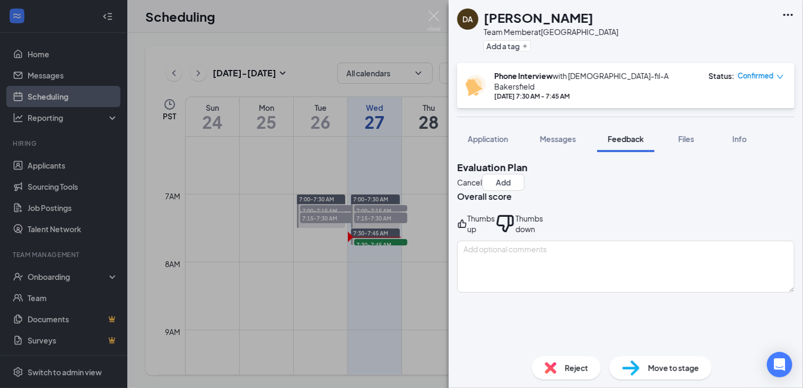
type textarea "yes"
click at [495, 222] on div "Thumbs up" at bounding box center [482, 223] width 28 height 21
click at [525, 174] on button "Add" at bounding box center [503, 182] width 42 height 17
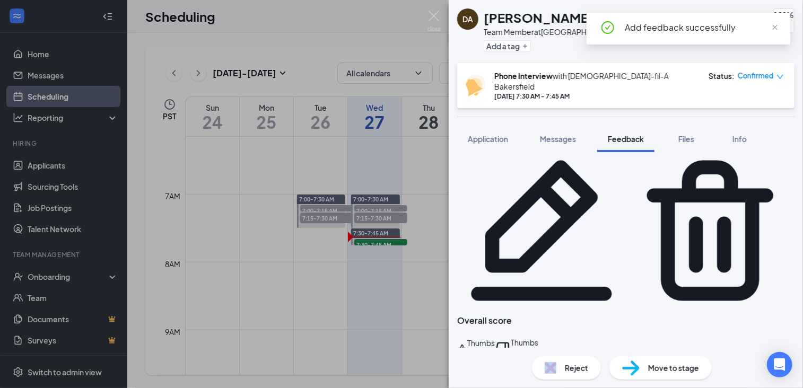
scroll to position [230, 0]
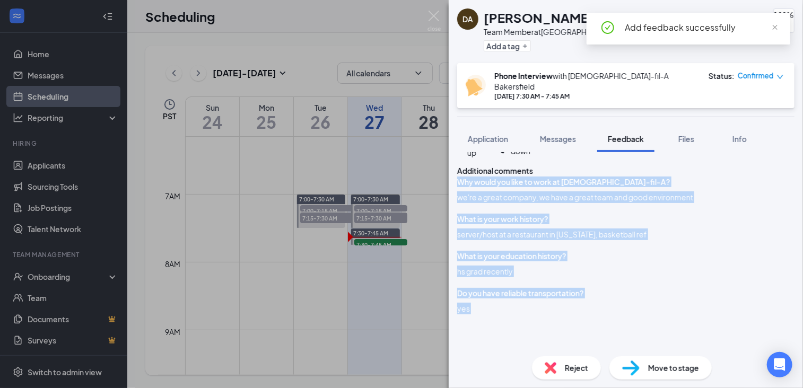
drag, startPoint x: 466, startPoint y: 244, endPoint x: 599, endPoint y: 279, distance: 137.4
click at [599, 279] on div "My Feedback Overall score Thumbs up Thumbs down Additional comments Why would y…" at bounding box center [626, 262] width 338 height 662
drag, startPoint x: 599, startPoint y: 279, endPoint x: 533, endPoint y: 230, distance: 82.7
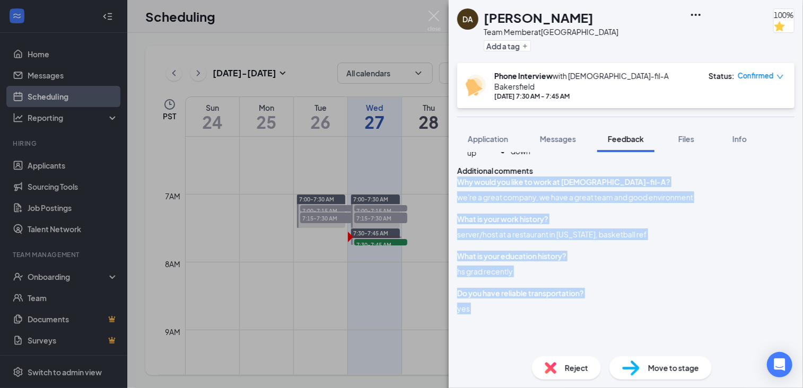
copy div "Why would you like to work at [DEMOGRAPHIC_DATA]-fil-A? we're a great company, …"
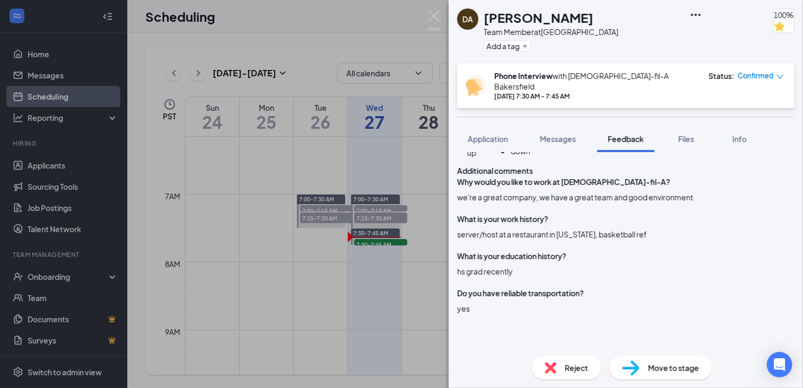
click at [658, 373] on span "Move to stage" at bounding box center [673, 368] width 51 height 12
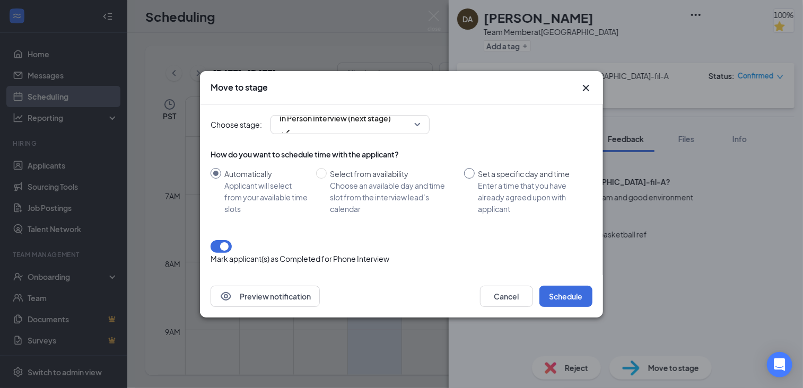
click at [471, 176] on input "Set a specific day and time Enter a time that you have already agreed upon with…" at bounding box center [469, 173] width 11 height 11
radio input "true"
radio input "false"
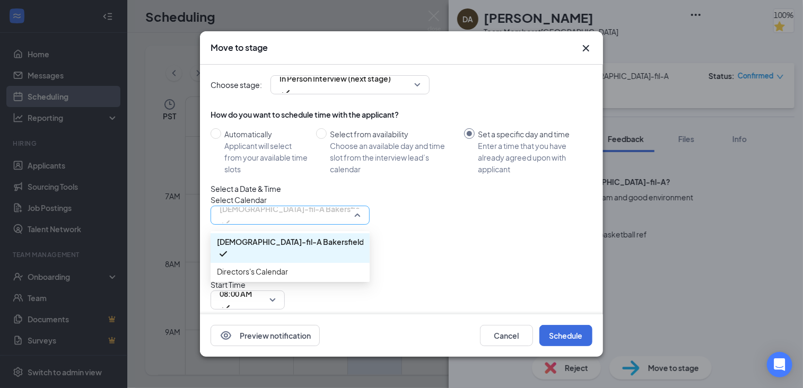
click at [313, 217] on span "[DEMOGRAPHIC_DATA]-fil-A Bakersfield's Calendar" at bounding box center [313, 209] width 186 height 16
click at [314, 278] on span "Directors's Calendar" at bounding box center [290, 272] width 146 height 12
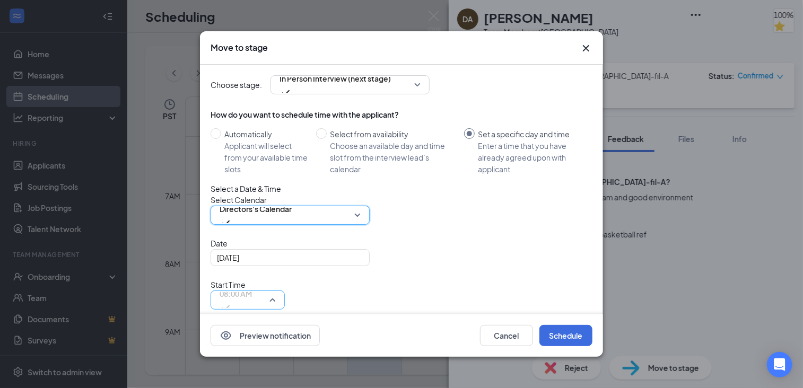
click at [252, 286] on span "08:00 AM" at bounding box center [236, 300] width 32 height 29
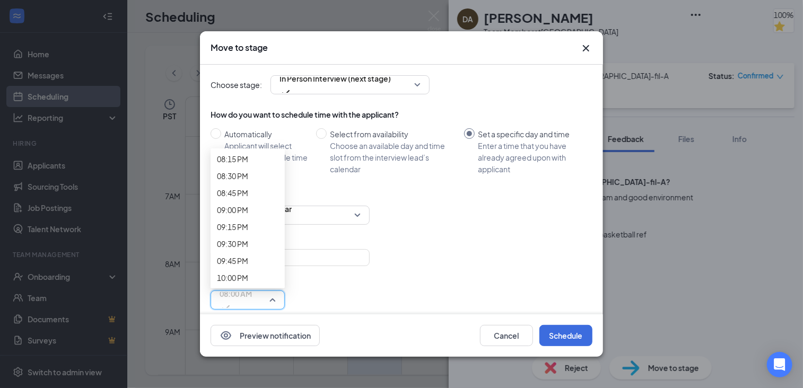
scroll to position [1383, 0]
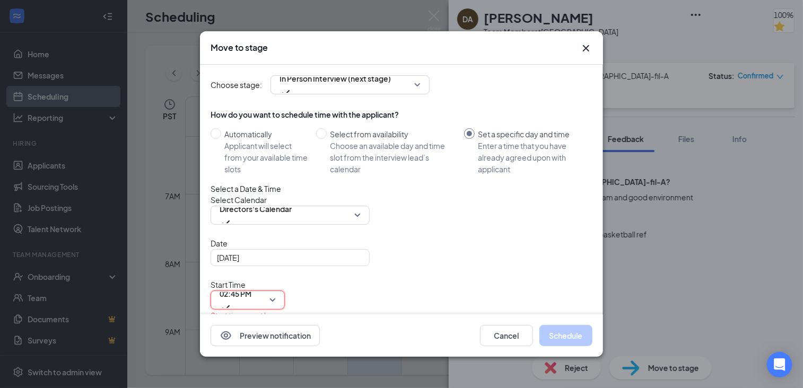
click at [252, 353] on span "08:30 AM" at bounding box center [236, 361] width 32 height 16
click at [551, 332] on button "Schedule" at bounding box center [566, 335] width 53 height 21
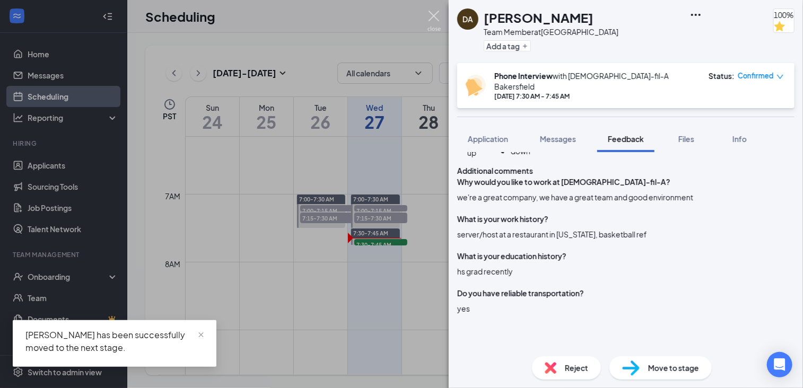
click at [435, 14] on img at bounding box center [434, 21] width 13 height 21
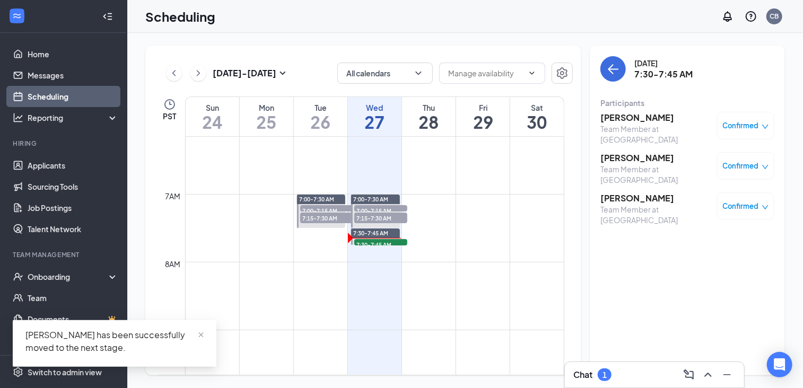
click at [616, 365] on div "Chat 1" at bounding box center [654, 374] width 179 height 25
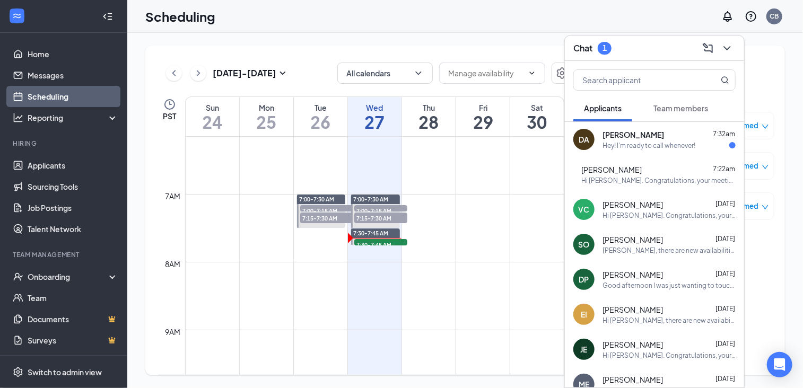
click at [656, 152] on div "DA [PERSON_NAME] 7:32am Hey! I'm ready to call whenever!" at bounding box center [654, 139] width 179 height 35
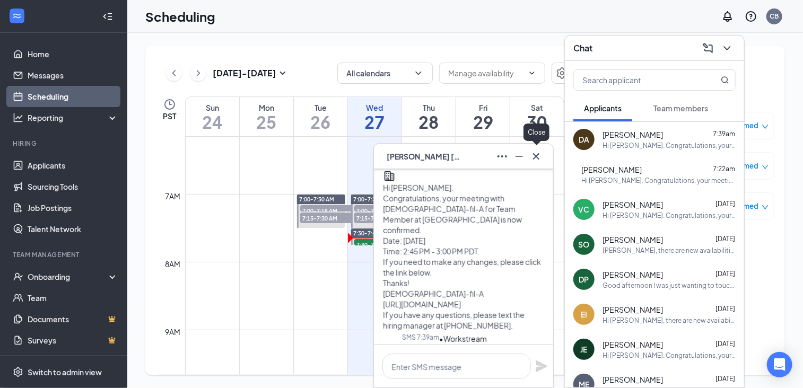
click at [537, 161] on icon "Cross" at bounding box center [536, 156] width 13 height 13
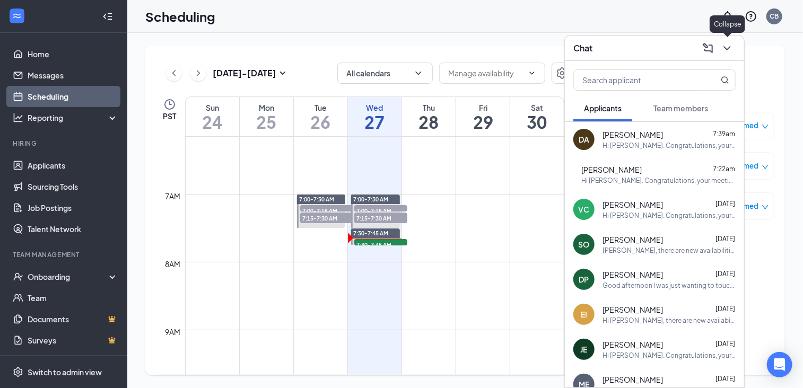
click at [732, 48] on icon "ChevronDown" at bounding box center [727, 48] width 13 height 13
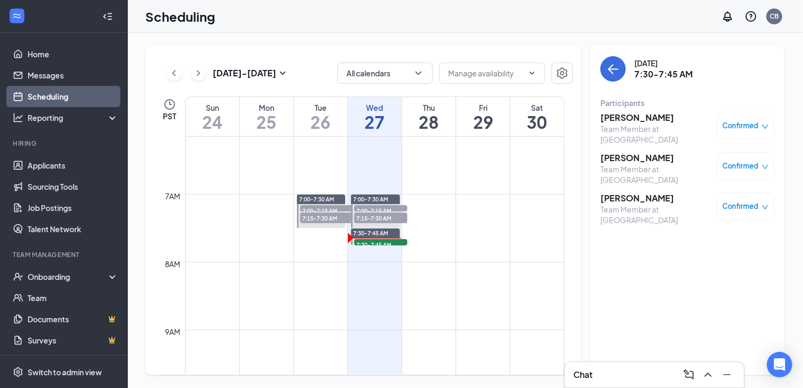
click at [625, 193] on h3 "[PERSON_NAME]" at bounding box center [656, 199] width 111 height 12
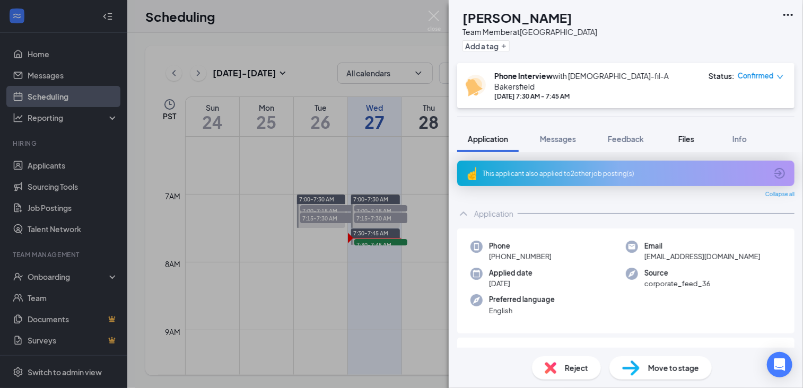
click at [689, 134] on span "Files" at bounding box center [687, 139] width 16 height 10
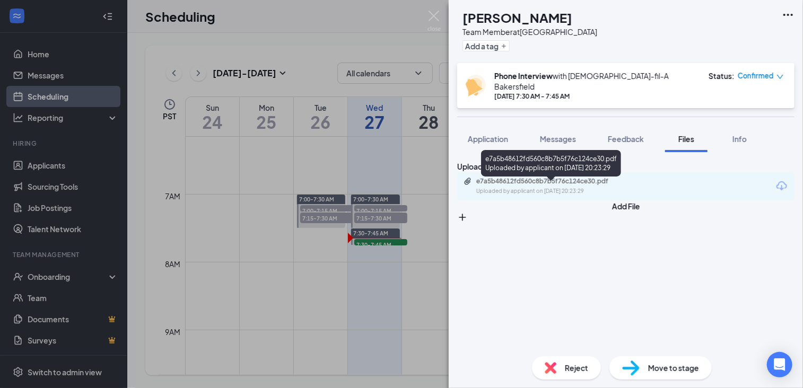
click at [591, 186] on div "e7a5b48612fd560c8b7b5f76c124ce30.pdf" at bounding box center [551, 181] width 149 height 8
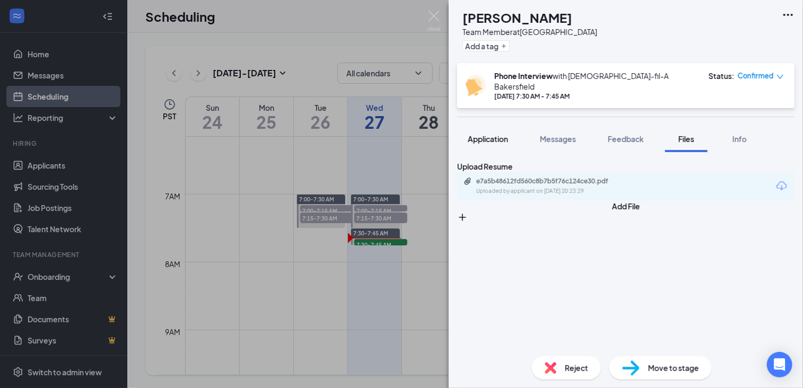
click at [492, 134] on span "Application" at bounding box center [488, 139] width 40 height 10
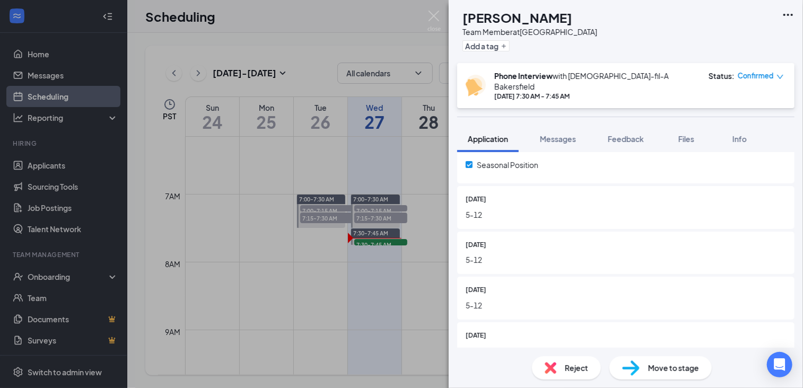
scroll to position [325, 0]
click at [637, 134] on span "Feedback" at bounding box center [626, 139] width 36 height 10
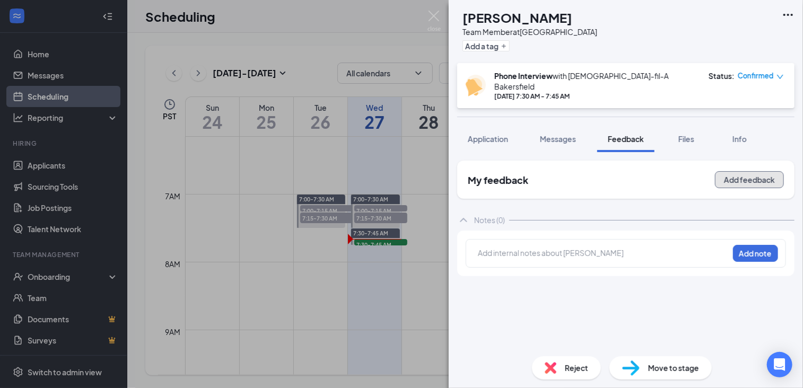
click at [754, 171] on button "Add feedback" at bounding box center [749, 179] width 69 height 17
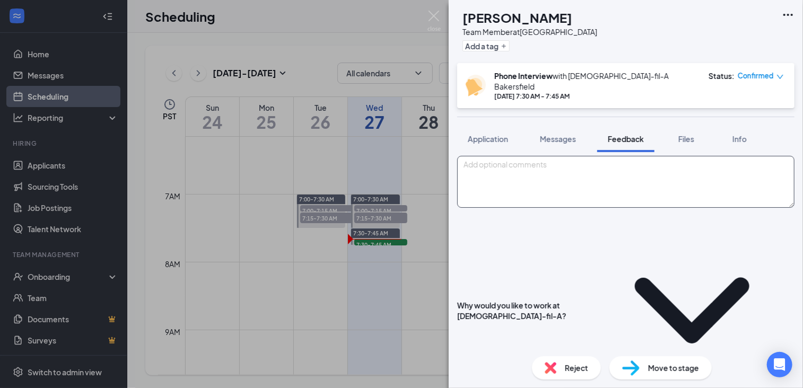
scroll to position [108, 0]
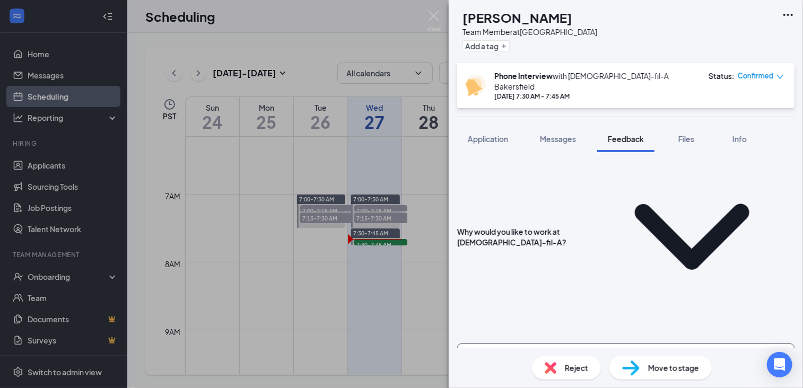
scroll to position [159, 0]
type textarea "has a relative that works with us, loves what we have to offer"
drag, startPoint x: 518, startPoint y: 250, endPoint x: 446, endPoint y: 249, distance: 72.2
click at [446, 249] on div "[PERSON_NAME] Team Member at [GEOGRAPHIC_DATA] Add a tag Phone Interview with […" at bounding box center [401, 194] width 803 height 388
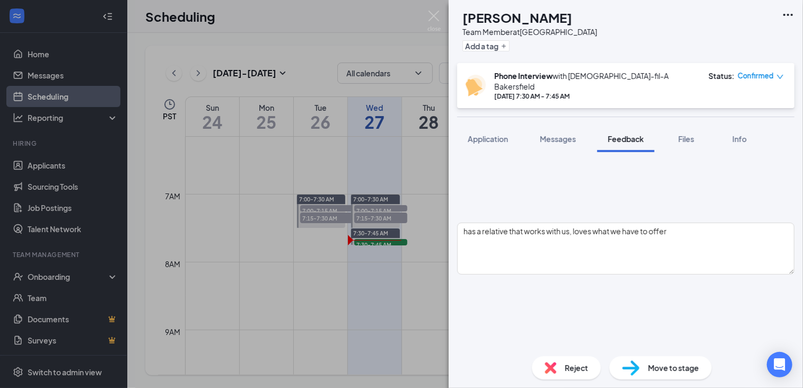
scroll to position [280, 0]
type textarea "current - relator with [PERSON_NAME], [PERSON_NAME] and cashier at mom's house,…"
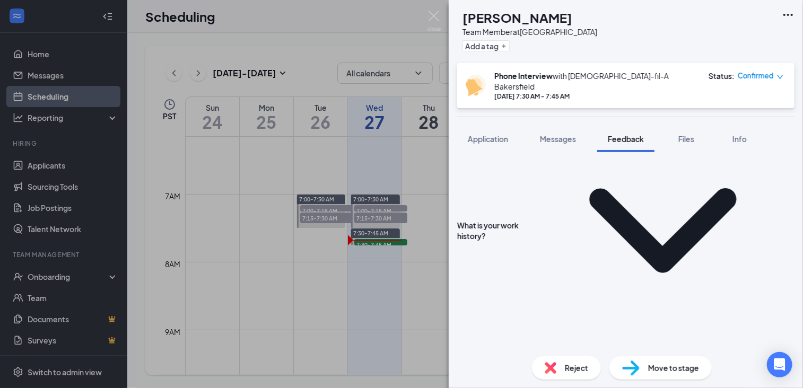
scroll to position [467, 0]
type textarea "hs grad last year, BC currently"
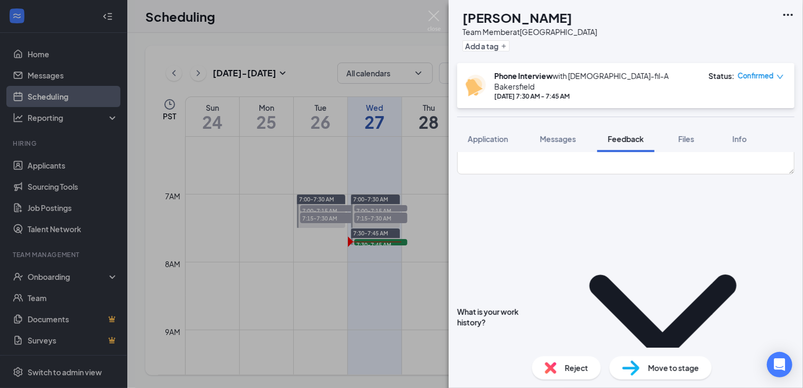
scroll to position [379, 0]
type textarea "open"
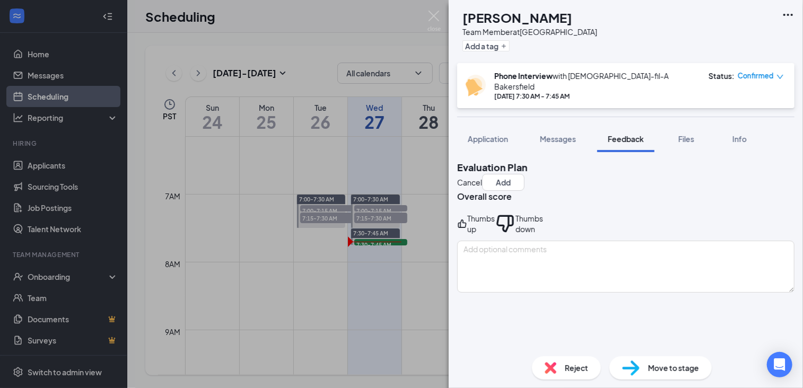
type textarea "yes"
click at [494, 224] on div "Thumbs up" at bounding box center [482, 223] width 28 height 21
click at [525, 174] on button "Add" at bounding box center [503, 182] width 42 height 17
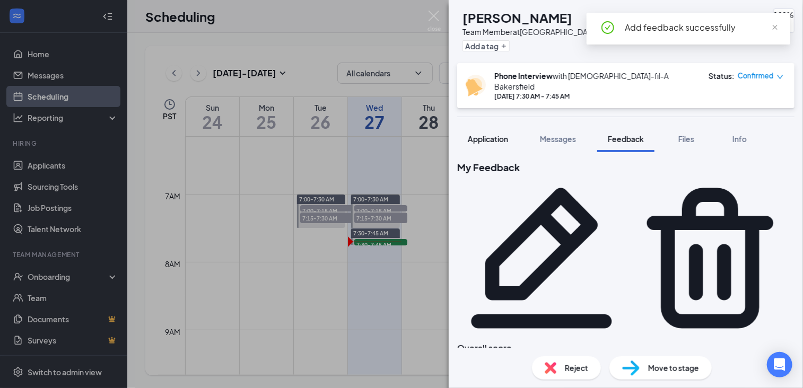
click at [472, 134] on span "Application" at bounding box center [488, 139] width 40 height 10
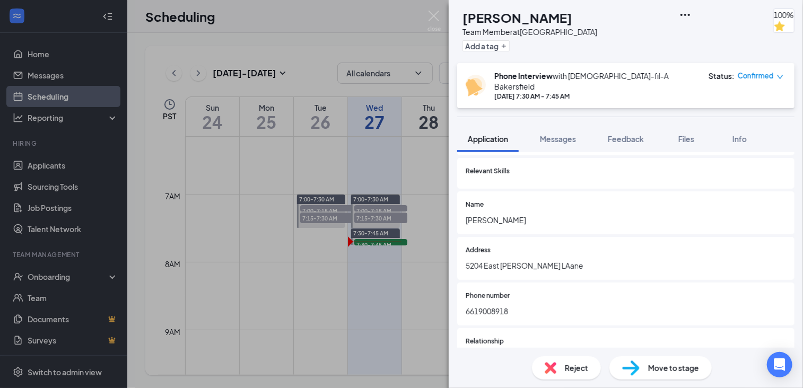
scroll to position [2402, 0]
click at [443, 12] on div "[PERSON_NAME] Team Member at [GEOGRAPHIC_DATA] Add a tag 100% Phone Interview w…" at bounding box center [401, 194] width 803 height 388
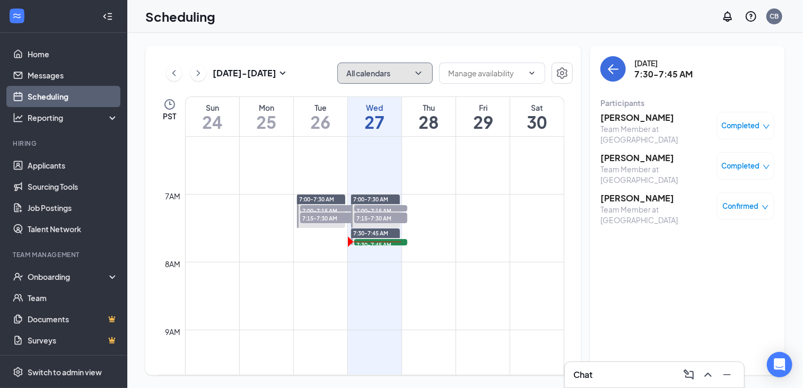
click at [385, 80] on button "All calendars" at bounding box center [386, 73] width 96 height 21
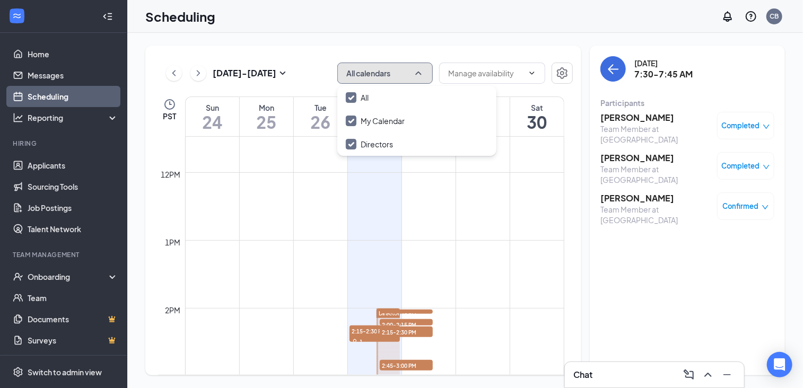
scroll to position [869, 0]
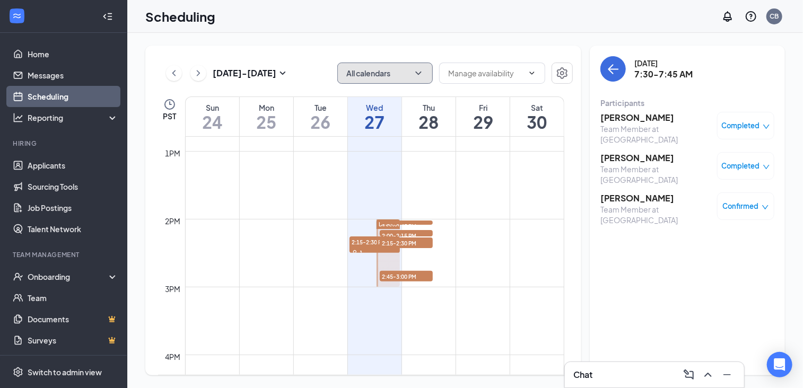
click at [395, 233] on span "2:00-2:15 PM" at bounding box center [406, 235] width 53 height 11
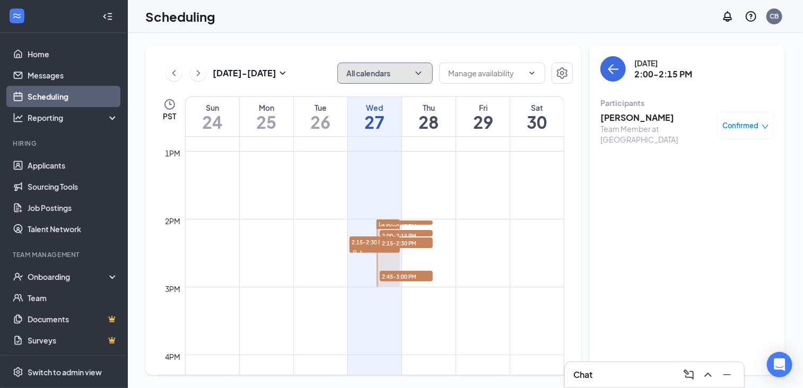
click at [388, 246] on span "2:15-2:30 PM" at bounding box center [406, 243] width 53 height 11
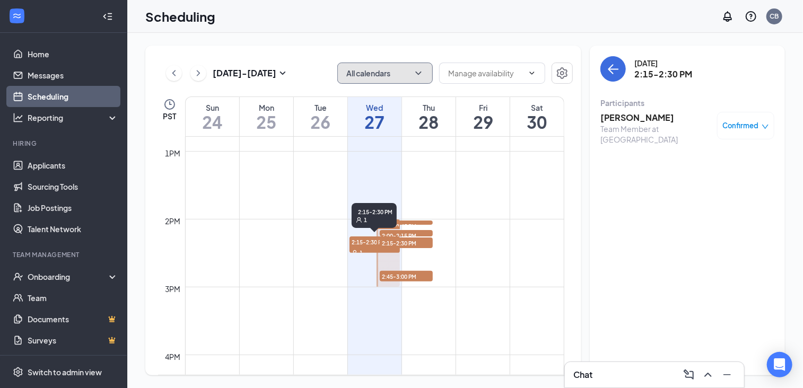
click at [360, 245] on span "2:15-2:30 PM" at bounding box center [375, 242] width 50 height 11
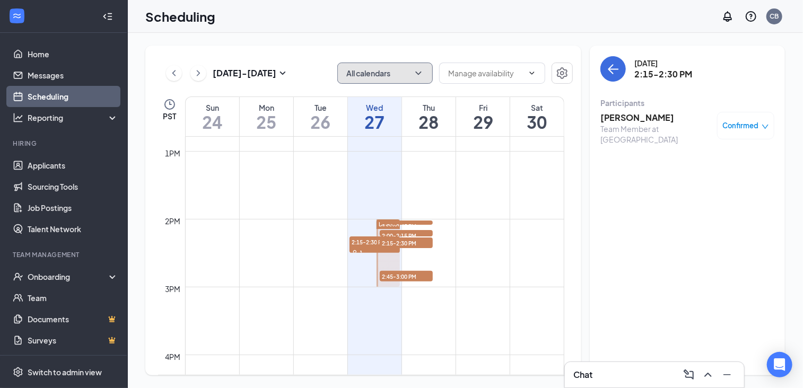
click at [388, 241] on span "2:15-2:30 PM" at bounding box center [406, 243] width 53 height 11
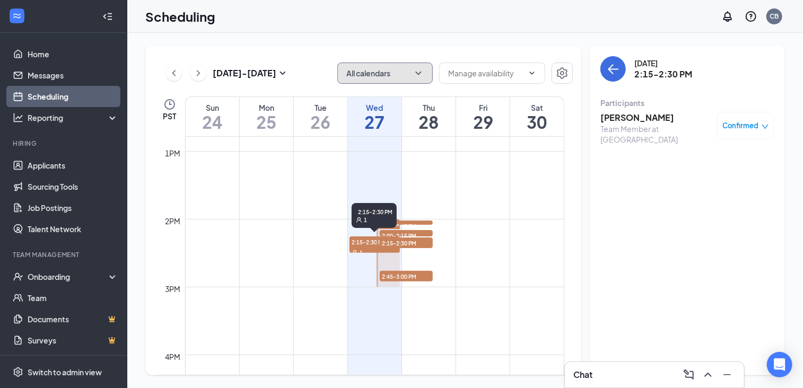
click at [368, 243] on span "2:15-2:30 PM" at bounding box center [375, 242] width 50 height 11
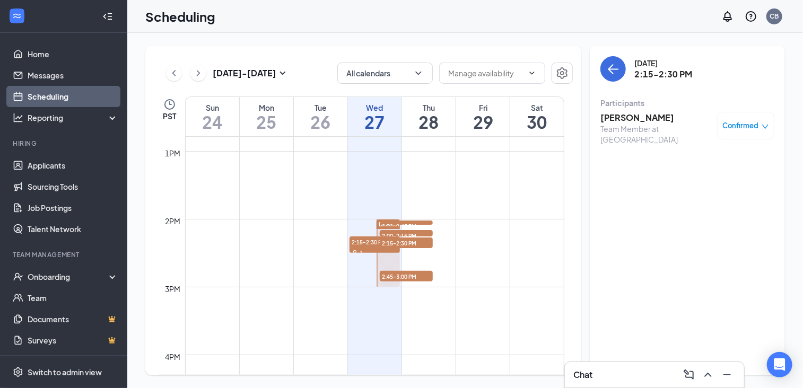
click at [625, 117] on h3 "[PERSON_NAME]" at bounding box center [656, 118] width 111 height 12
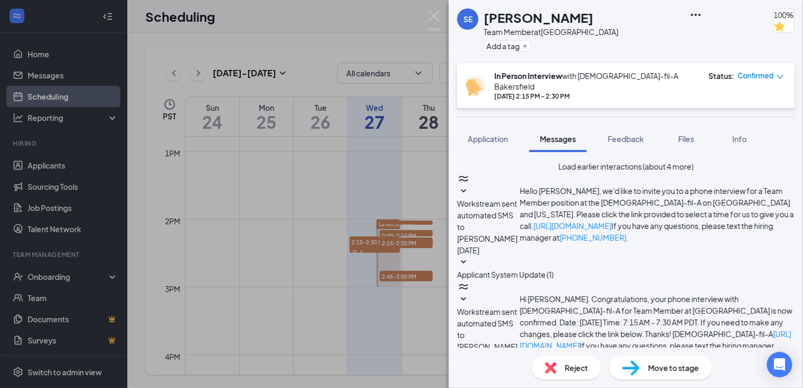
scroll to position [384, 0]
click at [497, 134] on span "Application" at bounding box center [488, 139] width 40 height 10
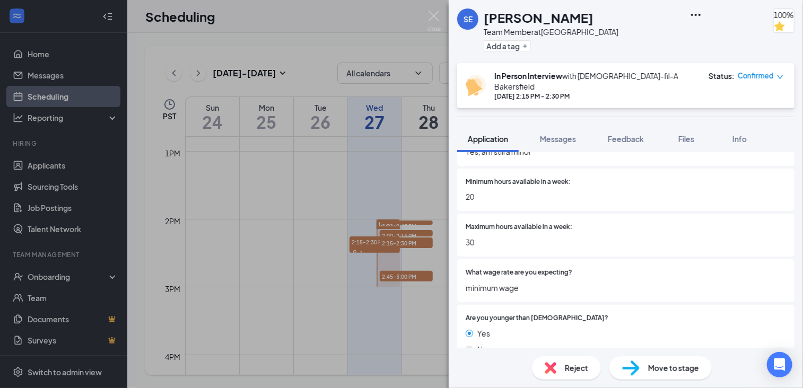
scroll to position [700, 0]
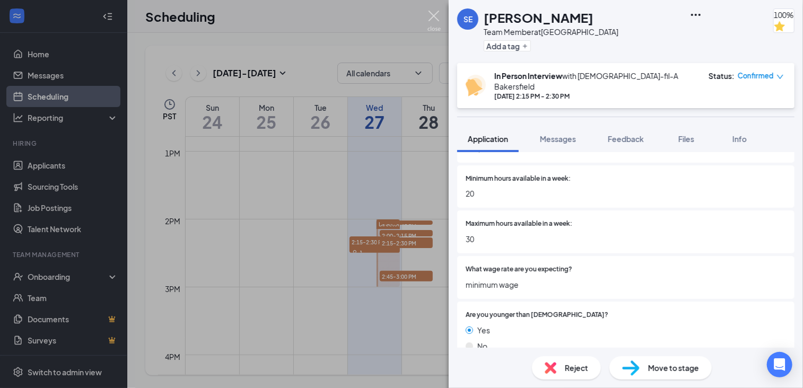
click at [435, 16] on img at bounding box center [434, 21] width 13 height 21
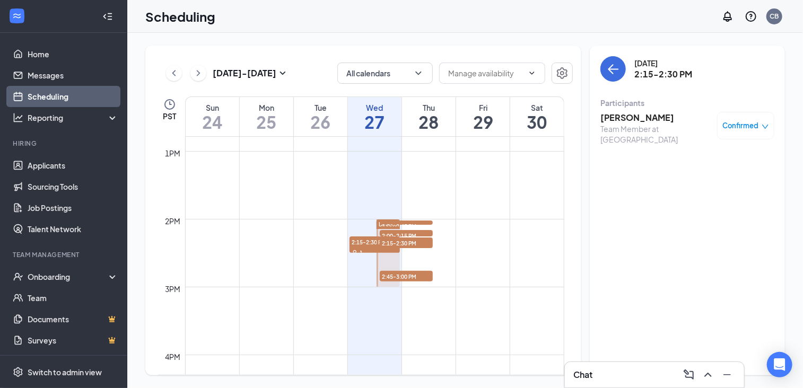
click at [408, 240] on span "2:15-2:30 PM" at bounding box center [406, 243] width 53 height 11
click at [632, 112] on h3 "[PERSON_NAME]" at bounding box center [656, 118] width 111 height 12
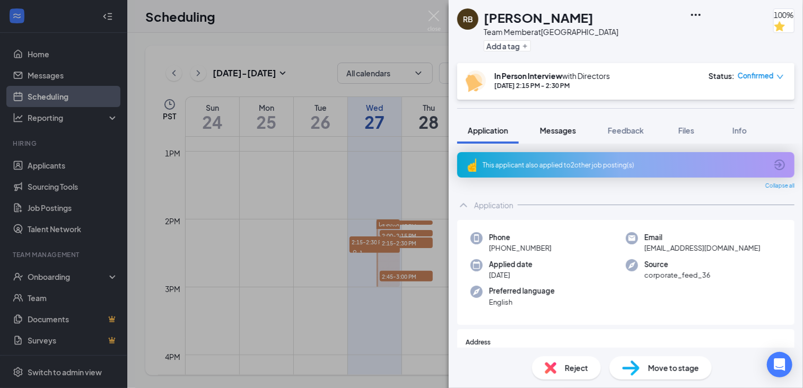
click at [568, 132] on span "Messages" at bounding box center [558, 131] width 36 height 10
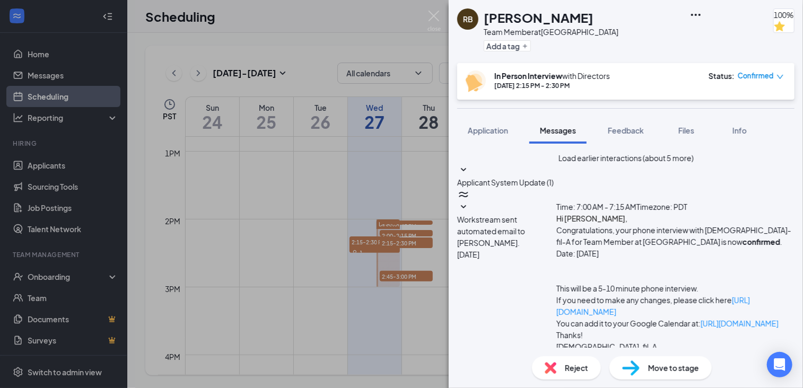
scroll to position [189, 0]
click at [470, 201] on icon "SmallChevronDown" at bounding box center [463, 207] width 13 height 13
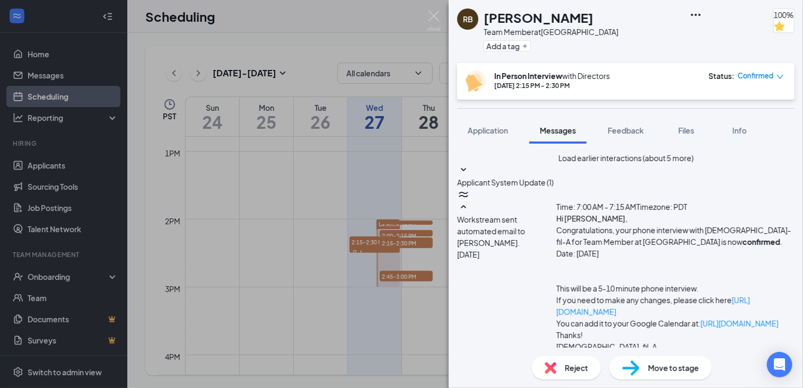
scroll to position [68, 0]
click at [470, 201] on icon "SmallChevronUp" at bounding box center [463, 207] width 13 height 13
click at [488, 121] on button "Application" at bounding box center [488, 130] width 62 height 27
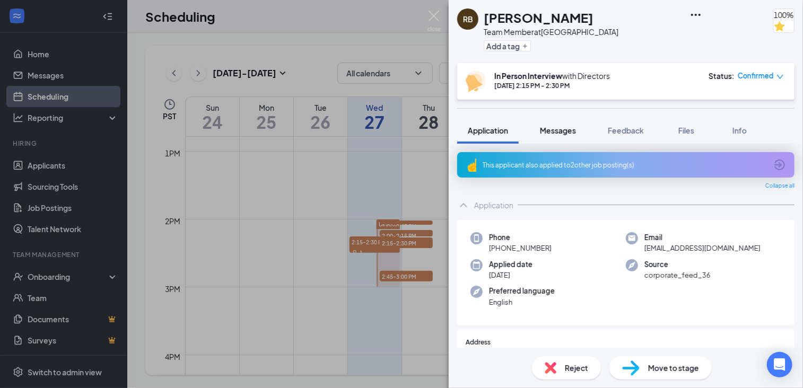
click at [549, 126] on span "Messages" at bounding box center [558, 131] width 36 height 10
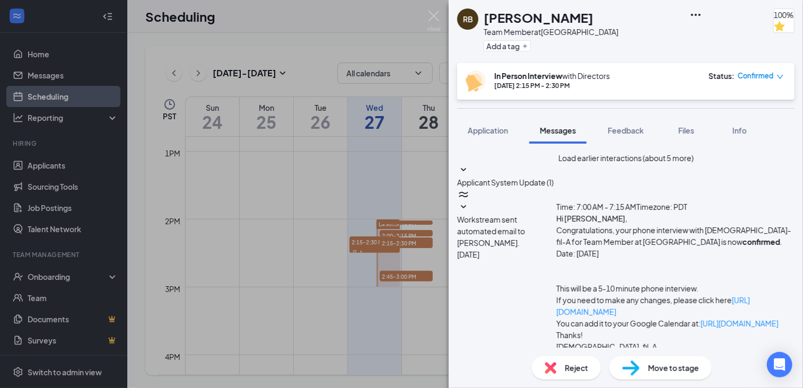
scroll to position [338, 0]
type textarea "Hello [PERSON_NAME], would you be available to move your interview up to 1:45 […"
checkbox input "true"
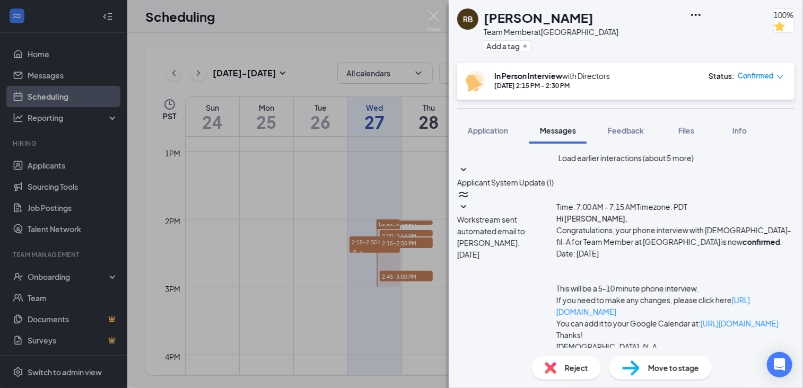
click at [405, 235] on div "RB [PERSON_NAME] Team Member at [GEOGRAPHIC_DATA] Add a tag 100% In Person Inte…" at bounding box center [401, 194] width 803 height 388
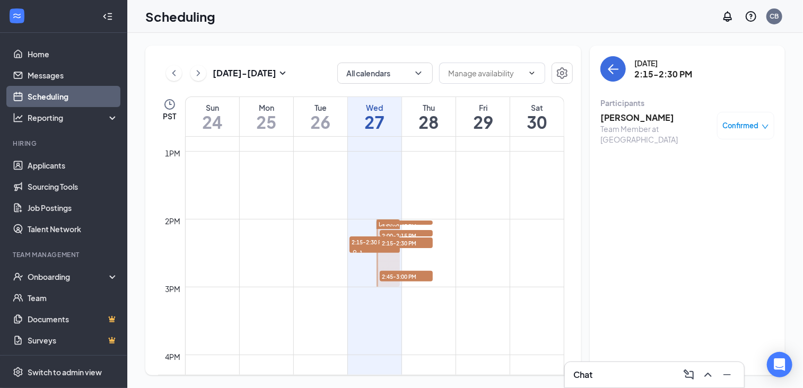
click at [405, 230] on span "2:00-2:15 PM" at bounding box center [406, 235] width 53 height 11
click at [363, 240] on span "2:15-2:30 PM" at bounding box center [375, 242] width 50 height 11
click at [386, 231] on span "2:30-2:45 PM" at bounding box center [406, 226] width 53 height 11
click at [389, 273] on span "2:45-3:00 PM" at bounding box center [406, 276] width 53 height 11
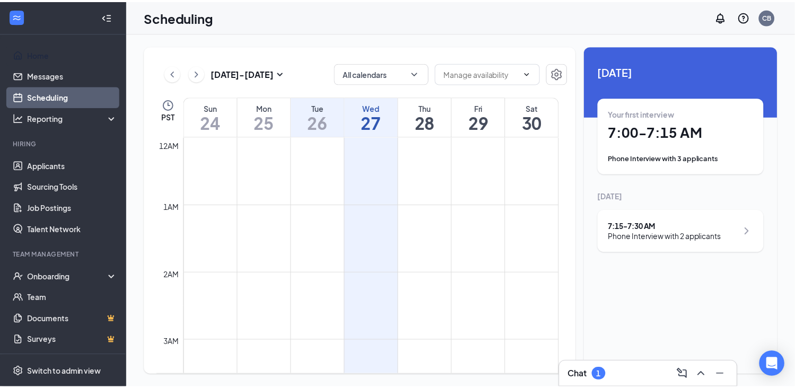
scroll to position [1063, 0]
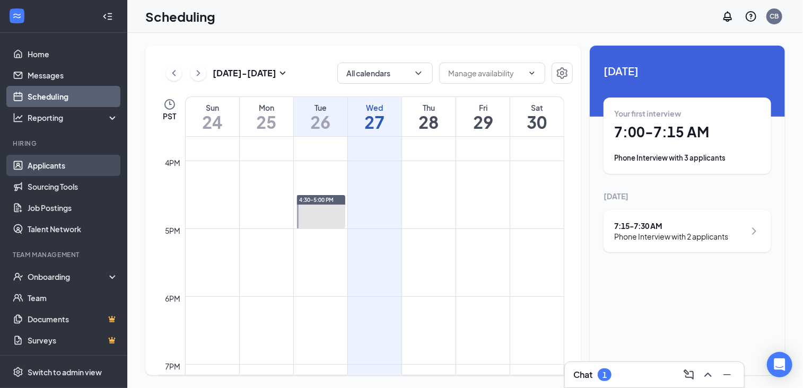
click at [60, 170] on link "Applicants" at bounding box center [73, 165] width 91 height 21
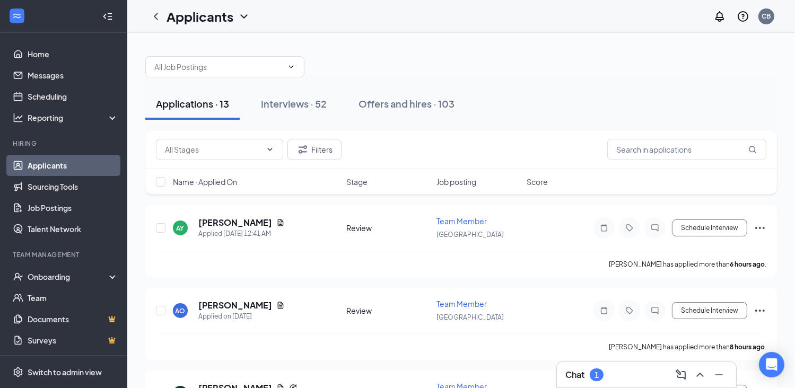
click at [235, 177] on span "Name · Applied On" at bounding box center [205, 182] width 64 height 11
click at [612, 371] on div "Chat 1" at bounding box center [647, 375] width 162 height 17
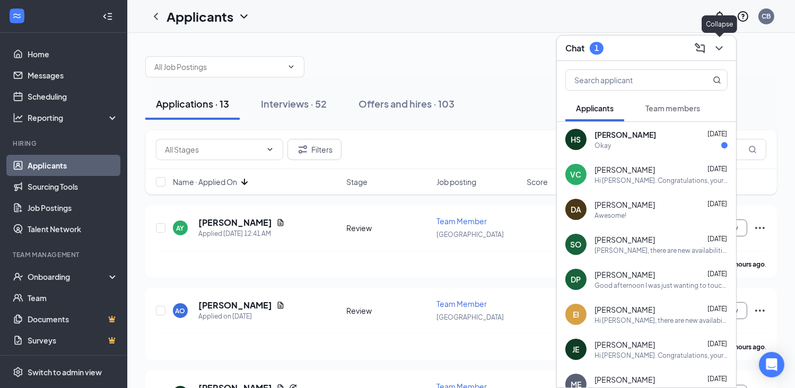
click at [720, 48] on icon "ChevronDown" at bounding box center [719, 48] width 13 height 13
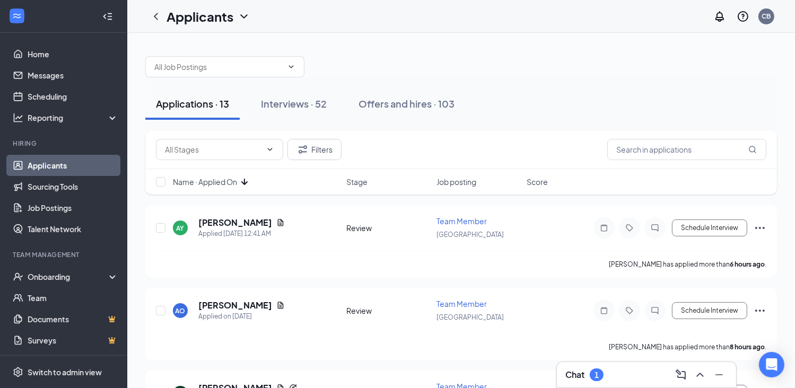
click at [603, 369] on div "Chat 1" at bounding box center [585, 375] width 38 height 13
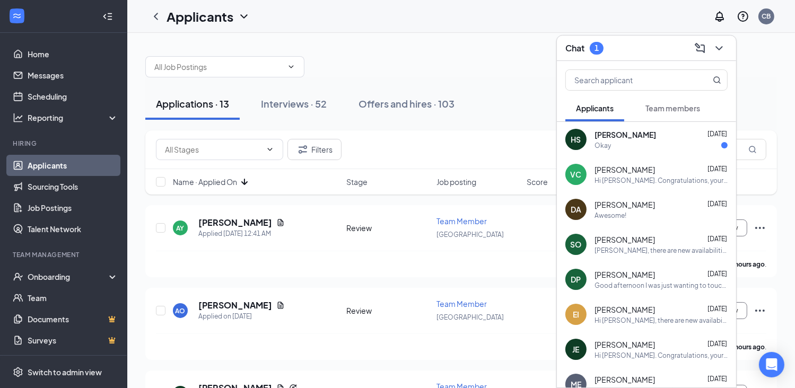
click at [631, 125] on div "HS Harpreet Singh Aug 26 Okay" at bounding box center [646, 139] width 179 height 35
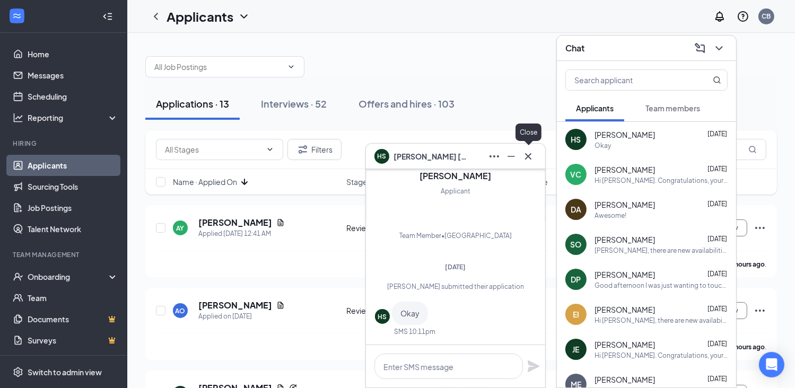
click at [527, 160] on icon "Cross" at bounding box center [528, 156] width 13 height 13
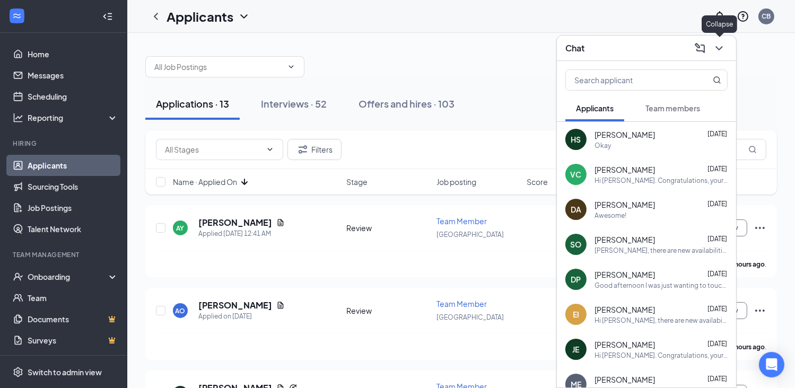
click at [720, 49] on icon "ChevronDown" at bounding box center [719, 48] width 7 height 4
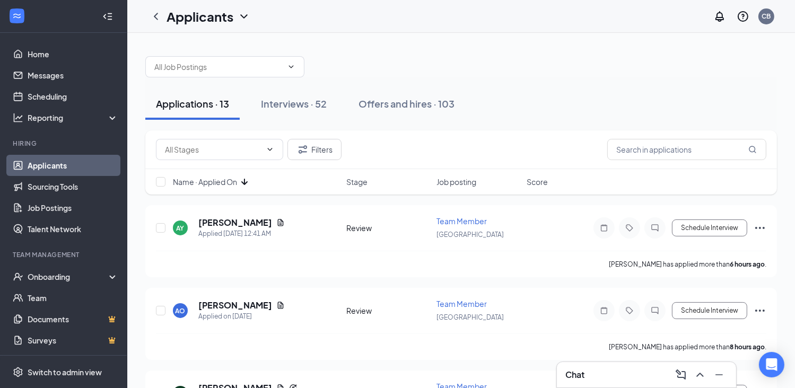
click at [248, 184] on icon "ArrowDown" at bounding box center [244, 182] width 13 height 13
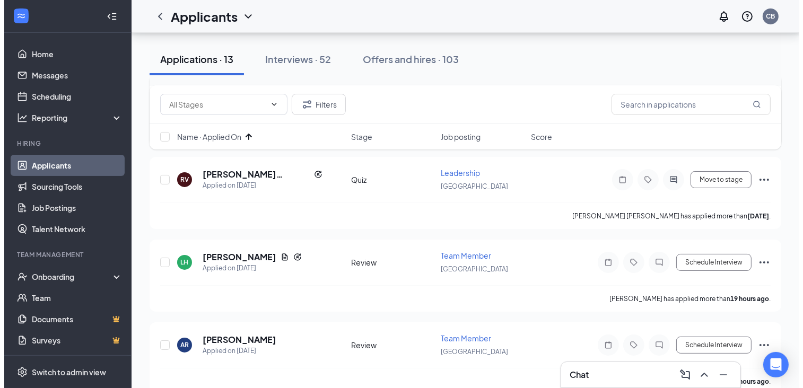
scroll to position [132, 0]
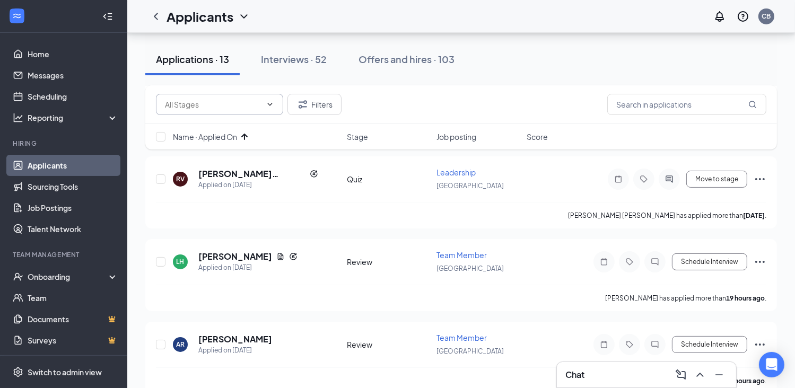
click at [262, 107] on span at bounding box center [219, 104] width 127 height 21
click at [224, 251] on h5 "Lily Hanna" at bounding box center [235, 257] width 74 height 12
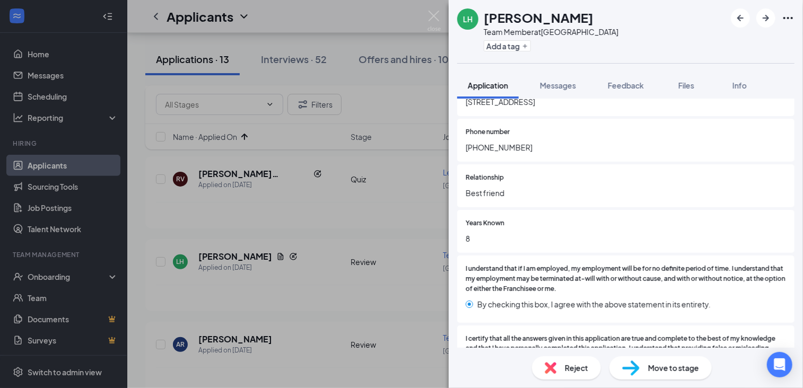
scroll to position [2612, 0]
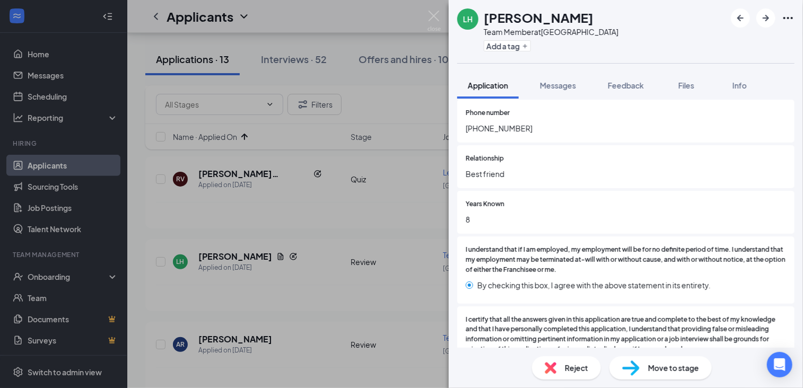
click at [558, 362] on div "Reject" at bounding box center [566, 368] width 69 height 23
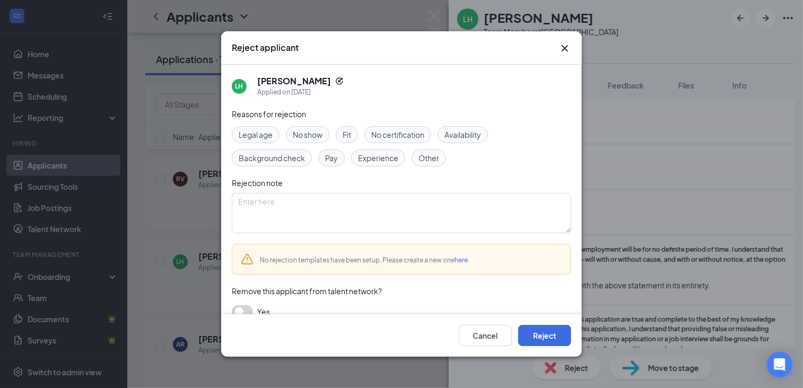
click at [554, 324] on div "Cancel Reject" at bounding box center [401, 336] width 361 height 42
click at [557, 335] on button "Reject" at bounding box center [544, 335] width 53 height 21
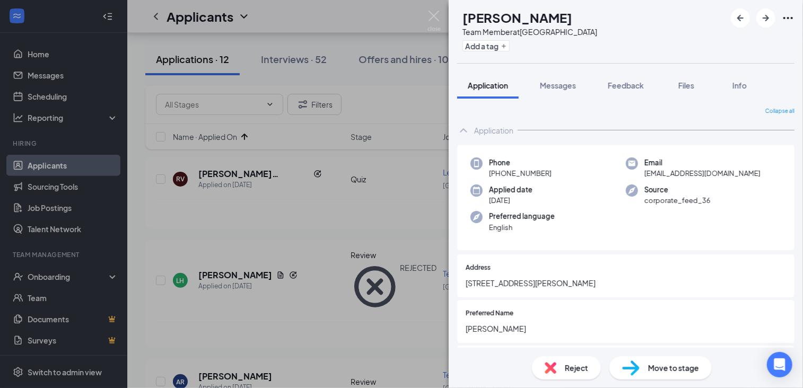
click at [643, 363] on div "Move to stage" at bounding box center [661, 368] width 102 height 23
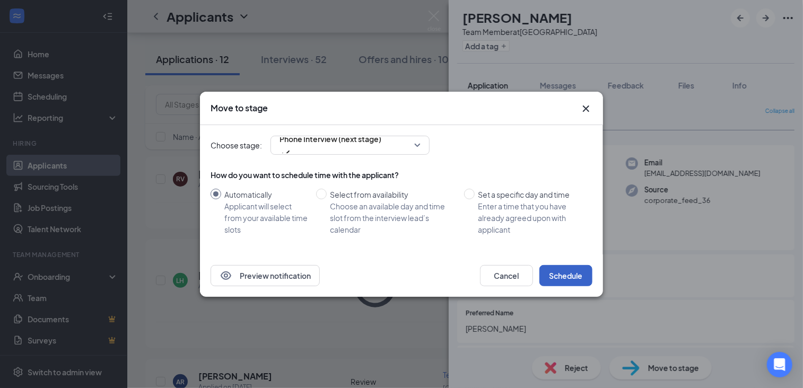
click at [570, 271] on button "Schedule" at bounding box center [566, 275] width 53 height 21
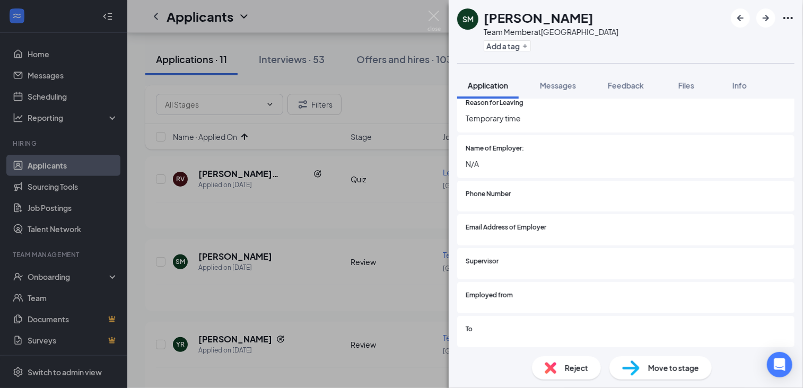
scroll to position [1266, 0]
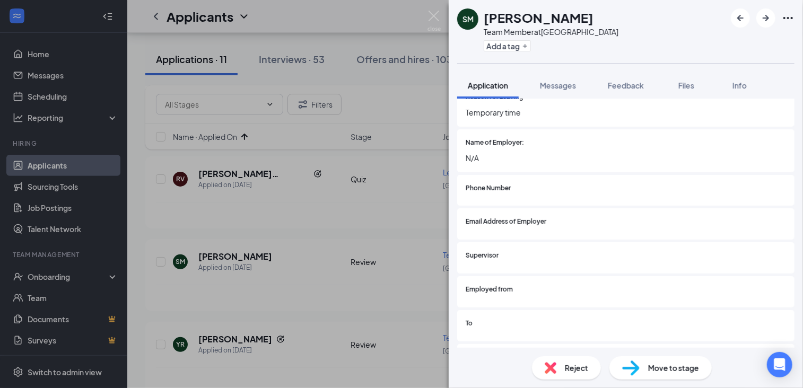
click at [567, 366] on span "Reject" at bounding box center [576, 368] width 23 height 12
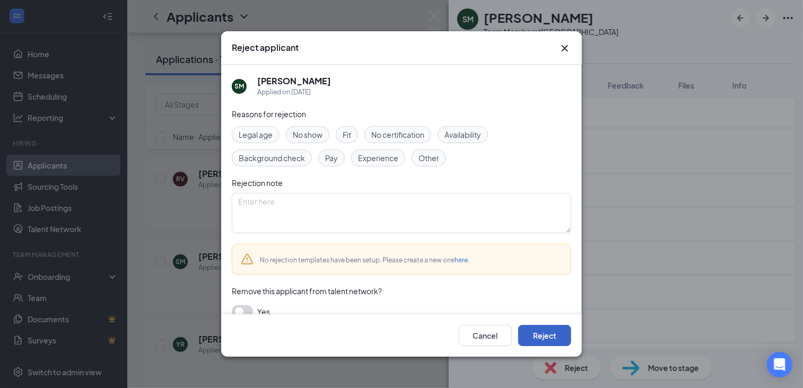
click at [551, 340] on button "Reject" at bounding box center [544, 335] width 53 height 21
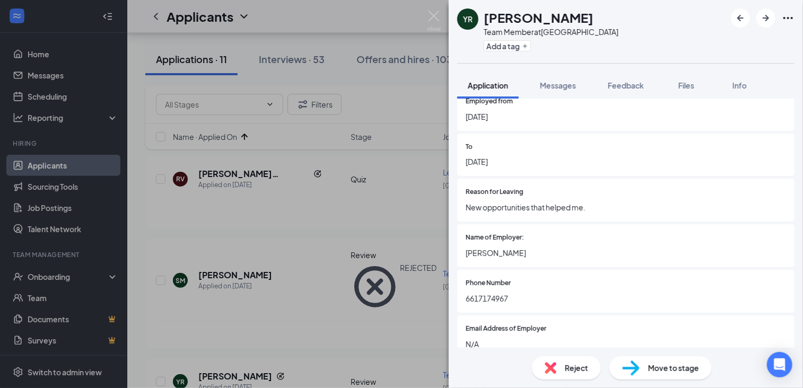
scroll to position [1146, 0]
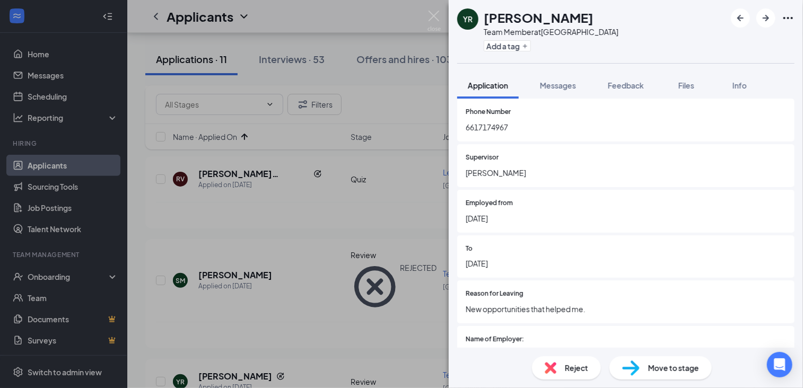
click at [550, 372] on img at bounding box center [551, 368] width 12 height 12
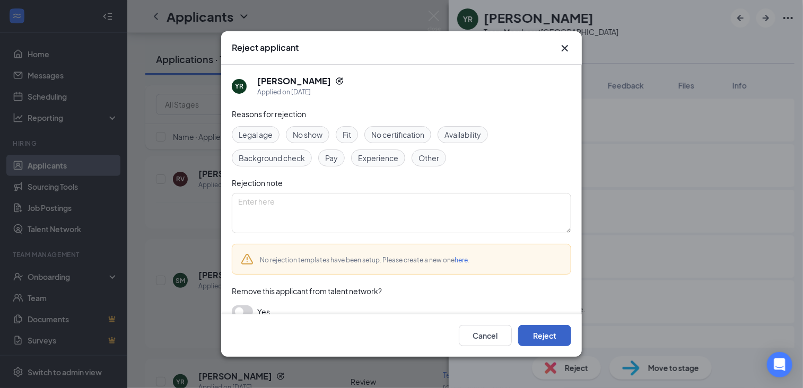
click at [546, 333] on button "Reject" at bounding box center [544, 335] width 53 height 21
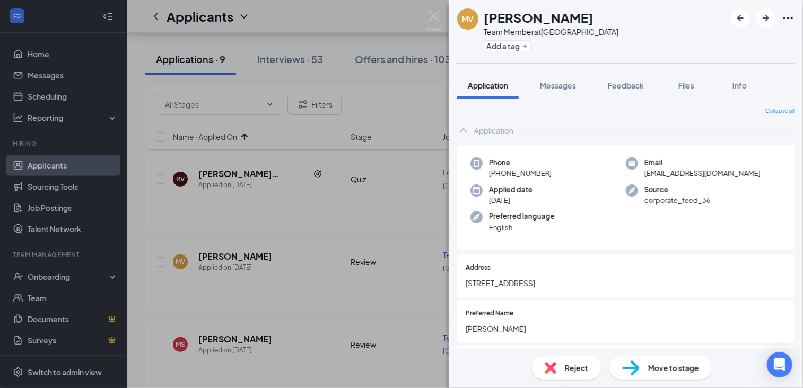
click at [575, 362] on div "Reject" at bounding box center [566, 368] width 69 height 23
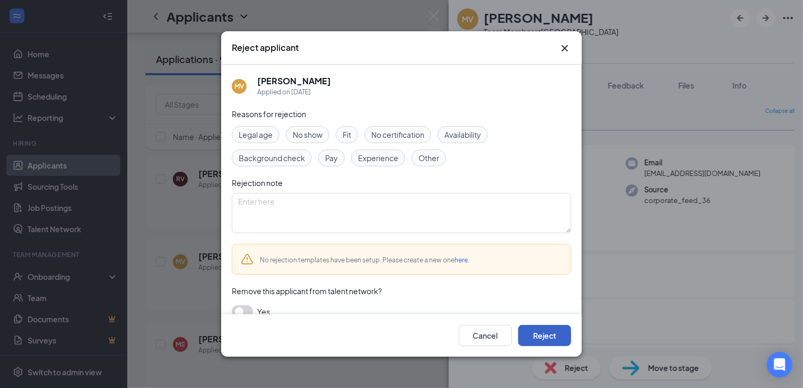
click at [554, 341] on button "Reject" at bounding box center [544, 335] width 53 height 21
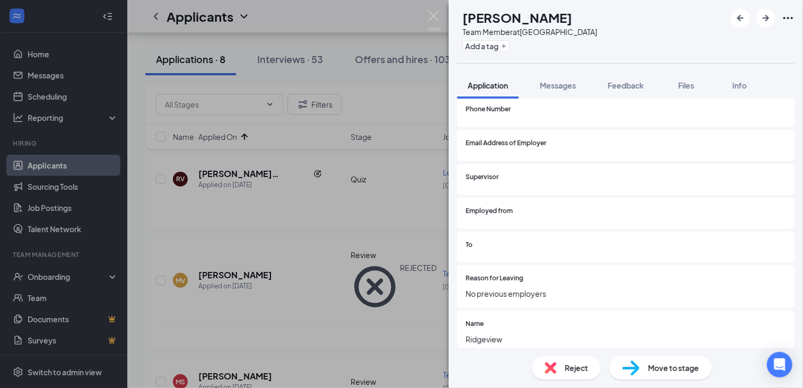
scroll to position [1324, 0]
click at [552, 370] on img at bounding box center [551, 368] width 12 height 12
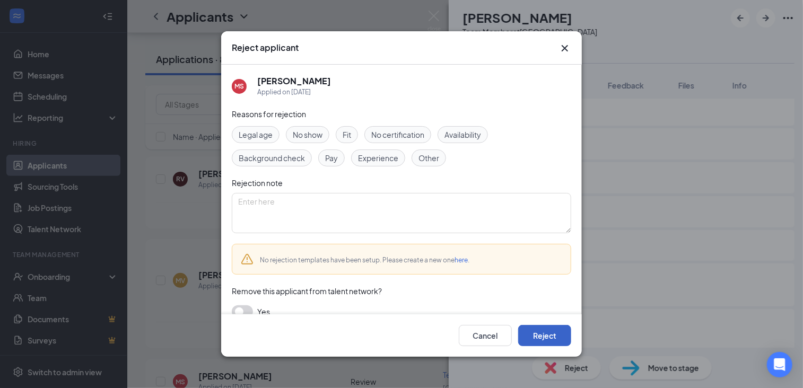
click at [546, 332] on button "Reject" at bounding box center [544, 335] width 53 height 21
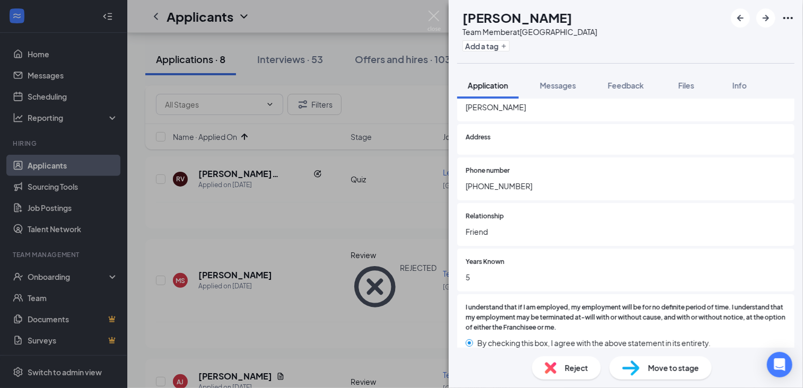
scroll to position [2605, 0]
click at [558, 373] on div "Reject" at bounding box center [566, 368] width 69 height 23
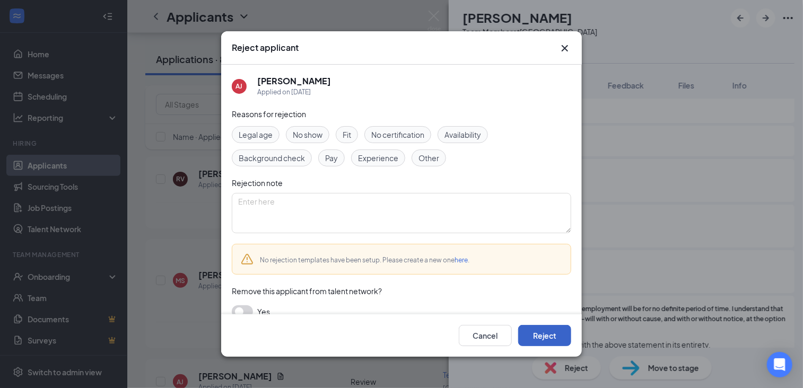
click at [552, 338] on button "Reject" at bounding box center [544, 335] width 53 height 21
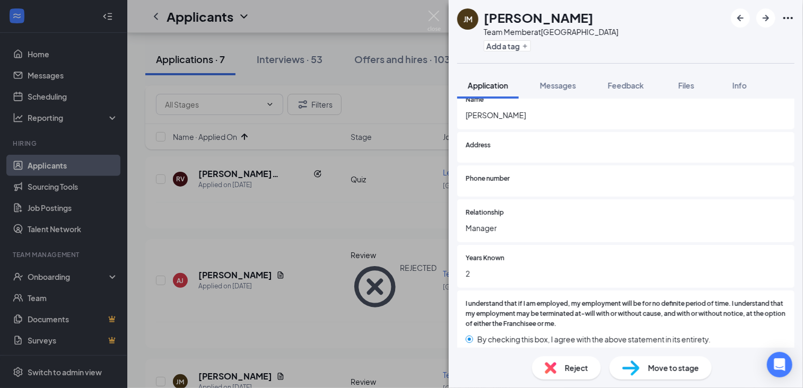
scroll to position [2575, 0]
click at [632, 369] on img at bounding box center [631, 368] width 18 height 15
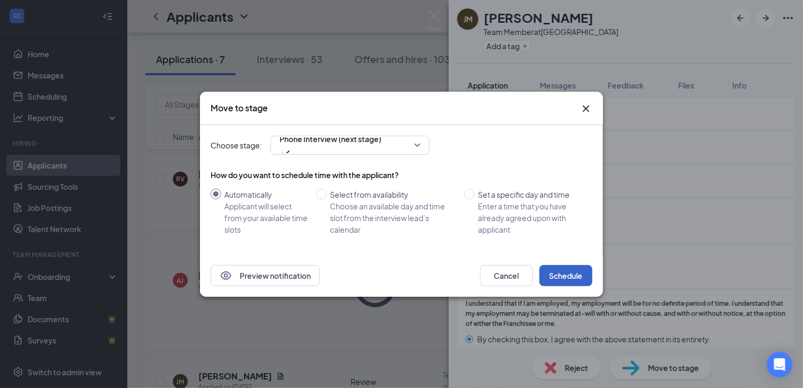
click at [569, 271] on button "Schedule" at bounding box center [566, 275] width 53 height 21
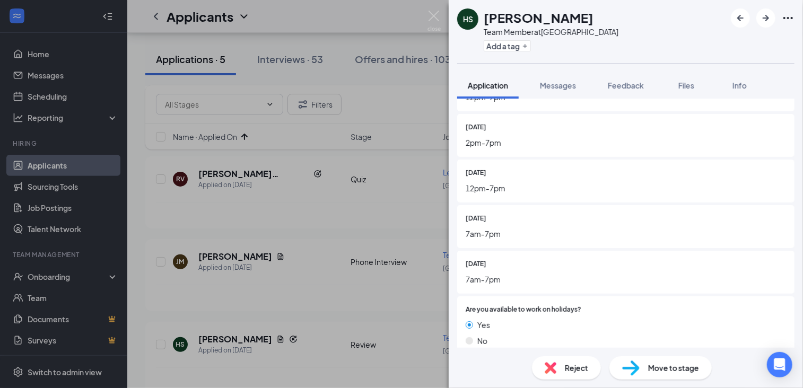
scroll to position [425, 0]
click at [558, 370] on div "Reject" at bounding box center [566, 368] width 69 height 23
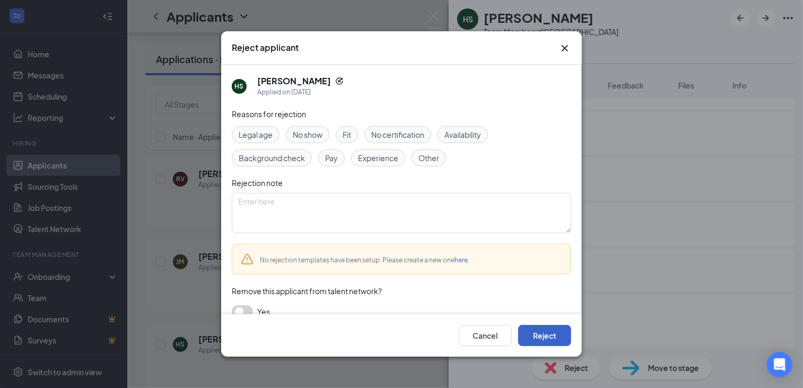
click at [541, 335] on button "Reject" at bounding box center [544, 335] width 53 height 21
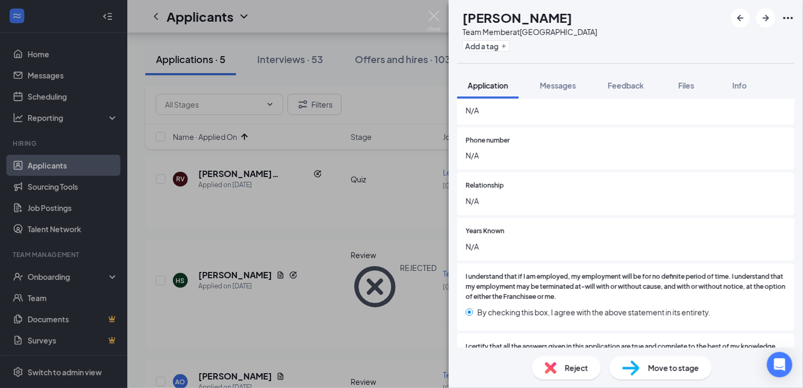
scroll to position [2590, 0]
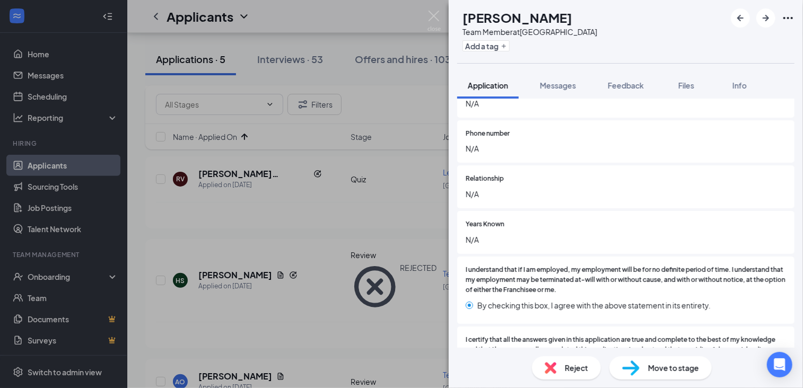
click at [555, 366] on img at bounding box center [551, 368] width 12 height 12
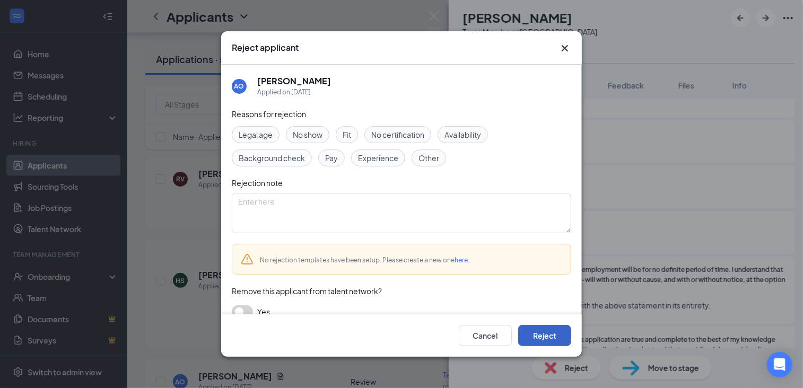
click at [549, 334] on button "Reject" at bounding box center [544, 335] width 53 height 21
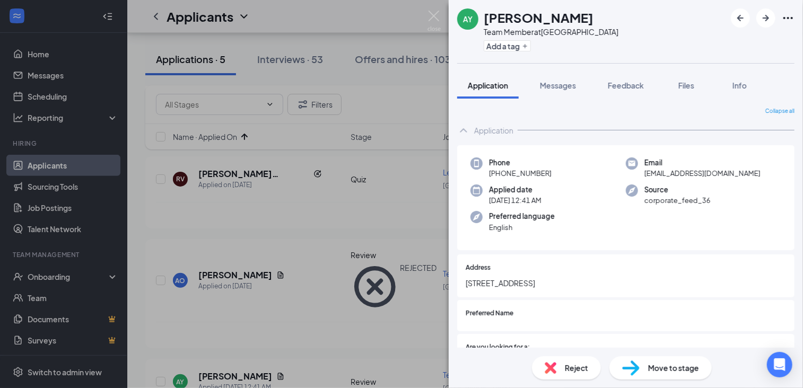
scroll to position [121, 0]
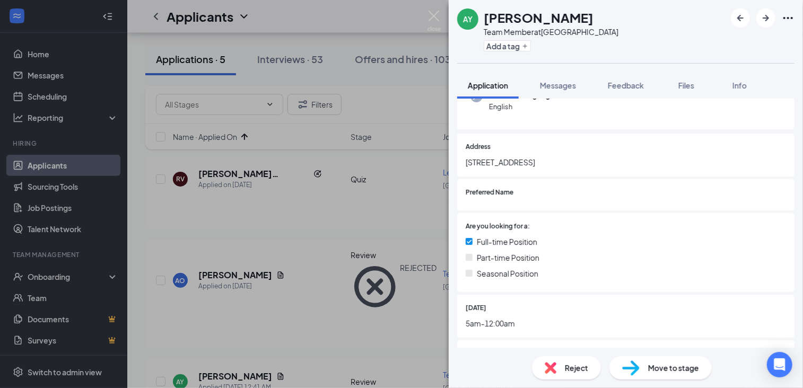
click at [628, 361] on img at bounding box center [631, 368] width 18 height 15
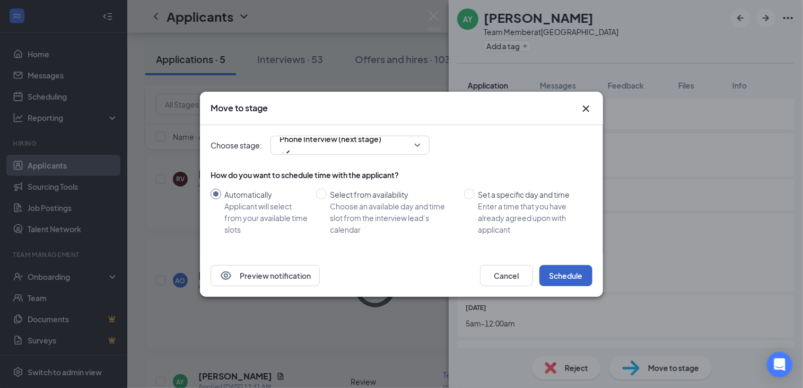
click at [559, 278] on button "Schedule" at bounding box center [566, 275] width 53 height 21
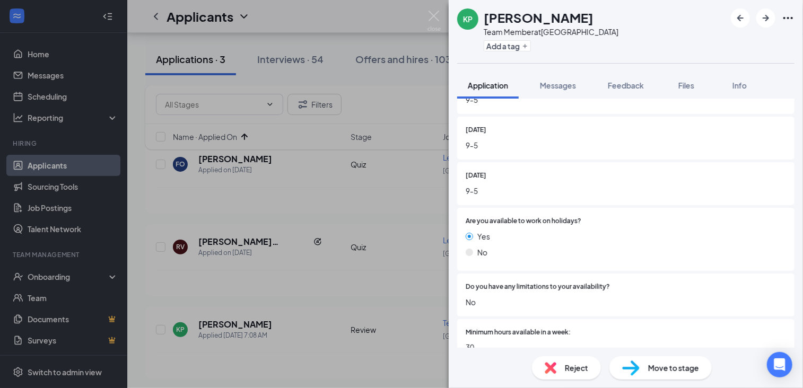
scroll to position [482, 0]
click at [556, 370] on img at bounding box center [551, 368] width 12 height 12
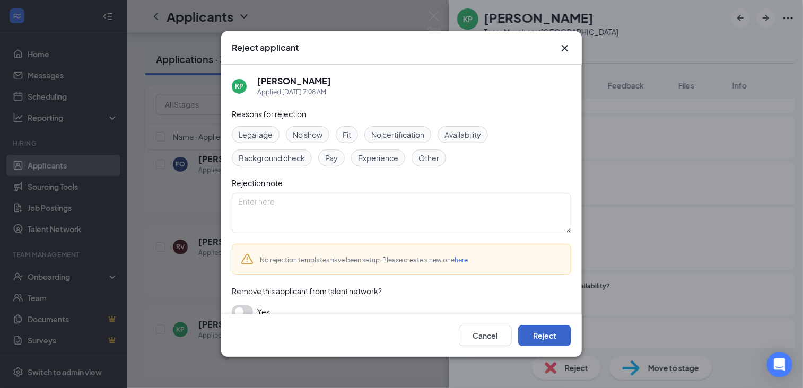
click at [548, 341] on button "Reject" at bounding box center [544, 335] width 53 height 21
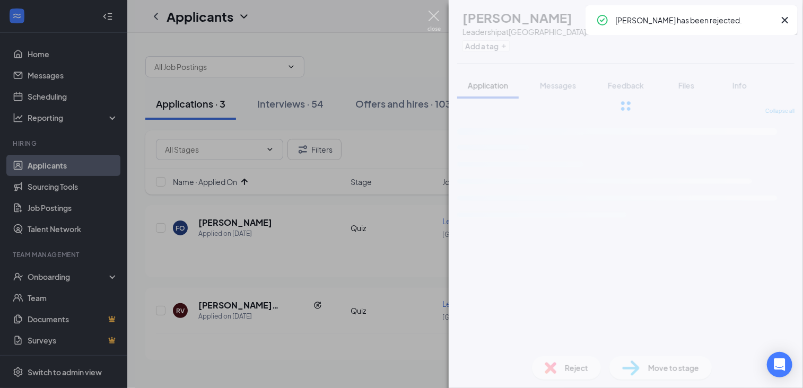
click at [433, 19] on img at bounding box center [434, 21] width 13 height 21
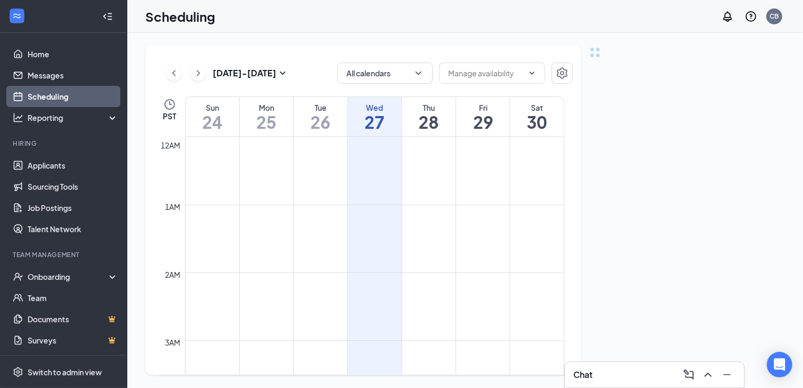
scroll to position [522, 0]
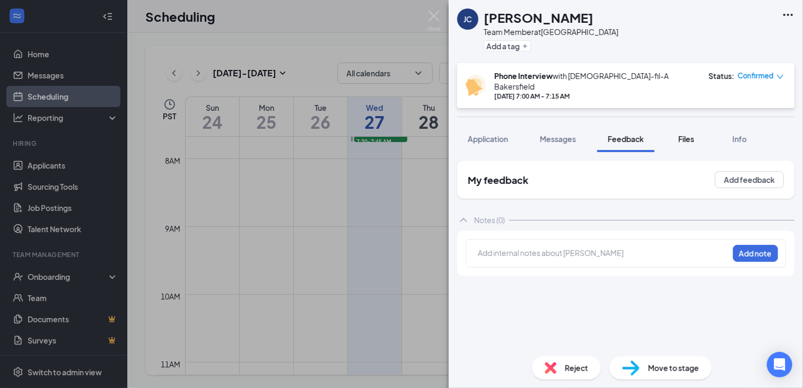
click at [687, 134] on span "Files" at bounding box center [687, 139] width 16 height 10
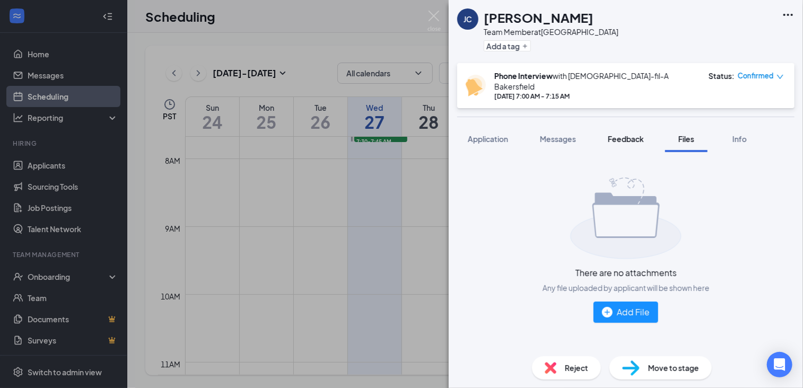
click at [630, 134] on span "Feedback" at bounding box center [626, 139] width 36 height 10
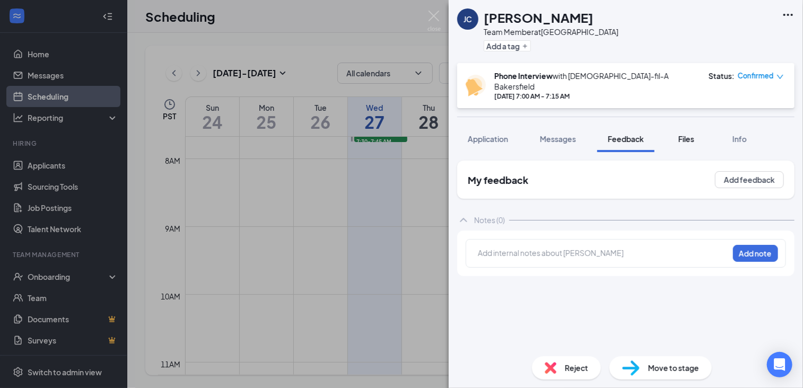
click at [688, 126] on button "Files" at bounding box center [686, 139] width 42 height 27
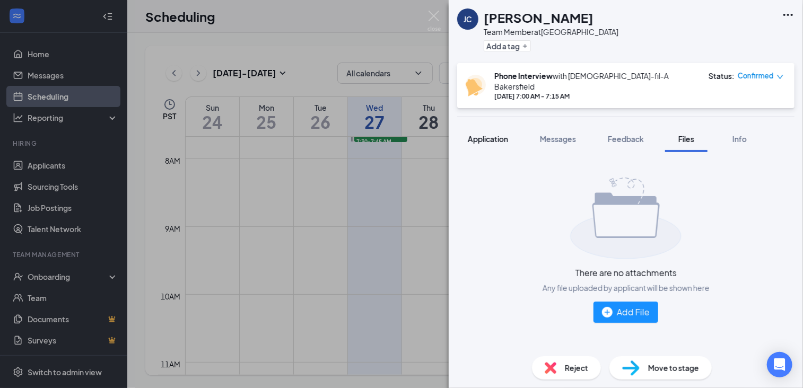
click at [482, 134] on span "Application" at bounding box center [488, 139] width 40 height 10
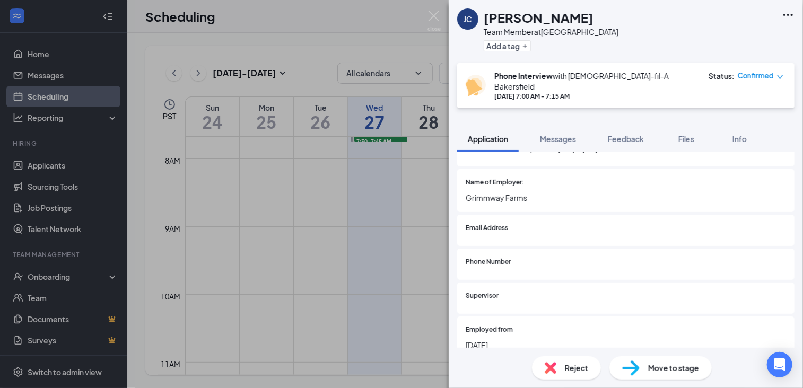
scroll to position [1008, 0]
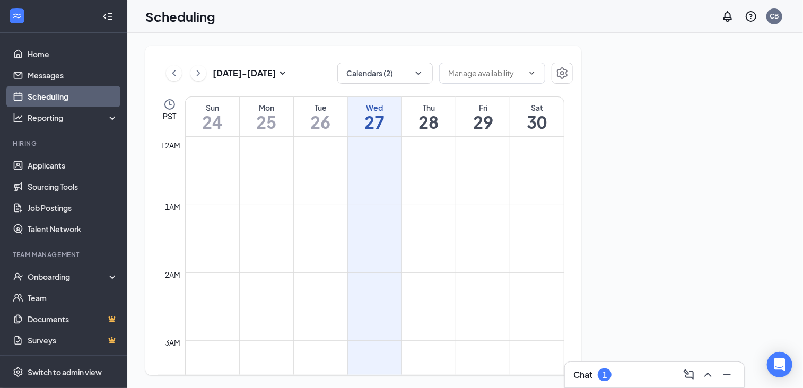
scroll to position [522, 0]
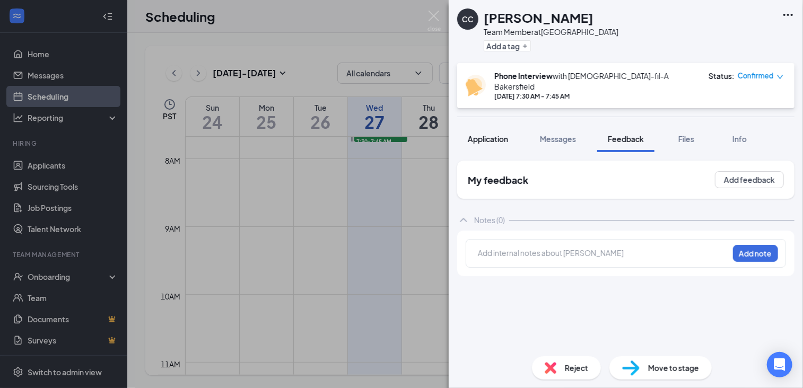
click at [494, 134] on span "Application" at bounding box center [488, 139] width 40 height 10
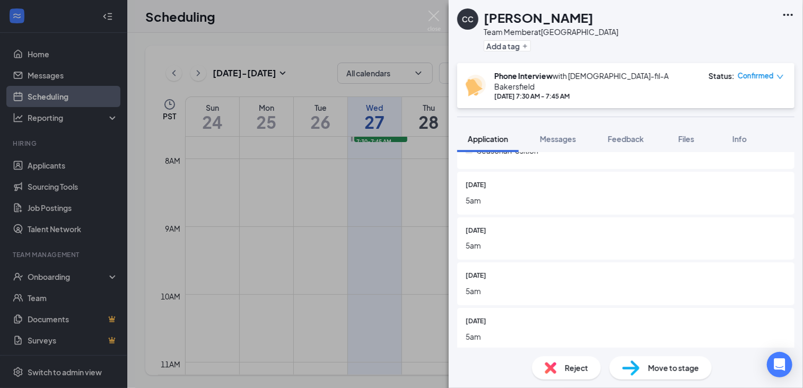
scroll to position [340, 0]
